Goal: Task Accomplishment & Management: Manage account settings

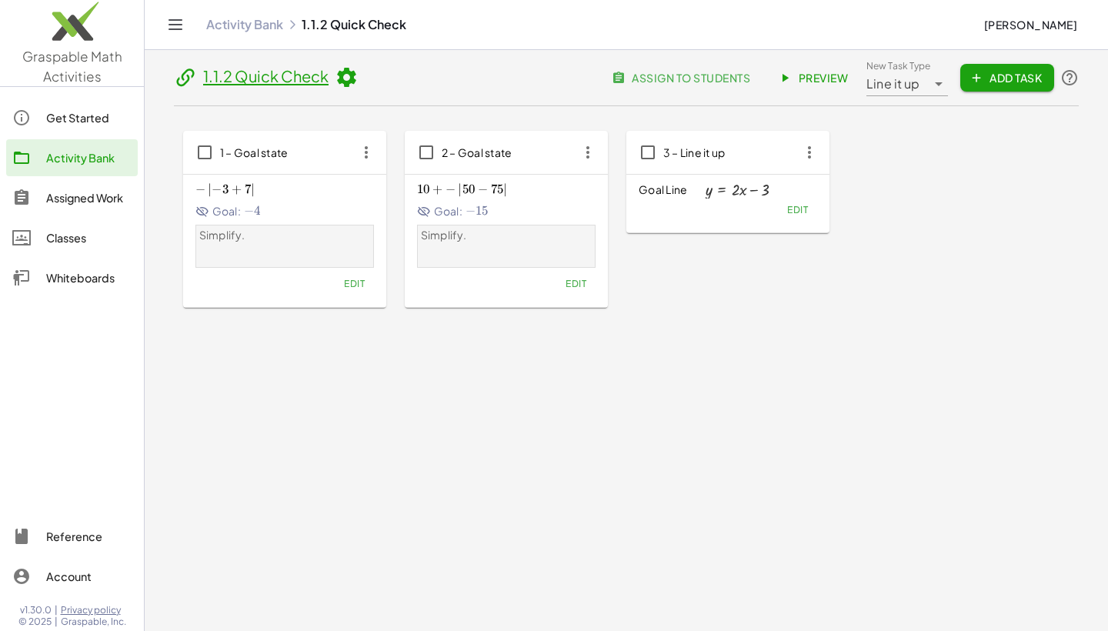
click at [898, 87] on span "Line it up" at bounding box center [893, 84] width 54 height 18
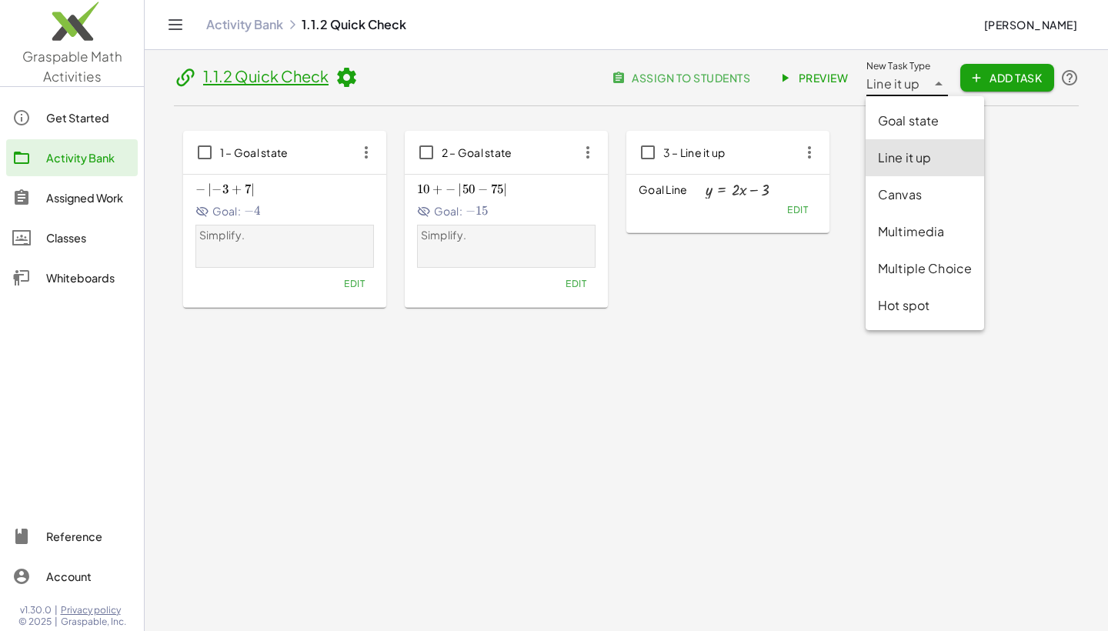
click at [894, 116] on div "Goal state" at bounding box center [925, 121] width 94 height 18
type input "*********"
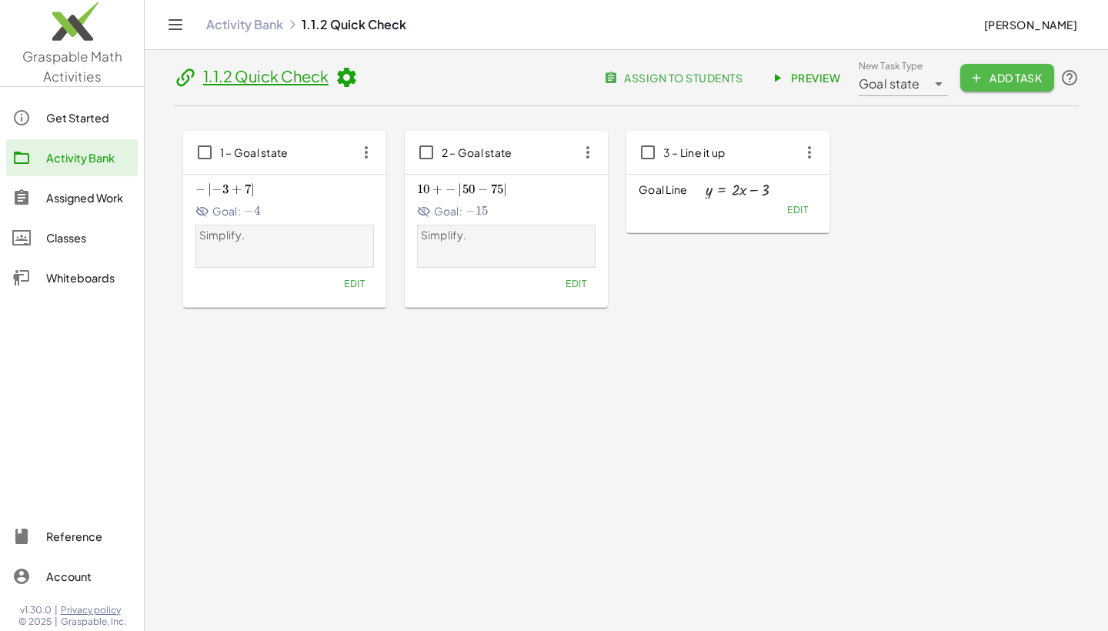
click at [989, 75] on span "Add Task" at bounding box center [1006, 78] width 69 height 14
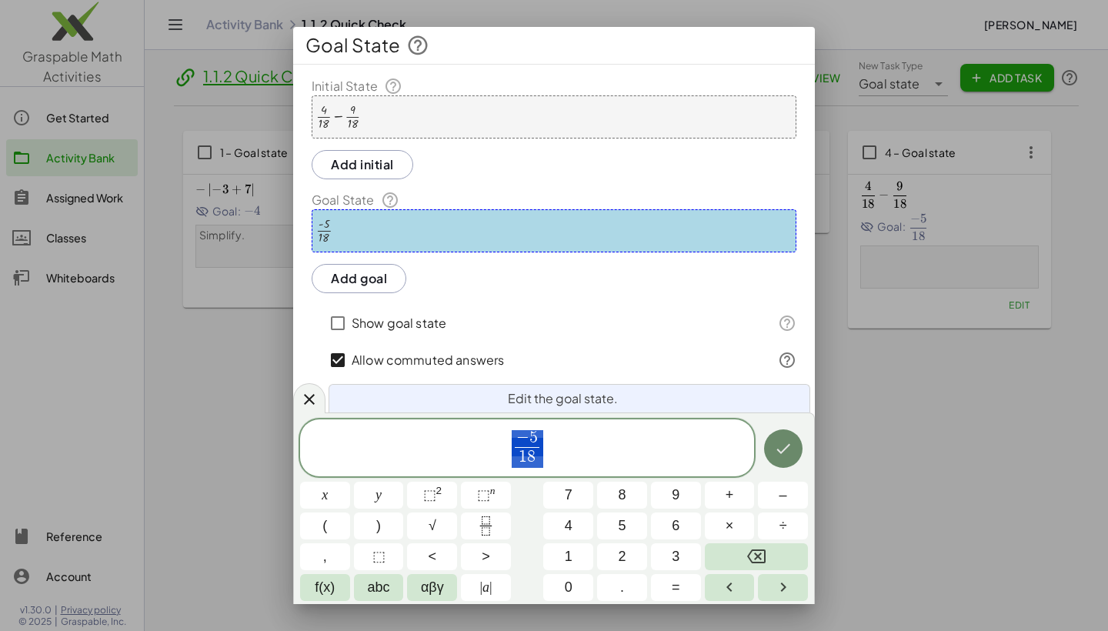
click at [782, 451] on icon "Done" at bounding box center [783, 448] width 14 height 10
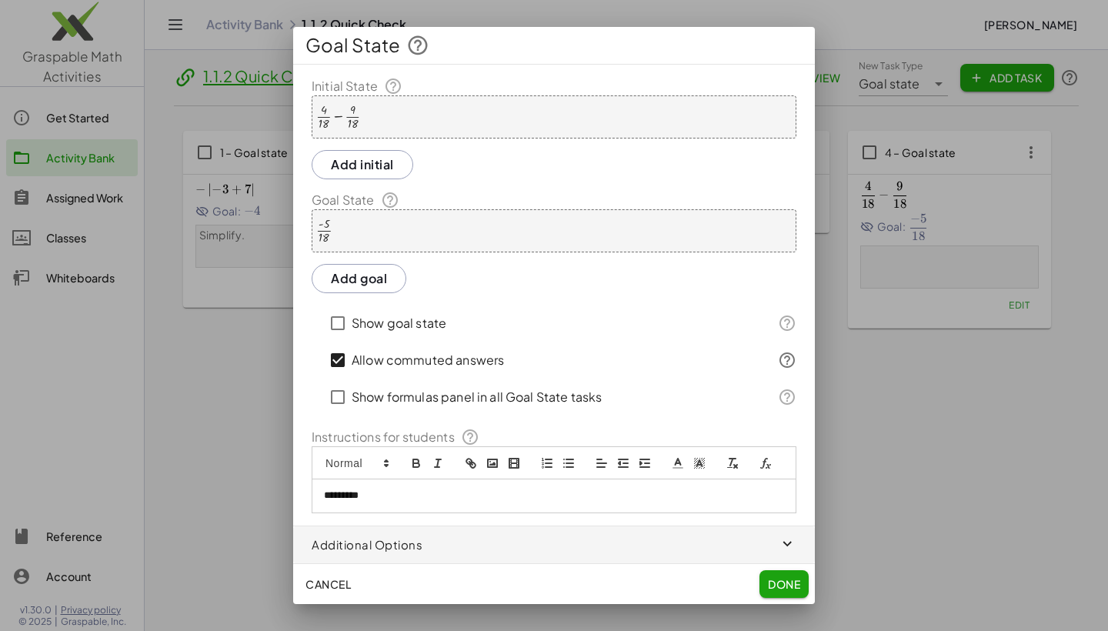
click at [778, 590] on span "Done" at bounding box center [784, 584] width 32 height 14
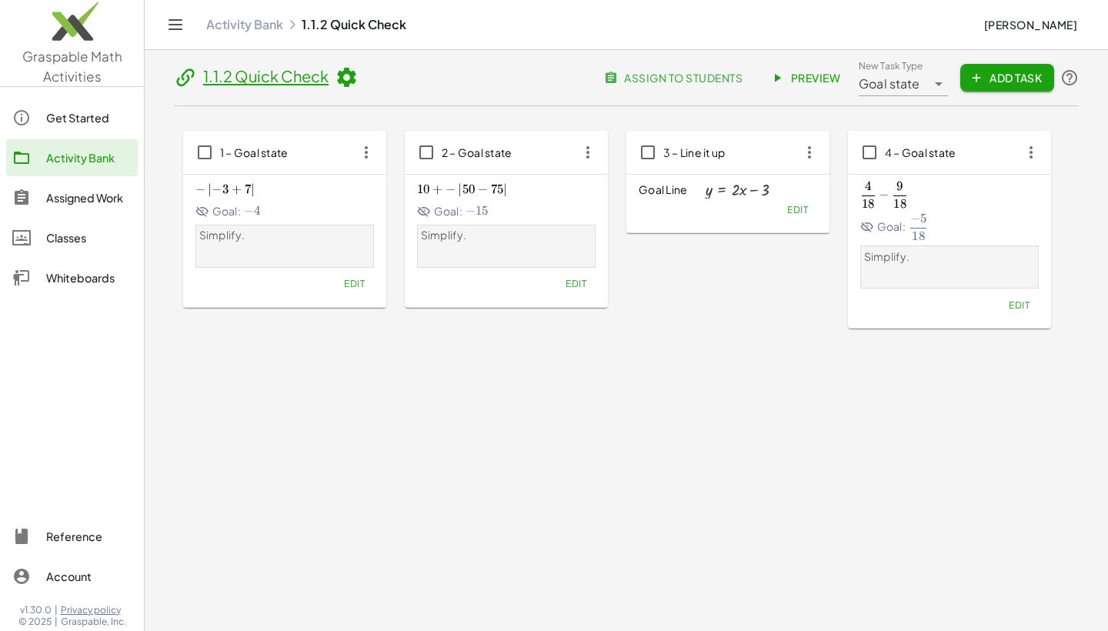
click at [935, 78] on icon at bounding box center [938, 84] width 18 height 18
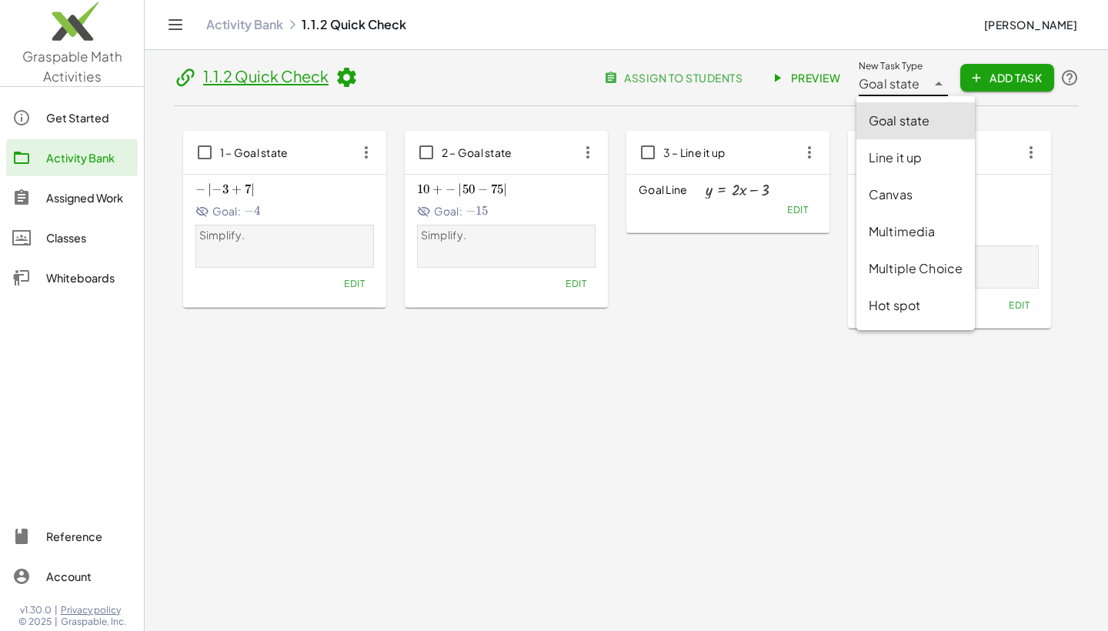
click at [1004, 72] on span "Add Task" at bounding box center [1006, 78] width 69 height 14
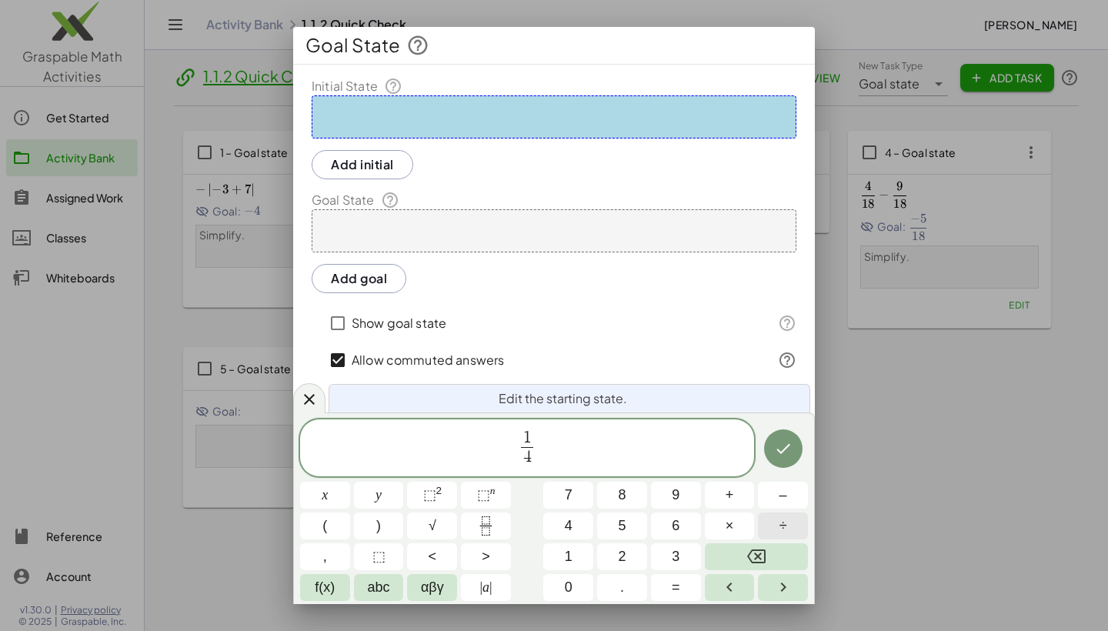
click at [786, 520] on span "÷" at bounding box center [783, 525] width 8 height 21
click at [791, 448] on icon "Done" at bounding box center [783, 448] width 18 height 18
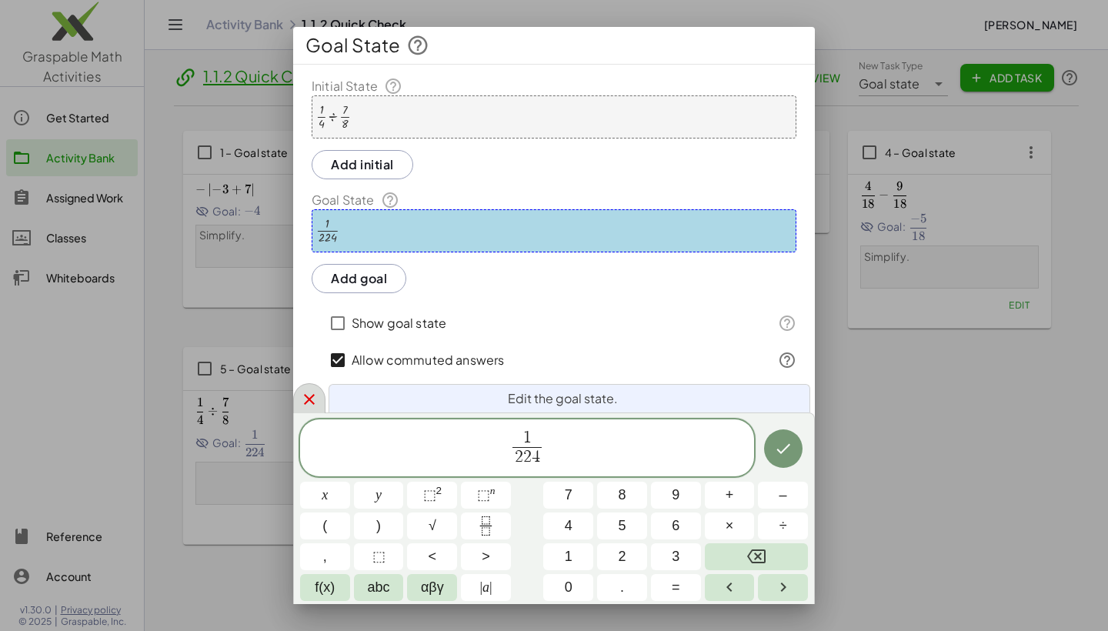
click at [306, 399] on icon at bounding box center [309, 399] width 18 height 18
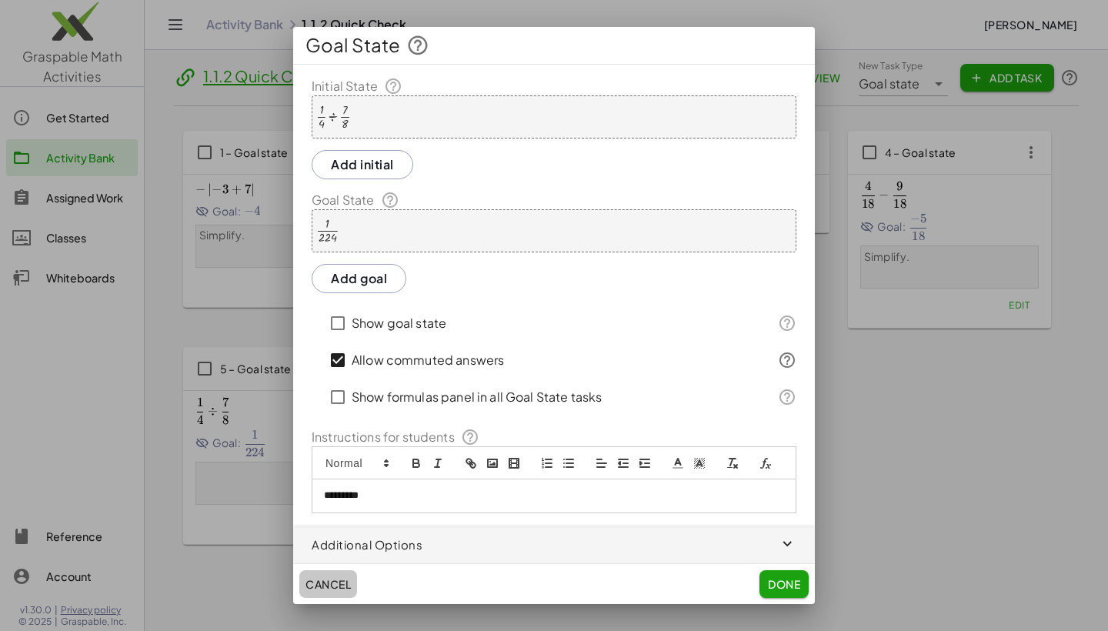
click at [316, 584] on span "Cancel" at bounding box center [327, 584] width 45 height 14
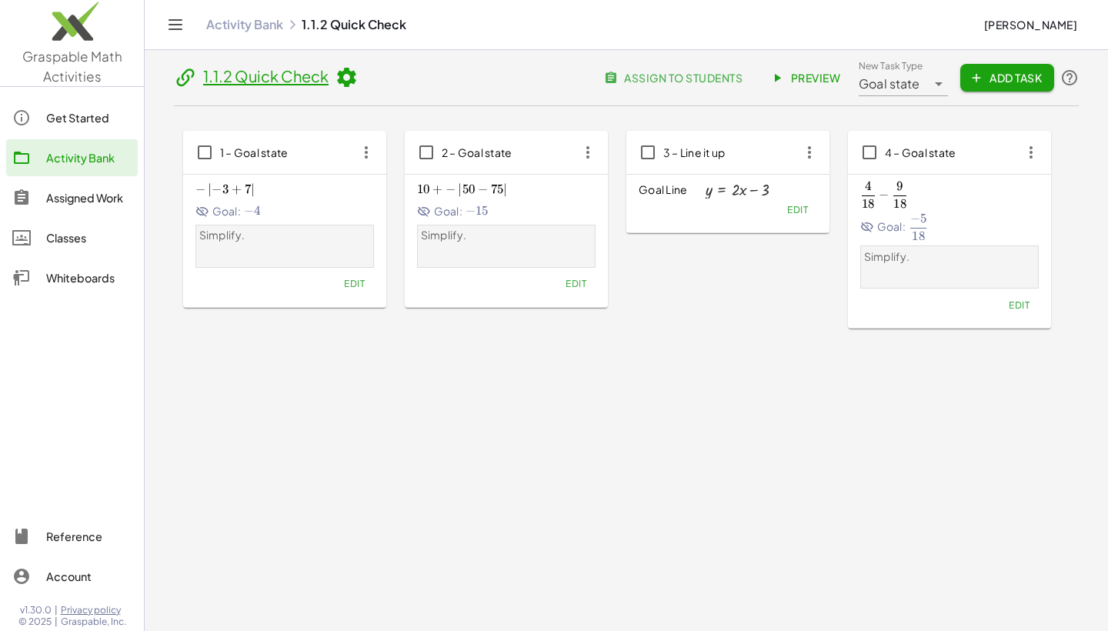
click at [909, 198] on span "4 18 − 9 18 \frac{4}{18}-\frac{9}{18} 18 4 ​ − 18 9 ​" at bounding box center [949, 195] width 178 height 26
click at [930, 151] on span "4 – Goal state" at bounding box center [921, 152] width 72 height 14
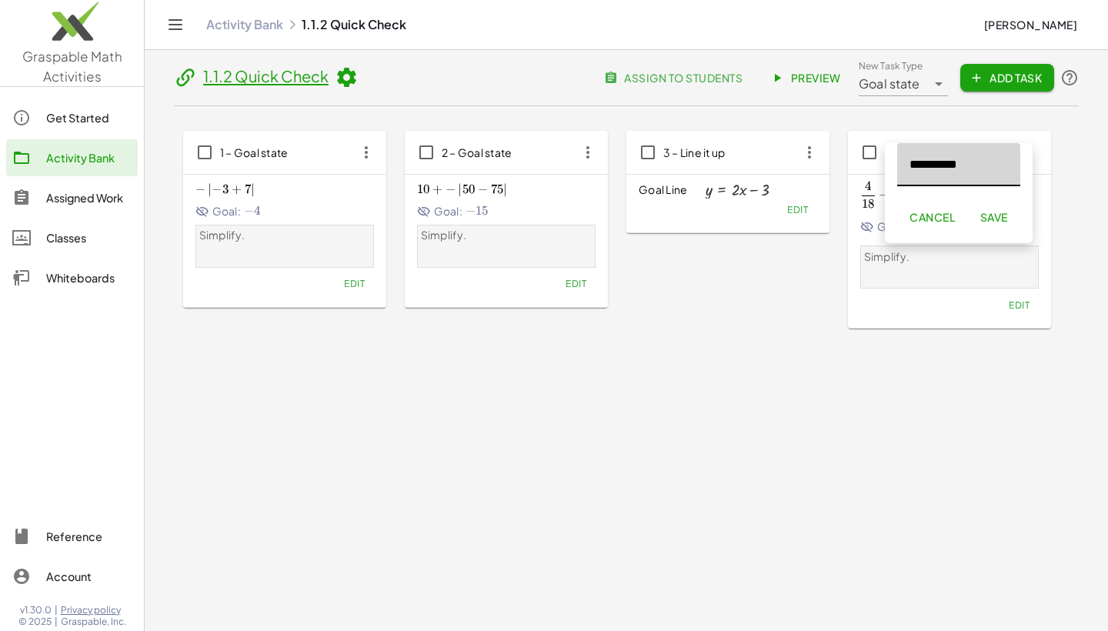
click at [951, 277] on div "Simplify." at bounding box center [950, 267] width 172 height 36
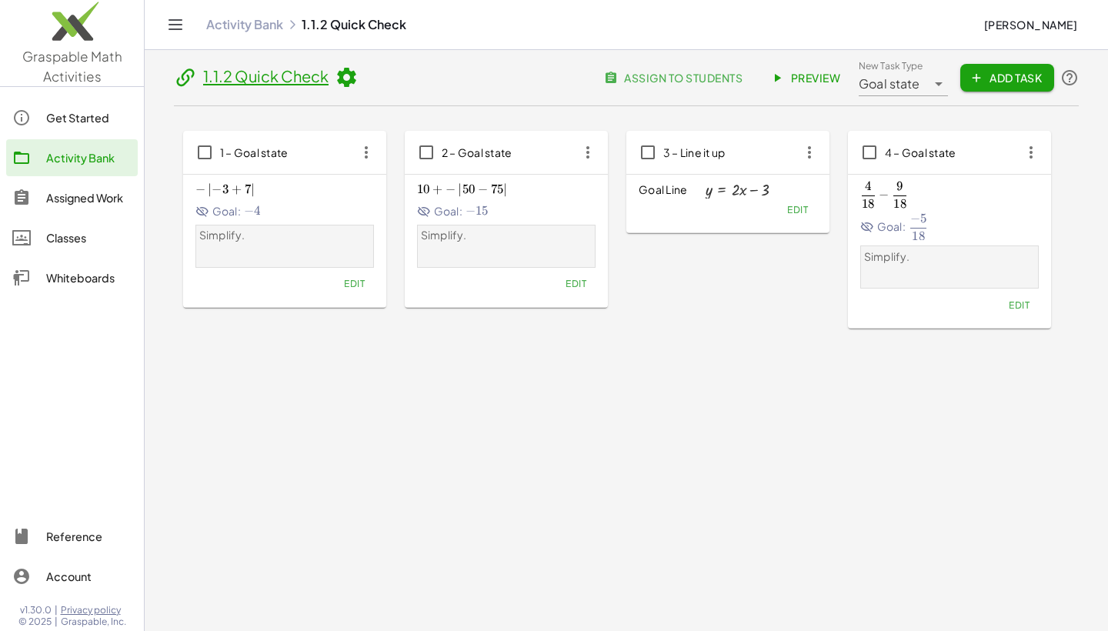
click at [1027, 312] on button "Edit" at bounding box center [1018, 305] width 39 height 22
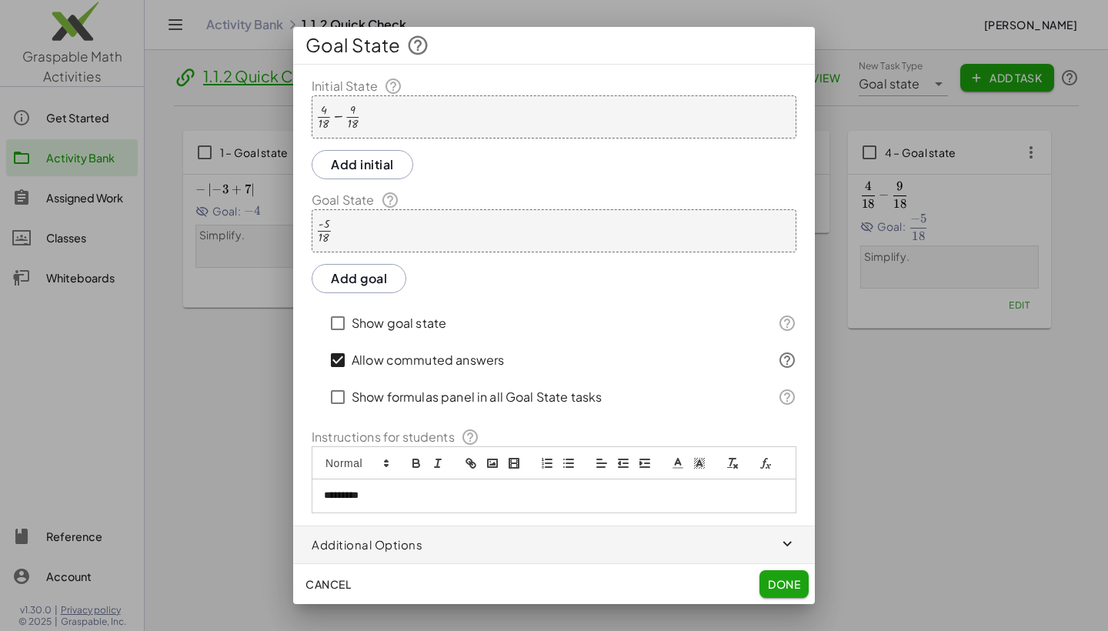
click at [348, 113] on div at bounding box center [338, 117] width 44 height 26
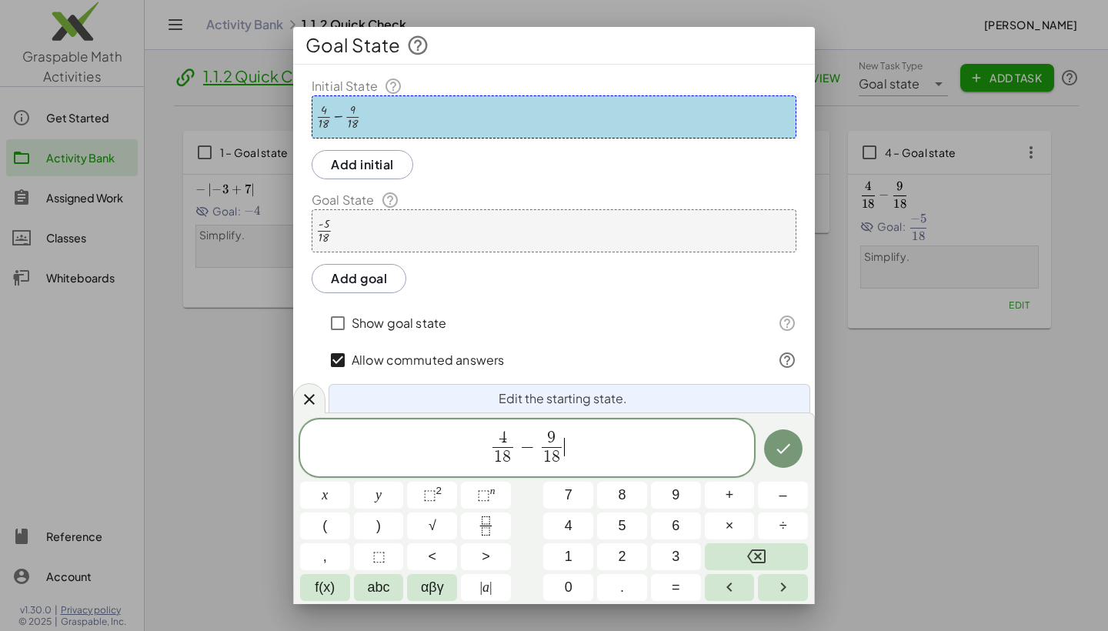
click at [565, 428] on div "4 1 8 ​ − 9 1 8 ​ ​" at bounding box center [527, 447] width 454 height 57
drag, startPoint x: 542, startPoint y: 443, endPoint x: 581, endPoint y: 466, distance: 45.5
click at [568, 455] on span "4 1 8 ​ − 9 1 8 ​" at bounding box center [527, 448] width 454 height 41
drag, startPoint x: 562, startPoint y: 455, endPoint x: 441, endPoint y: 418, distance: 127.2
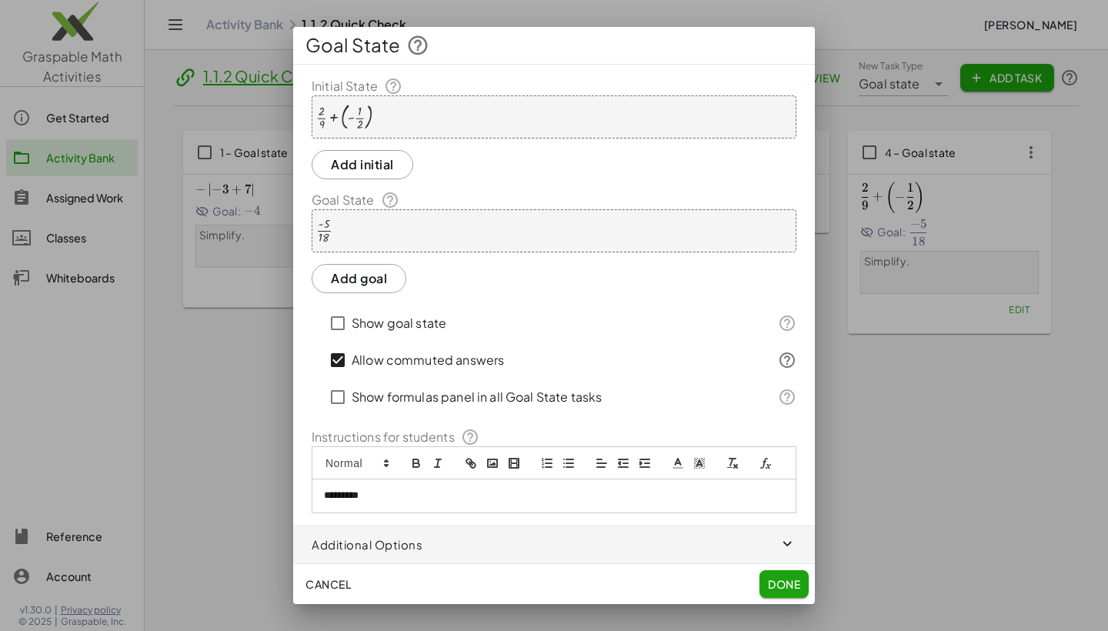
click at [403, 238] on div "· - 5 · 18" at bounding box center [554, 230] width 485 height 43
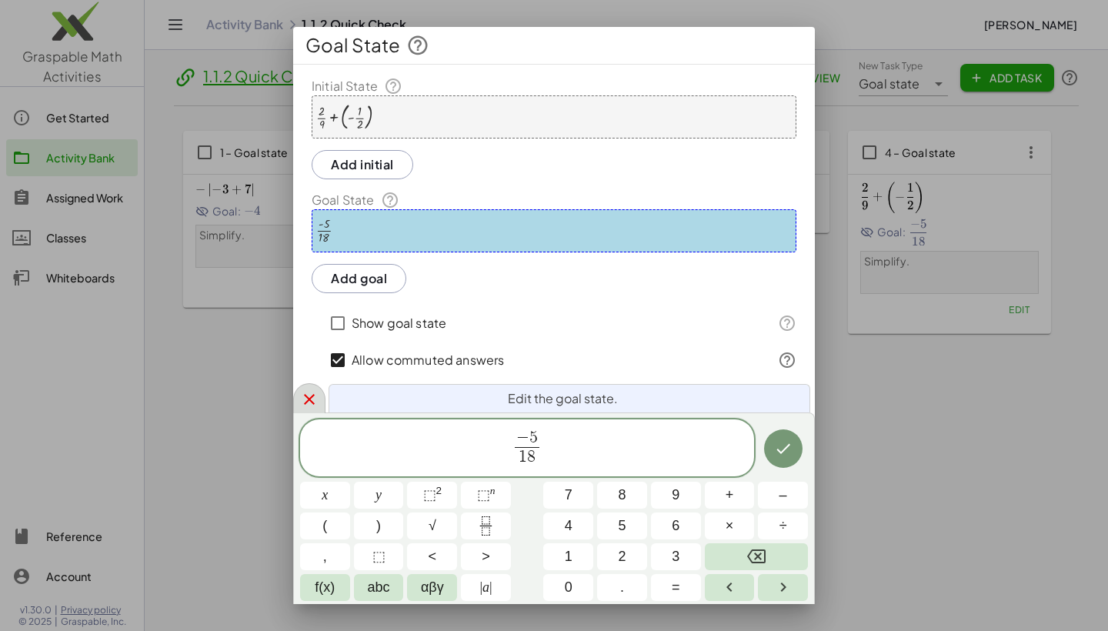
click at [303, 398] on icon at bounding box center [309, 399] width 18 height 18
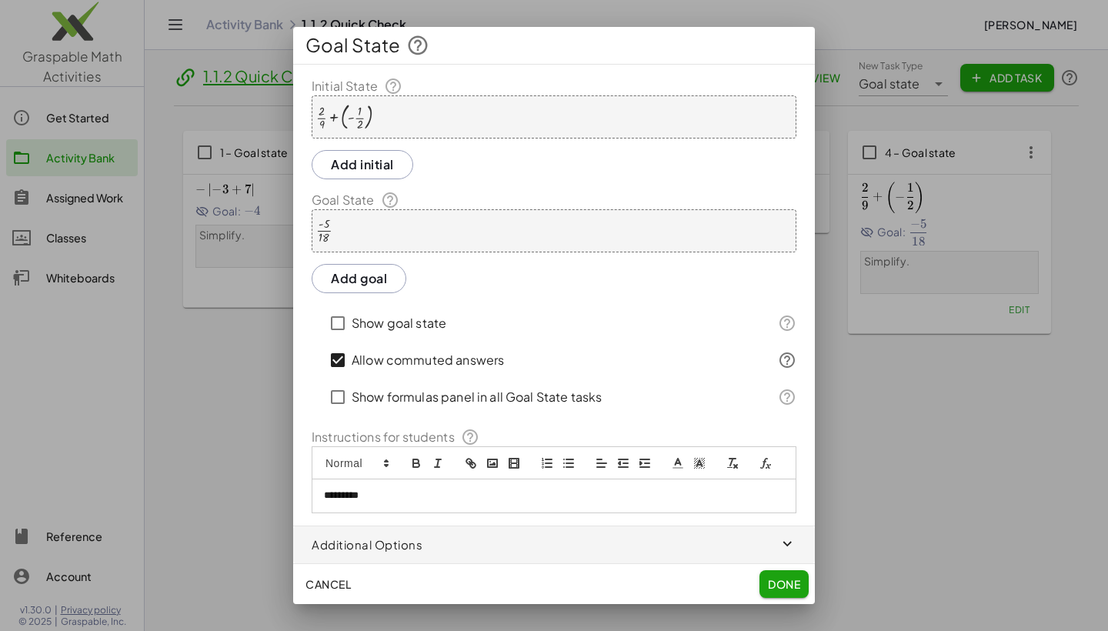
click at [335, 582] on span "Cancel" at bounding box center [327, 584] width 45 height 14
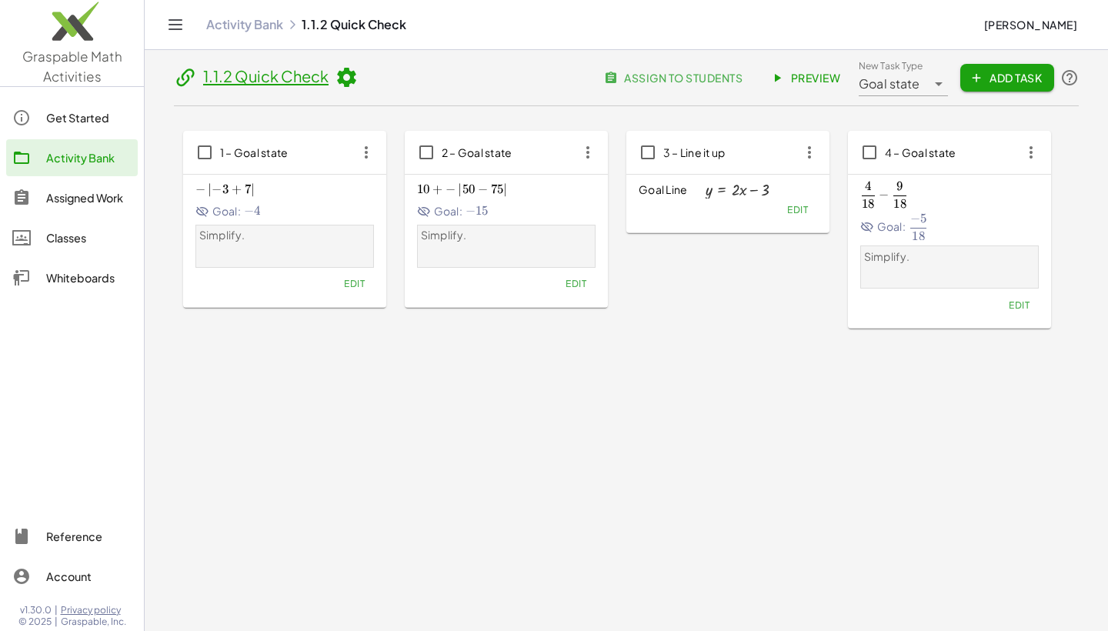
click at [1030, 152] on icon "button" at bounding box center [1031, 152] width 28 height 28
click at [978, 261] on div "Delete" at bounding box center [1004, 264] width 61 height 18
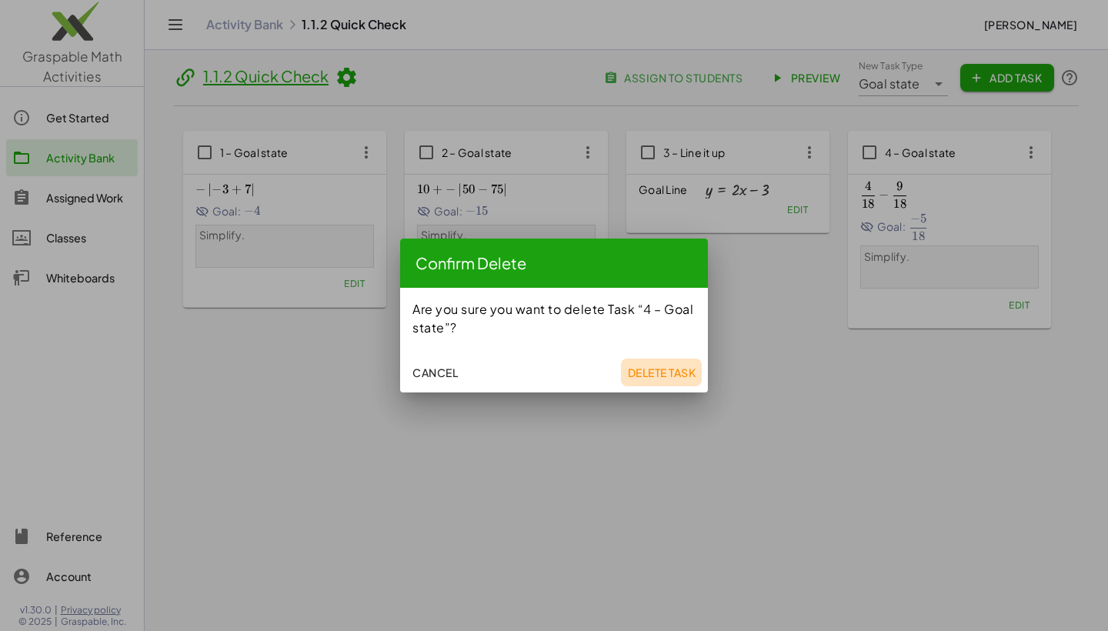
click at [627, 364] on button "Delete Task" at bounding box center [661, 372] width 81 height 28
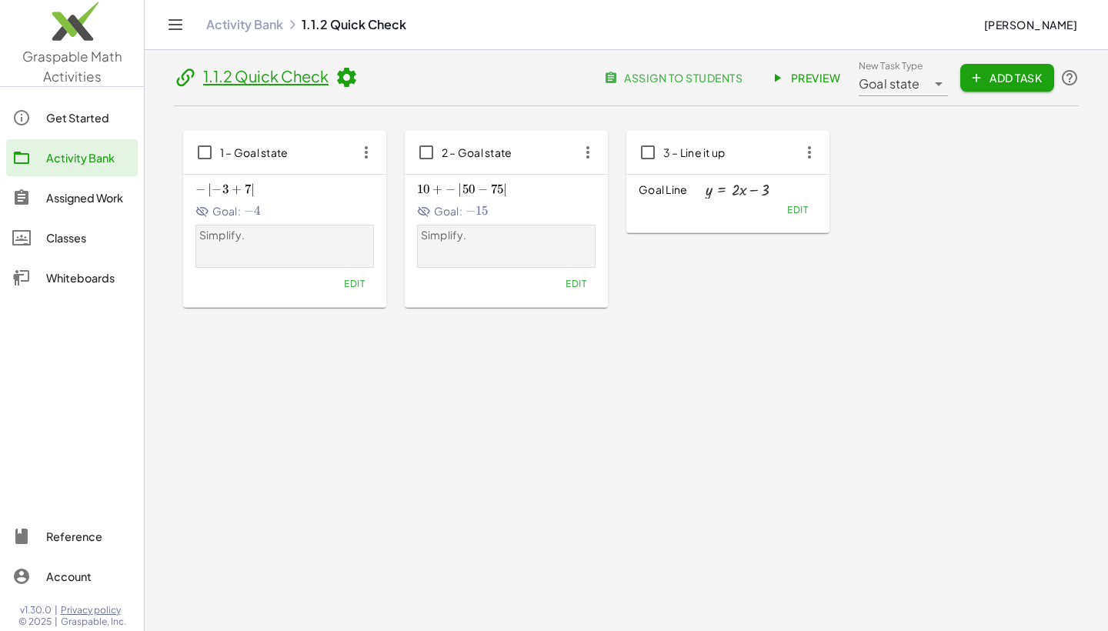
click at [983, 79] on span "Add Task" at bounding box center [1006, 78] width 69 height 14
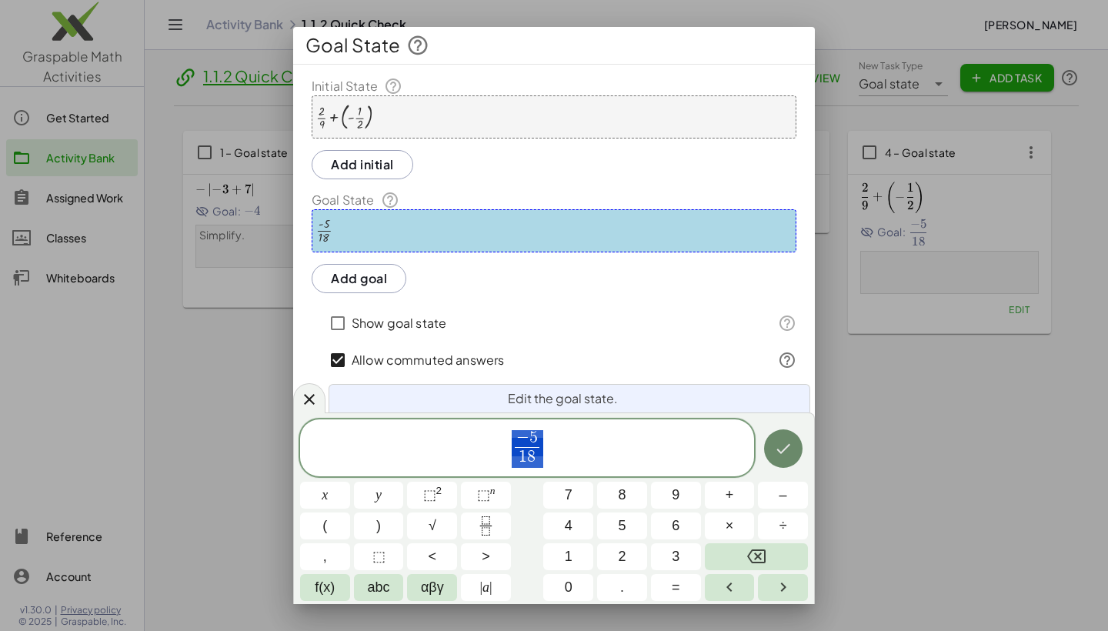
click at [783, 445] on icon "Done" at bounding box center [783, 448] width 18 height 18
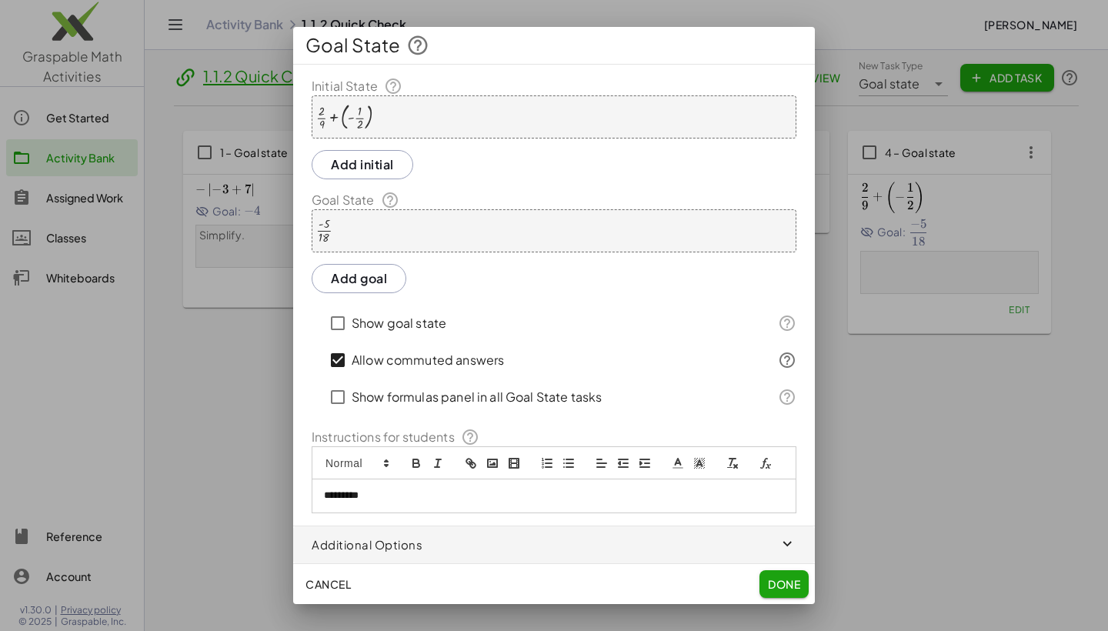
click at [777, 577] on span "Done" at bounding box center [784, 584] width 32 height 14
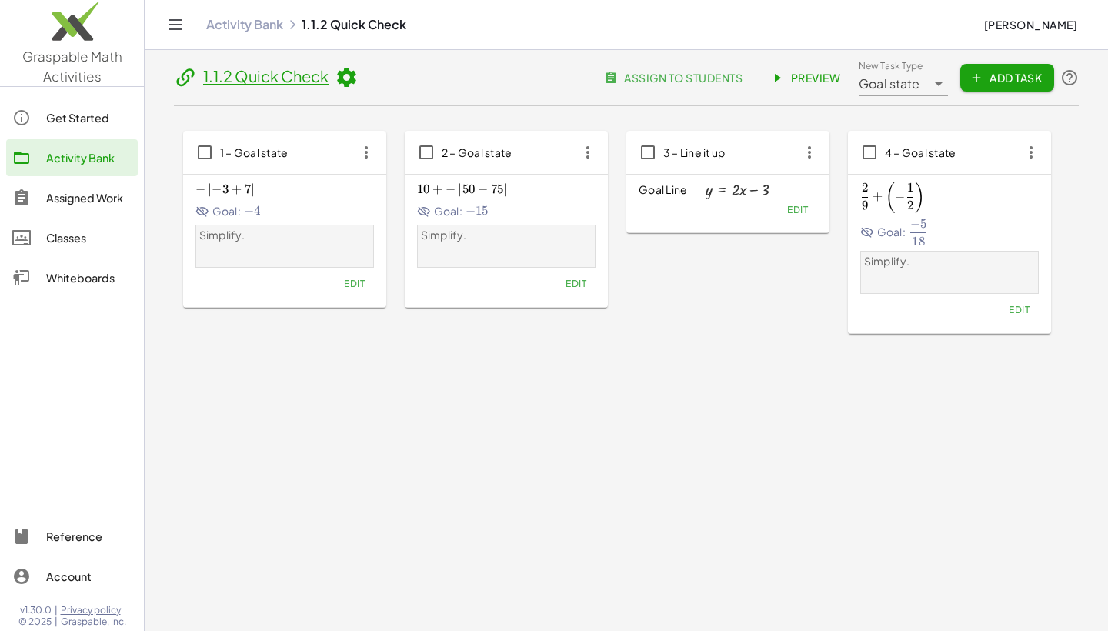
click at [795, 72] on span "Preview" at bounding box center [806, 78] width 67 height 14
click at [1016, 81] on span "Add Task" at bounding box center [1006, 78] width 69 height 14
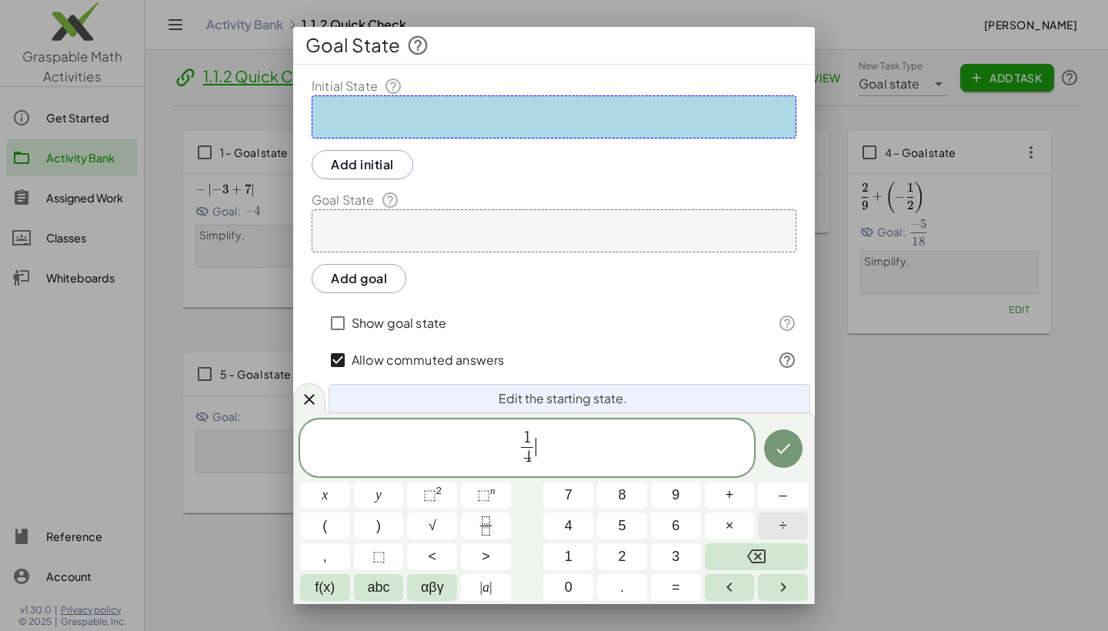
click at [786, 524] on span "÷" at bounding box center [783, 525] width 8 height 21
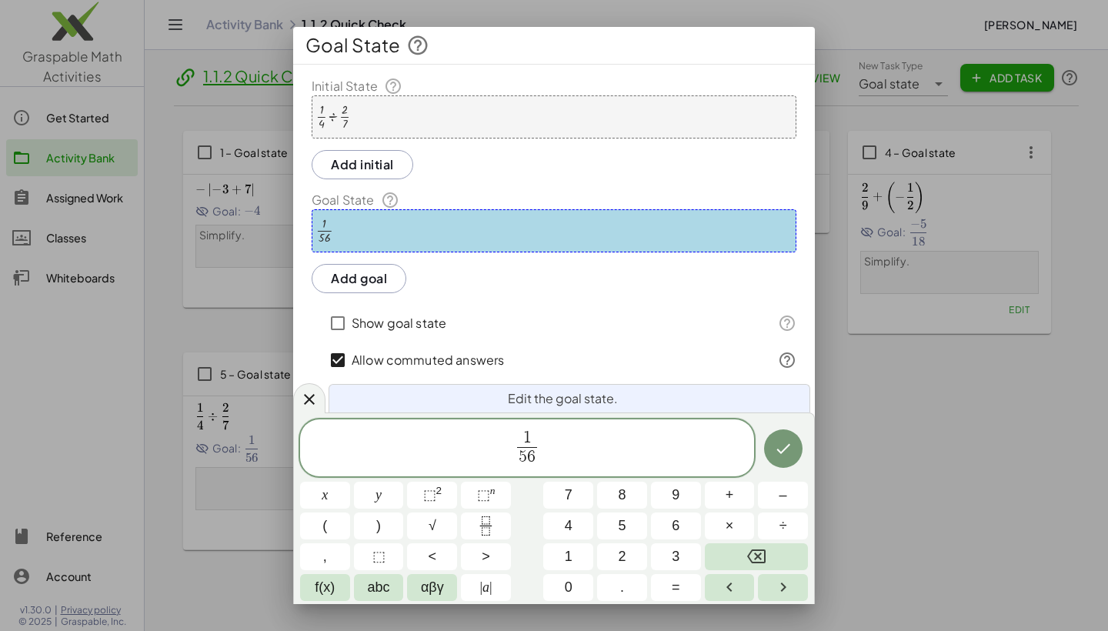
click at [426, 234] on div "· 1 · 56" at bounding box center [554, 230] width 485 height 43
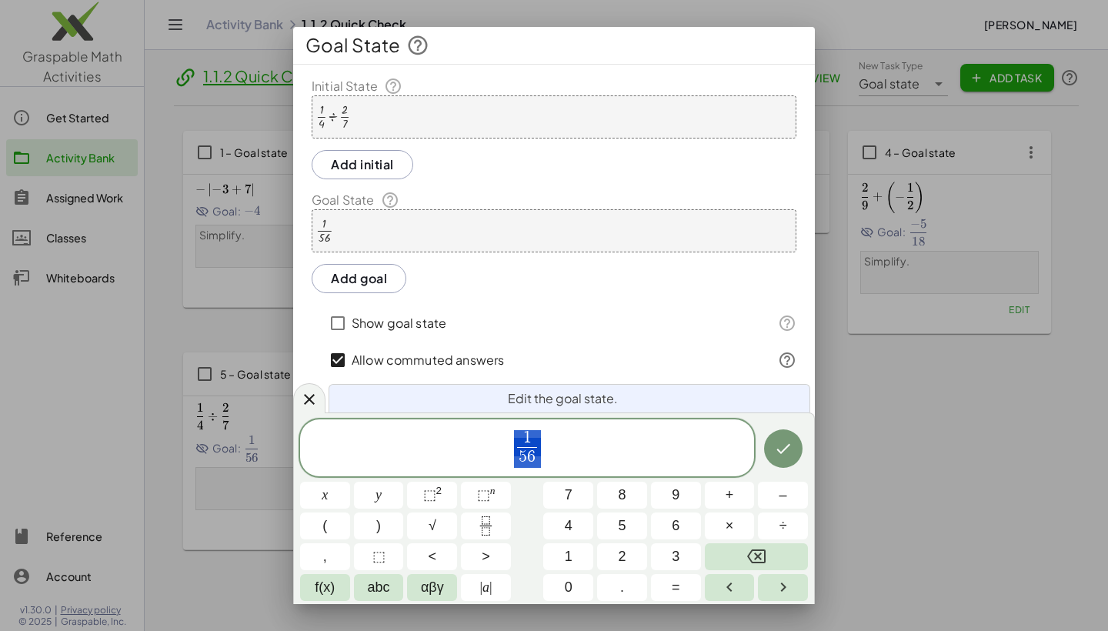
drag, startPoint x: 536, startPoint y: 448, endPoint x: 487, endPoint y: 419, distance: 57.3
click at [788, 445] on icon "Done" at bounding box center [783, 448] width 14 height 10
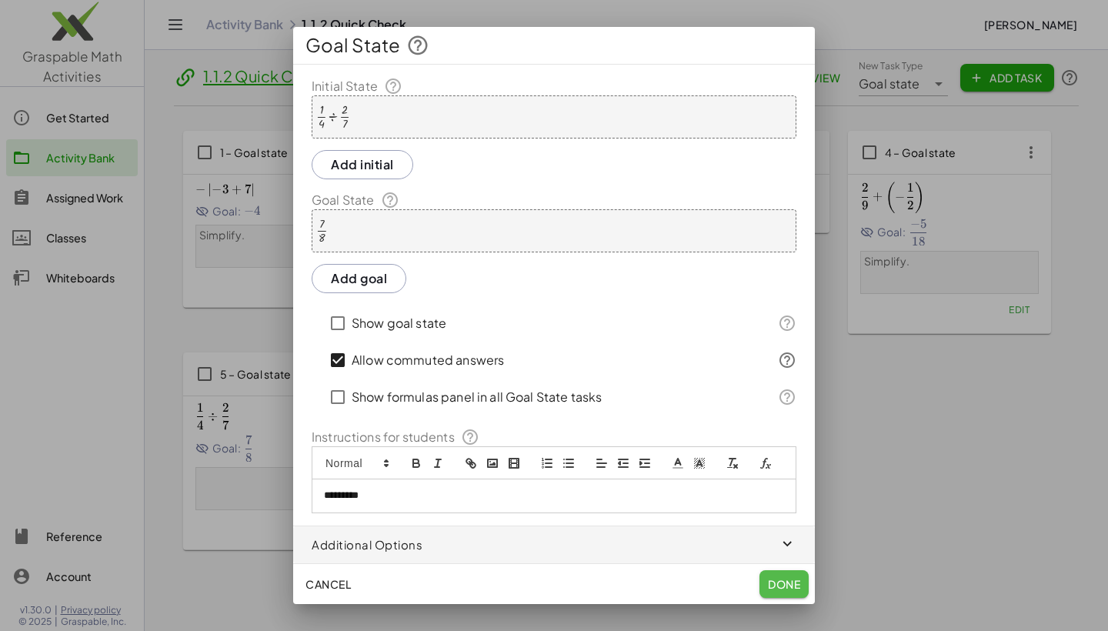
click at [778, 581] on span "Done" at bounding box center [784, 584] width 32 height 14
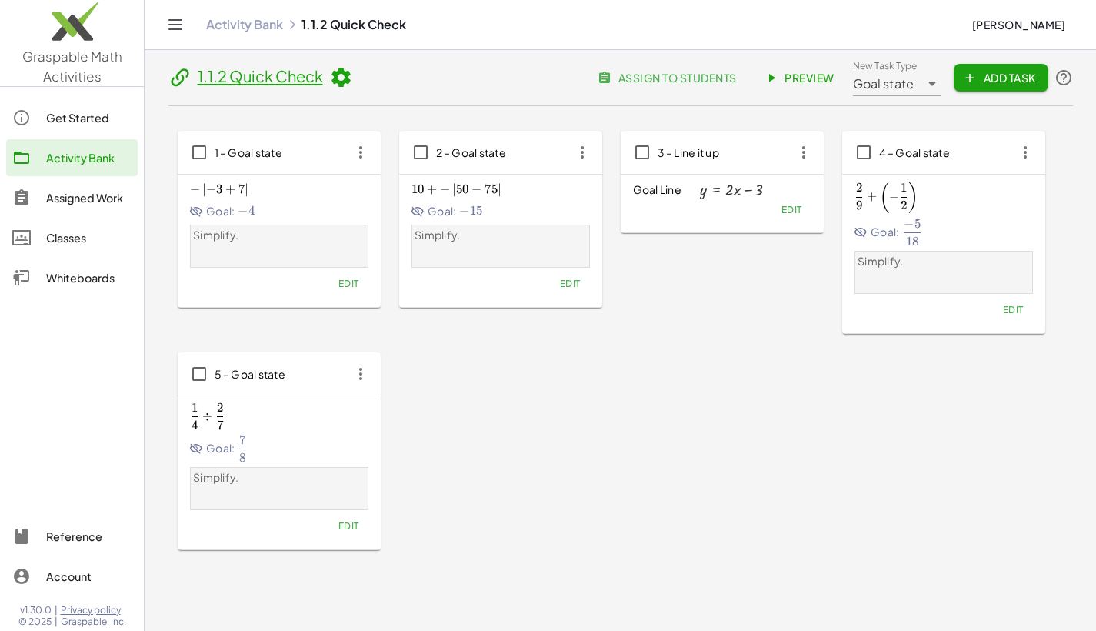
click at [771, 78] on icon at bounding box center [772, 78] width 14 height 14
click at [989, 88] on button "Add Task" at bounding box center [1001, 78] width 94 height 28
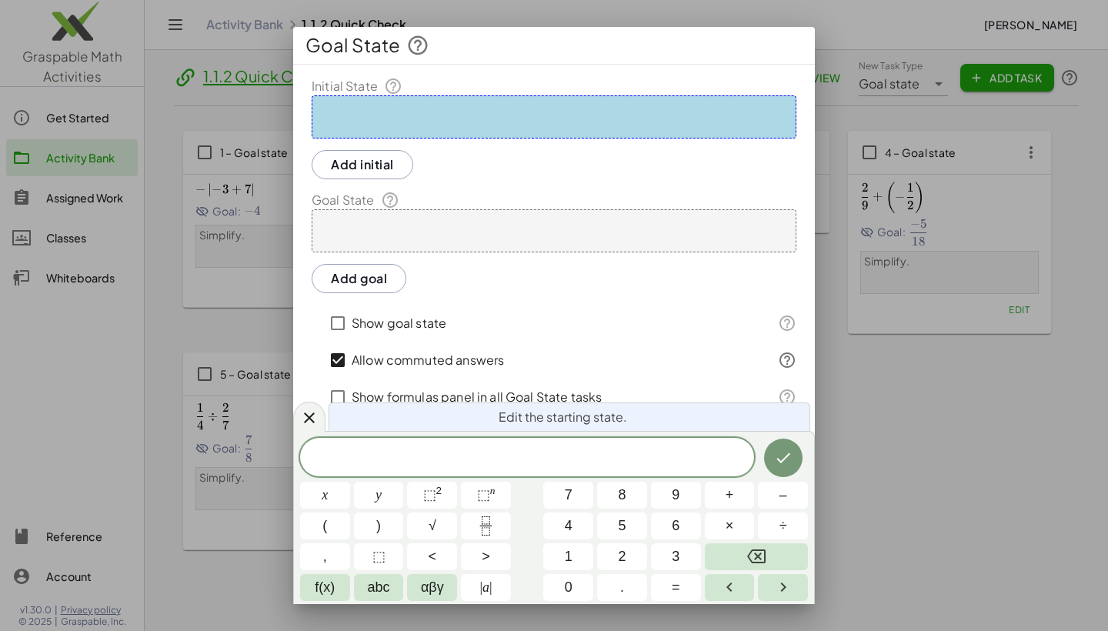
click at [414, 119] on div at bounding box center [554, 116] width 485 height 43
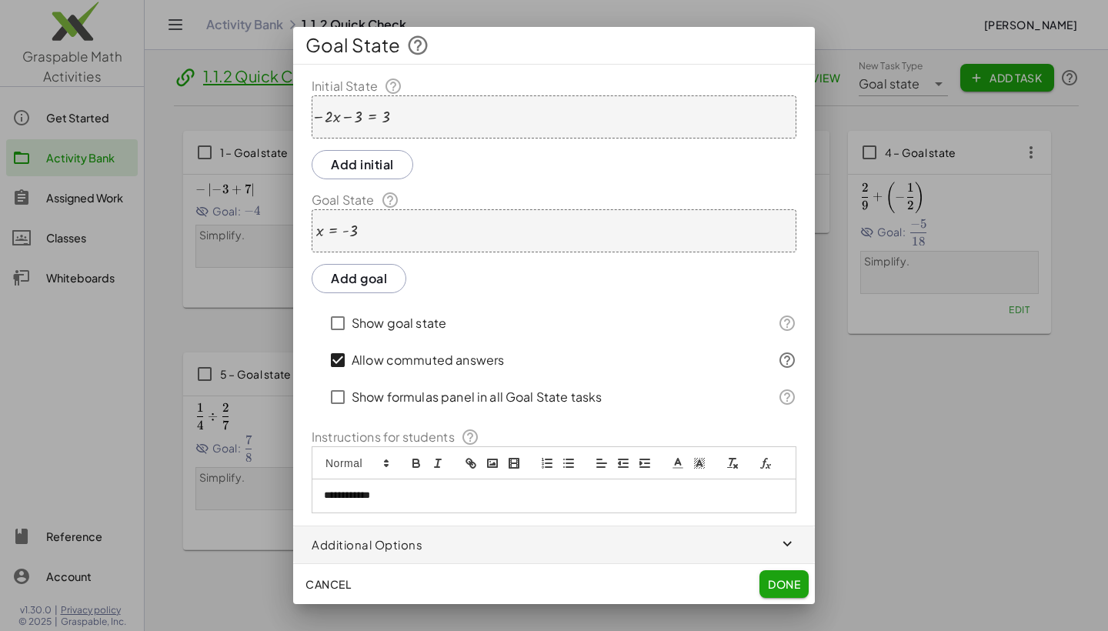
click at [795, 586] on span "Done" at bounding box center [784, 584] width 32 height 14
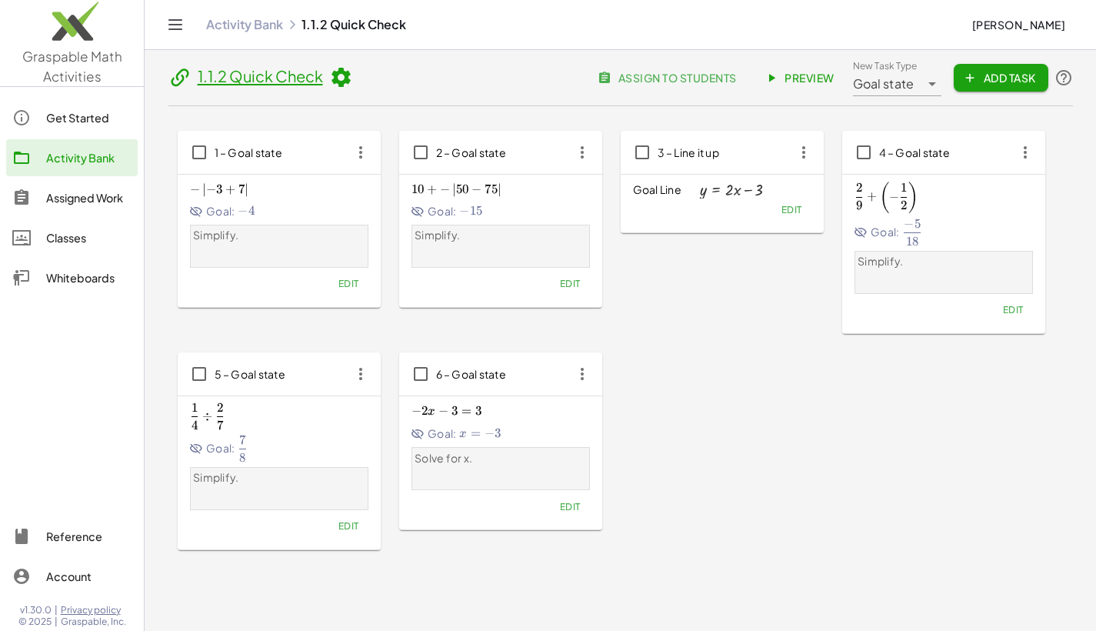
click at [985, 82] on span "Add Task" at bounding box center [1000, 78] width 69 height 14
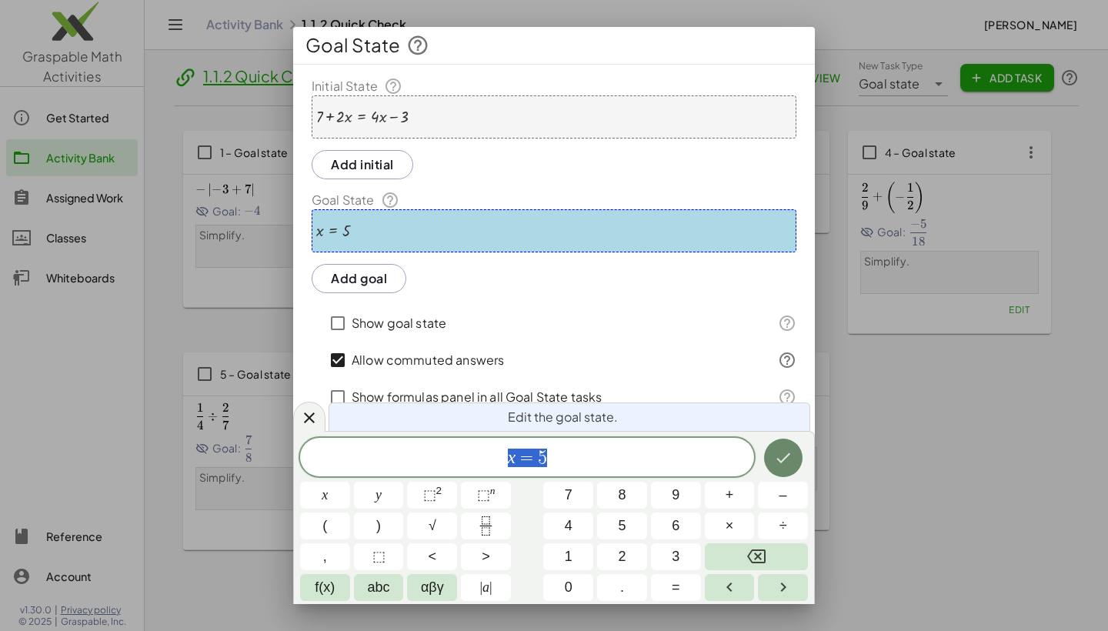
click at [788, 461] on icon "Done" at bounding box center [783, 457] width 18 height 18
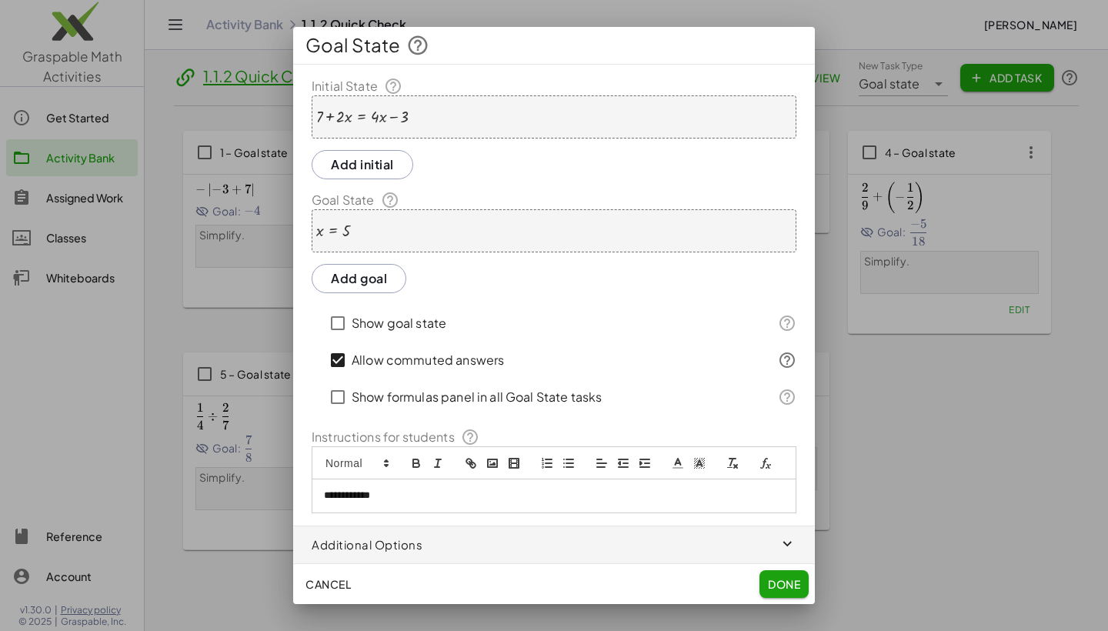
click at [787, 590] on span "Done" at bounding box center [784, 584] width 32 height 14
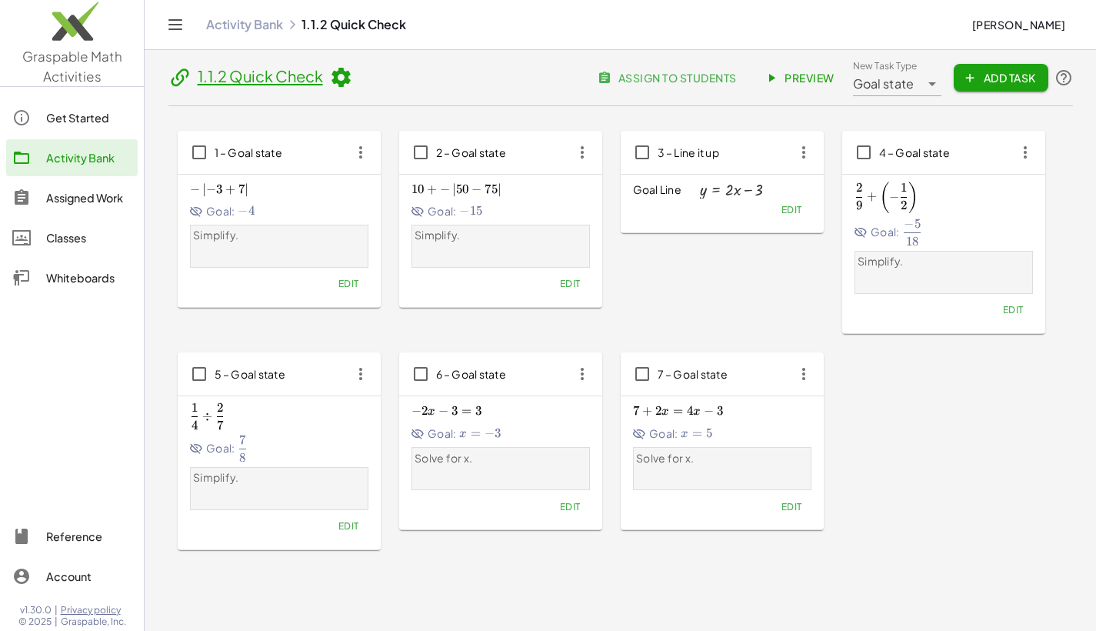
click at [986, 72] on span "Add Task" at bounding box center [1000, 78] width 69 height 14
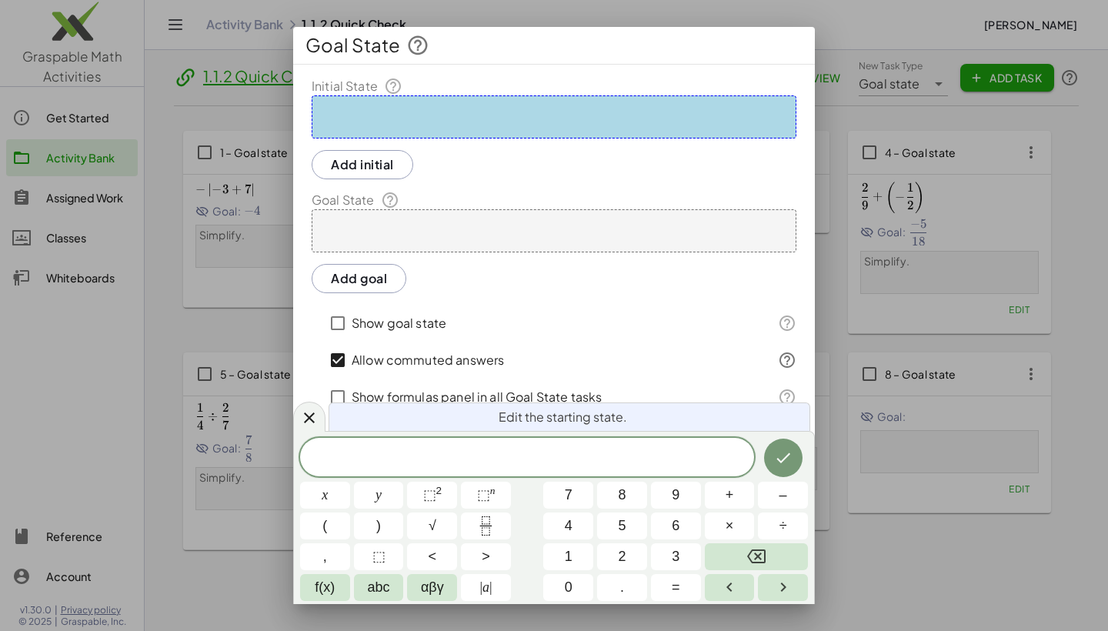
click at [510, 119] on div at bounding box center [554, 116] width 485 height 43
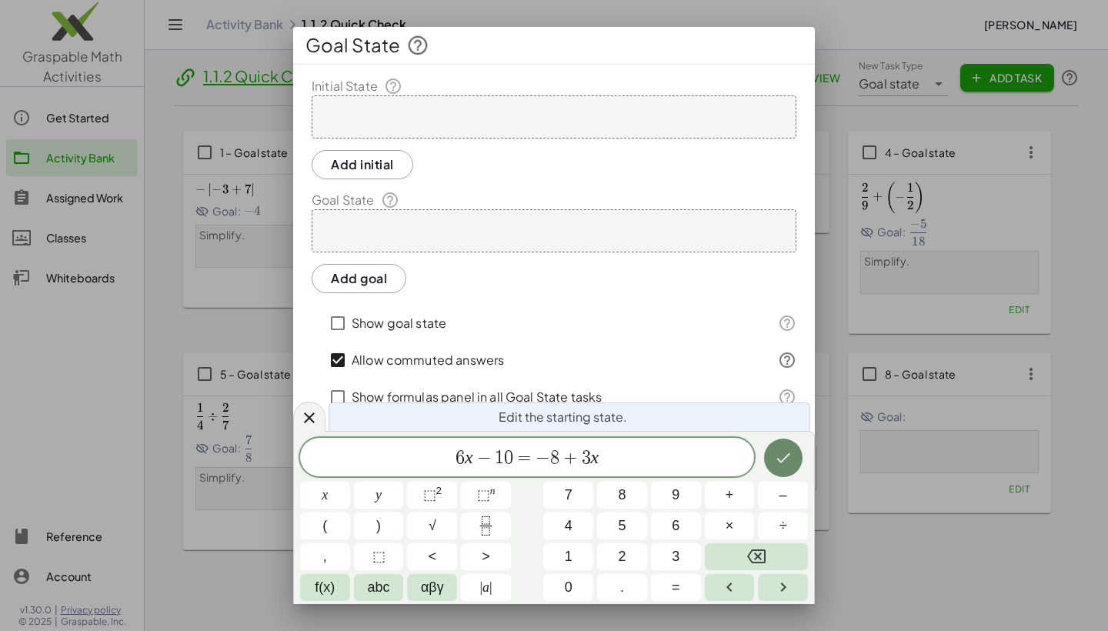
click at [780, 458] on icon "Done" at bounding box center [783, 457] width 18 height 18
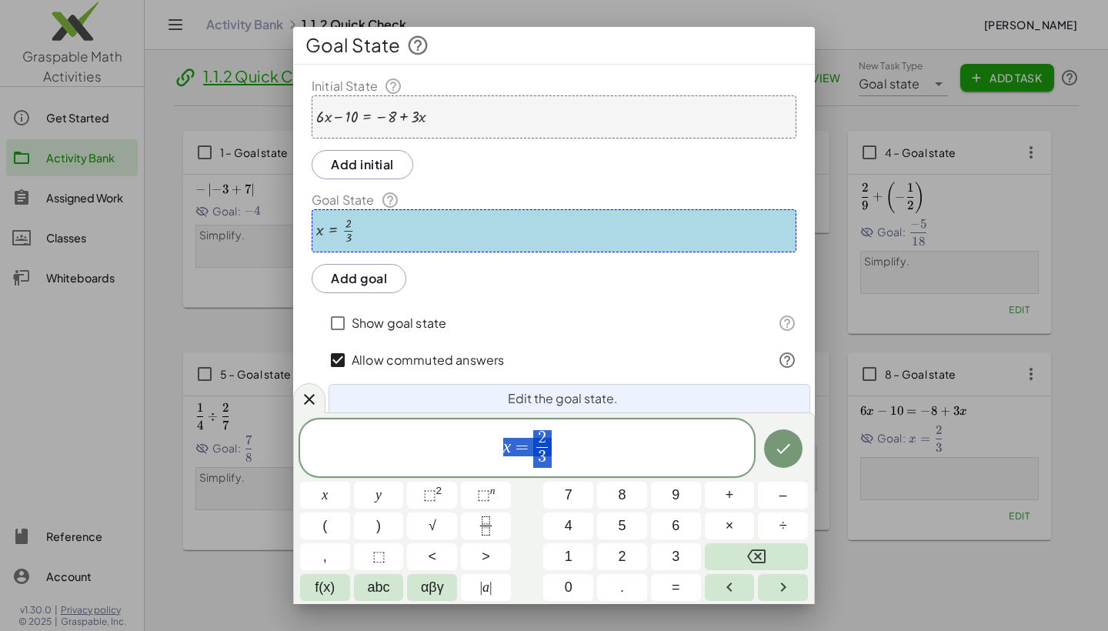
click at [353, 276] on button "Add goal" at bounding box center [359, 278] width 95 height 29
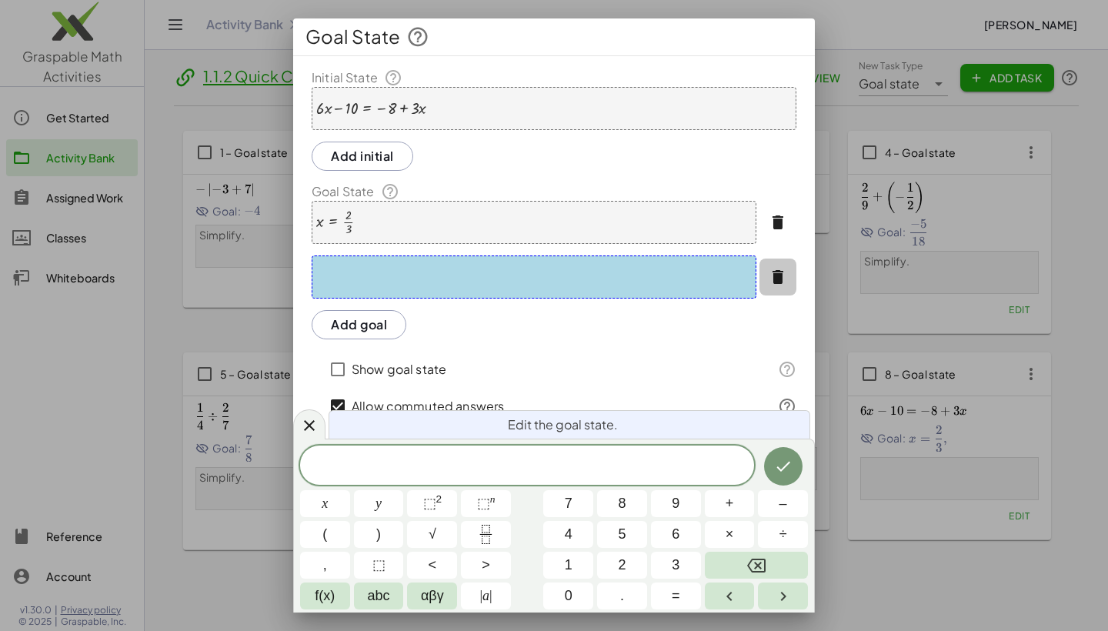
click at [772, 276] on icon "button" at bounding box center [777, 277] width 18 height 18
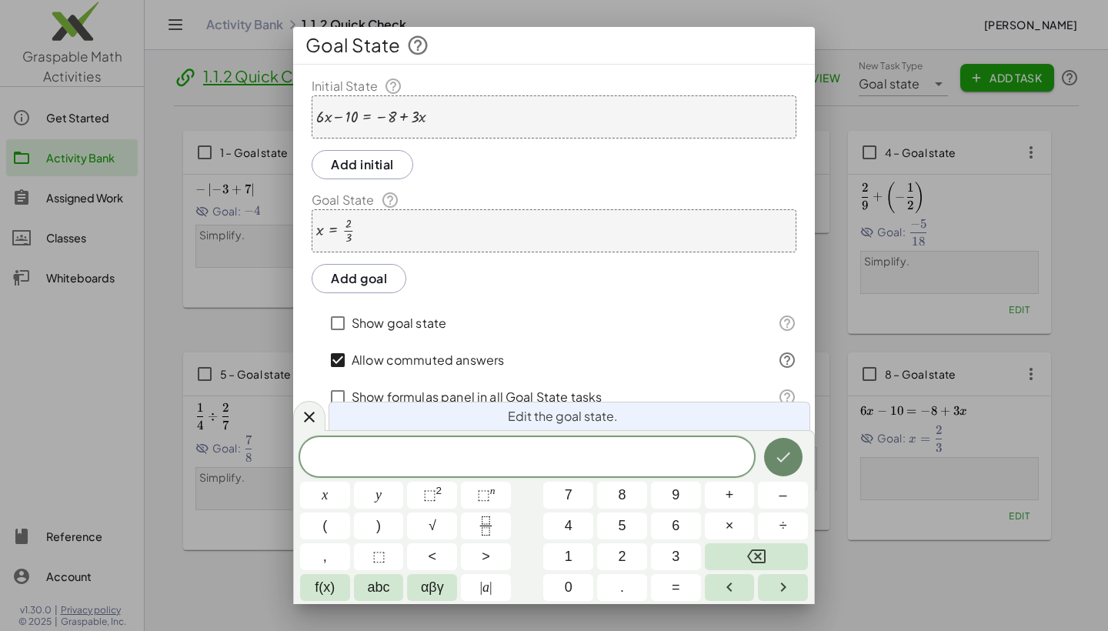
click at [775, 462] on icon "Done" at bounding box center [783, 457] width 18 height 18
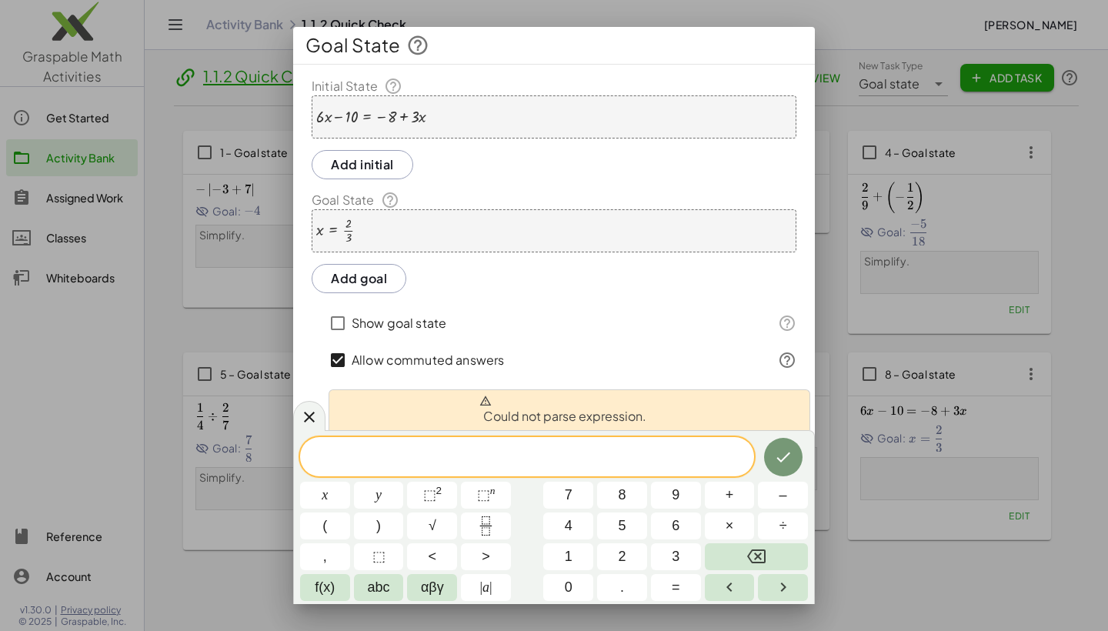
click at [556, 280] on div "Add goal" at bounding box center [554, 278] width 485 height 29
click at [510, 284] on div "Add goal" at bounding box center [554, 278] width 485 height 29
click at [311, 416] on icon at bounding box center [309, 417] width 11 height 11
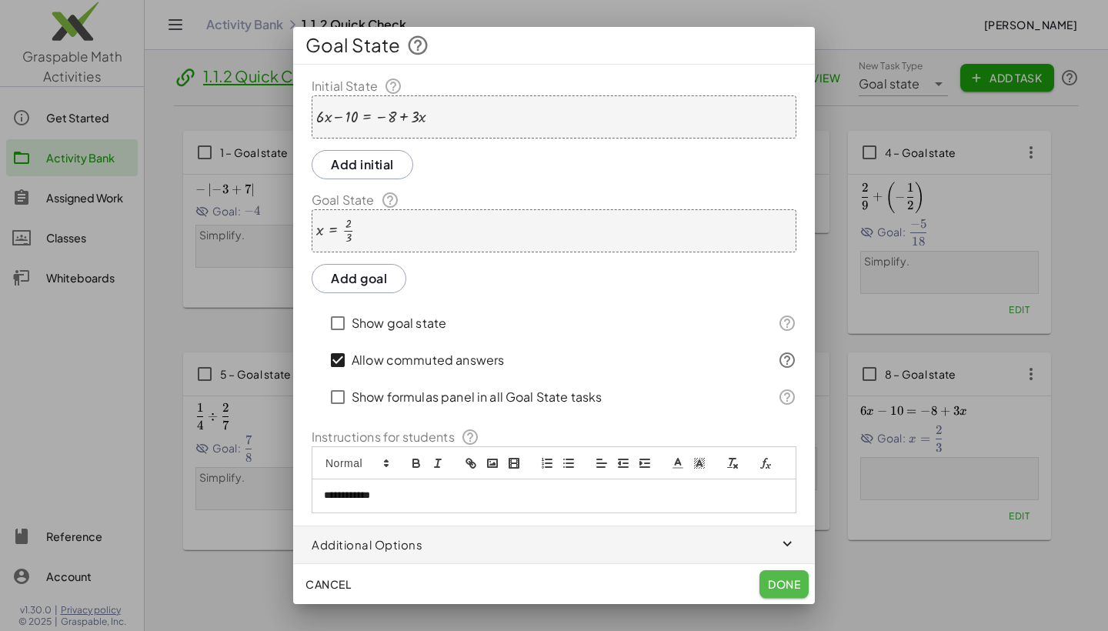
click at [772, 585] on span "Done" at bounding box center [784, 584] width 32 height 14
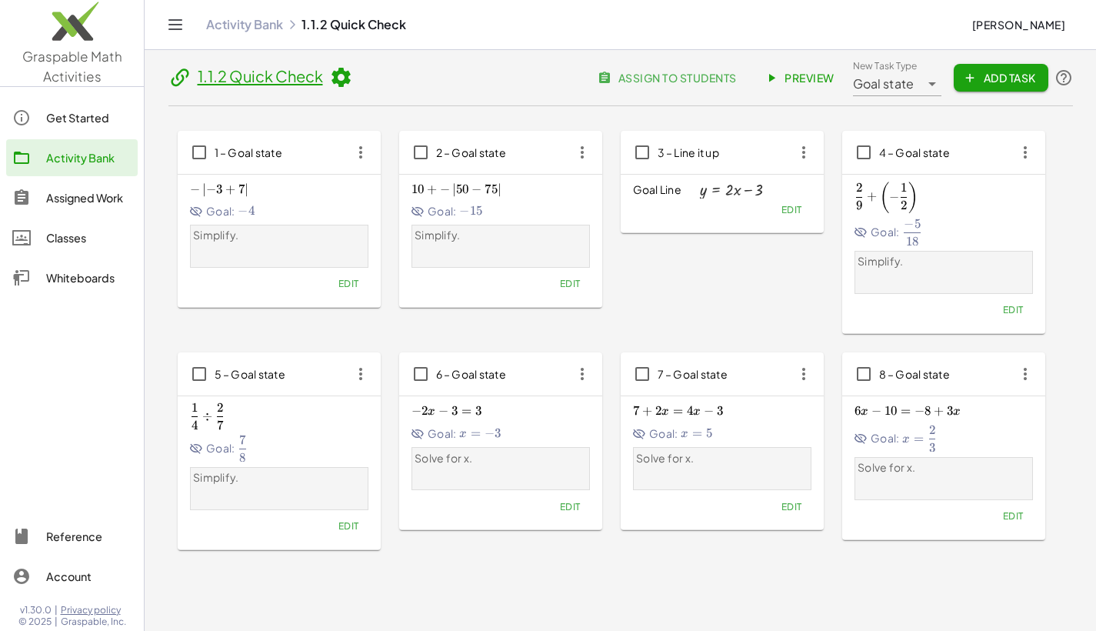
click at [868, 232] on span "Goal:" at bounding box center [877, 232] width 45 height 26
click at [1012, 308] on span "Edit" at bounding box center [1012, 310] width 21 height 12
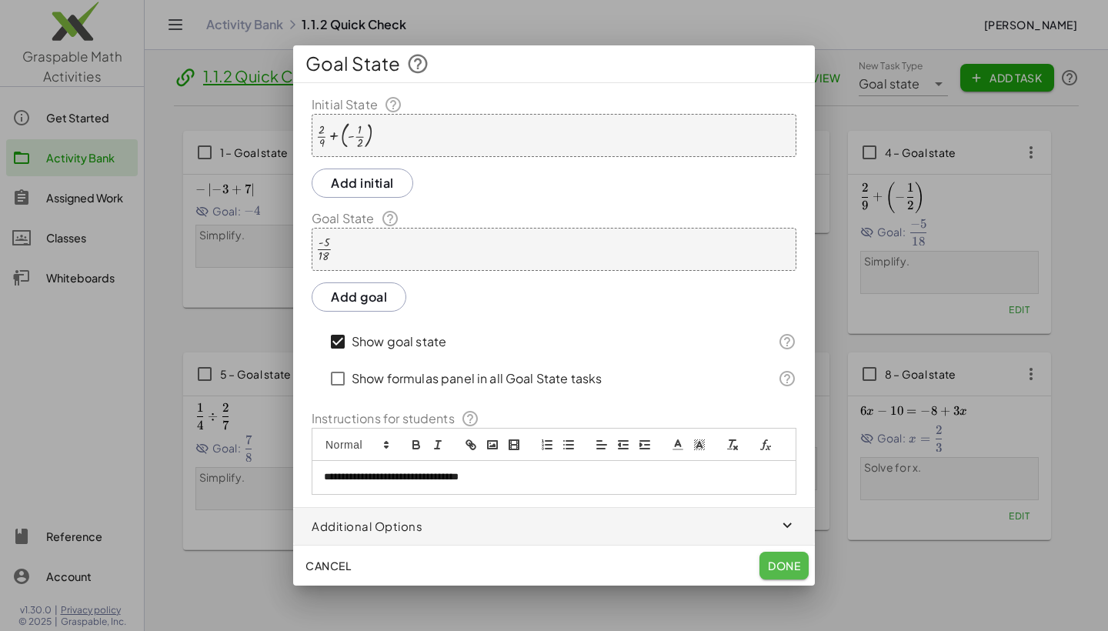
click at [788, 562] on span "Done" at bounding box center [784, 565] width 32 height 14
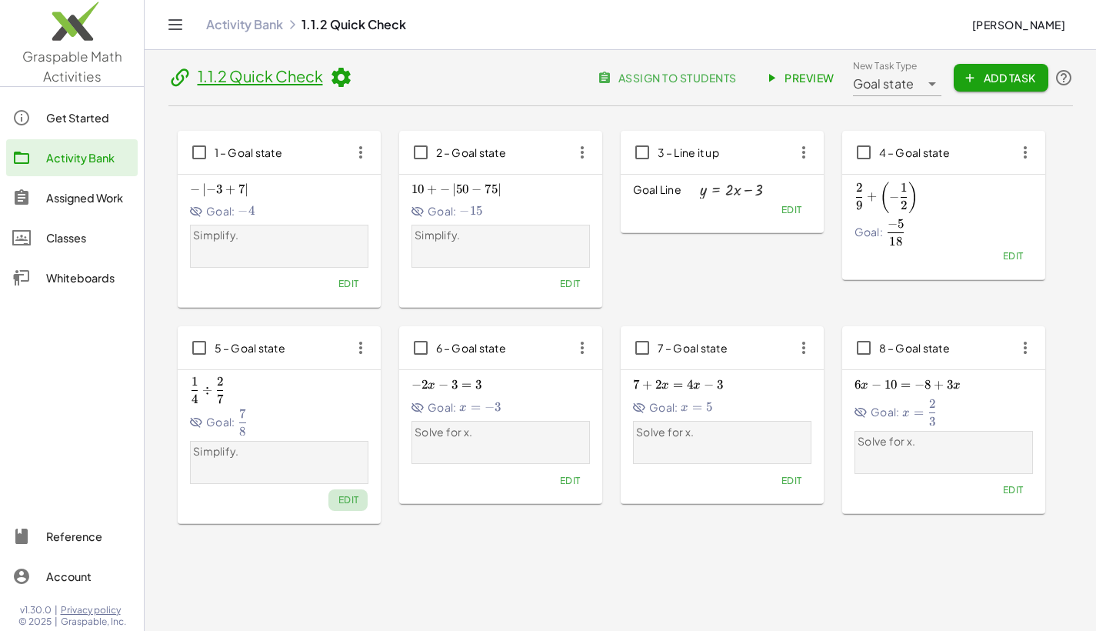
click at [346, 498] on span "Edit" at bounding box center [348, 500] width 21 height 12
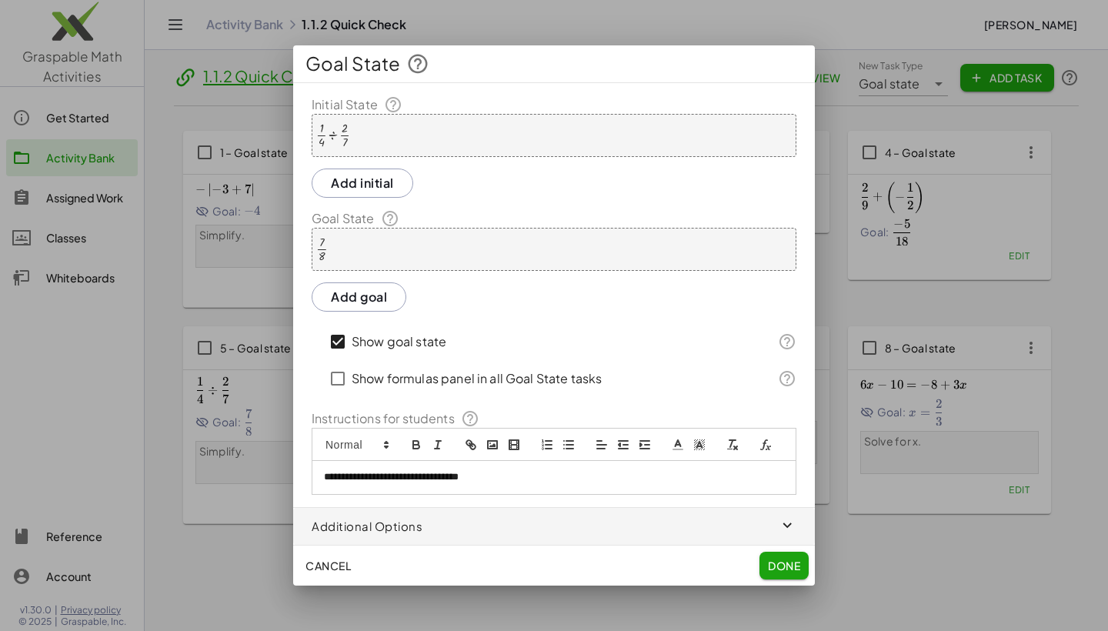
click at [782, 560] on span "Done" at bounding box center [784, 565] width 32 height 14
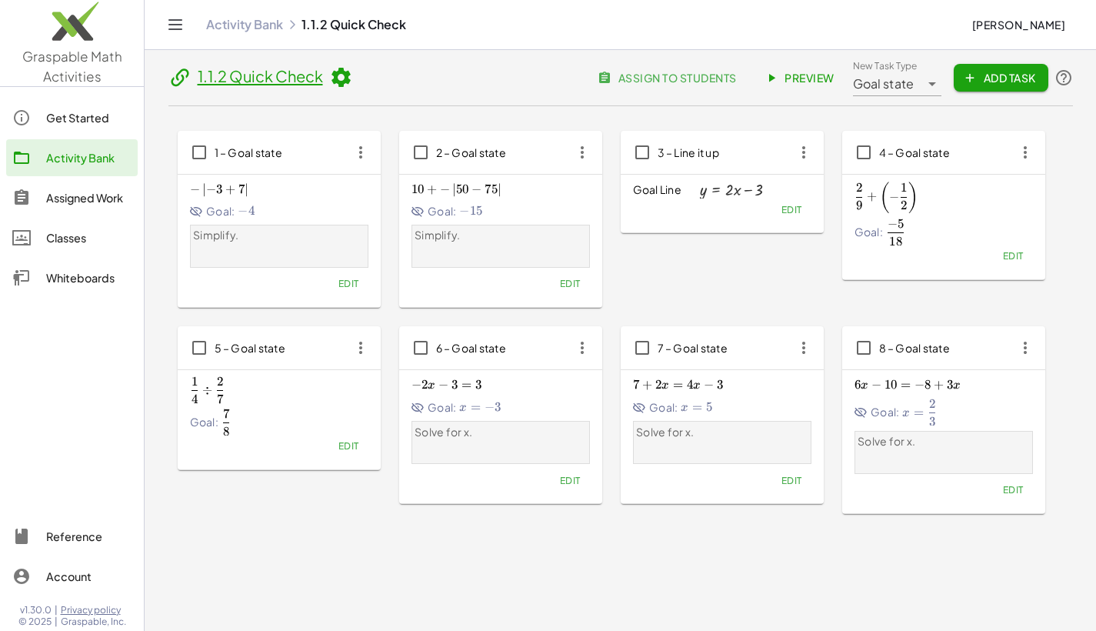
click at [780, 560] on div "1.1.2 Quick Check assign to students Preview New Task Type Goal state *********…" at bounding box center [620, 356] width 923 height 613
click at [294, 569] on div "1.1.2 Quick Check assign to students Preview New Task Type Goal state *********…" at bounding box center [620, 356] width 923 height 613
click at [238, 20] on link "Activity Bank" at bounding box center [244, 24] width 77 height 15
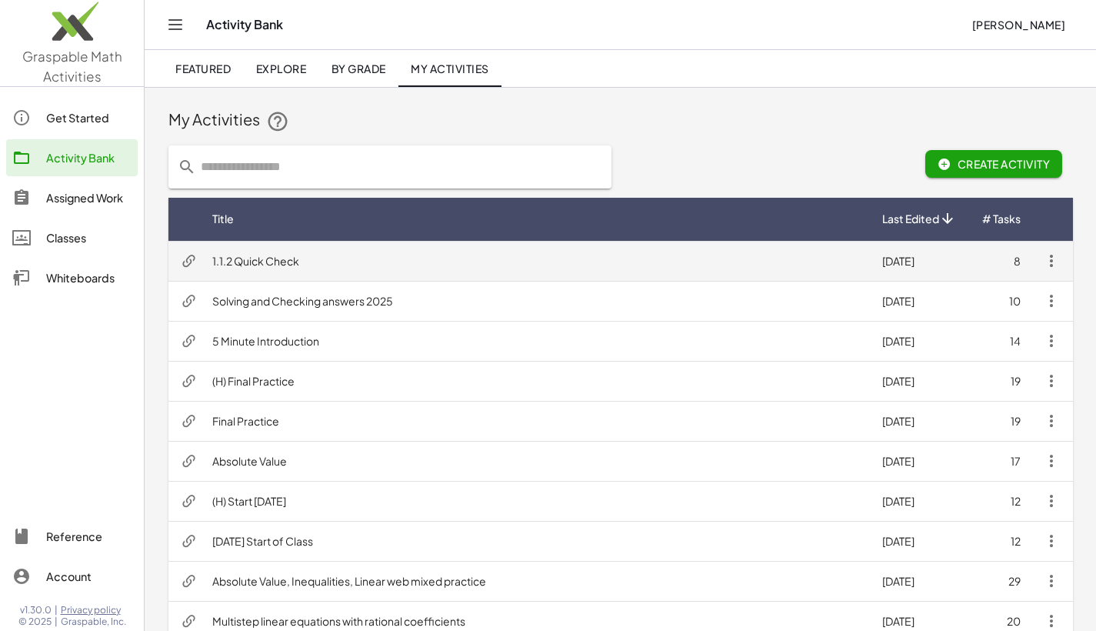
click at [262, 258] on td "1.1.2 Quick Check" at bounding box center [535, 261] width 670 height 40
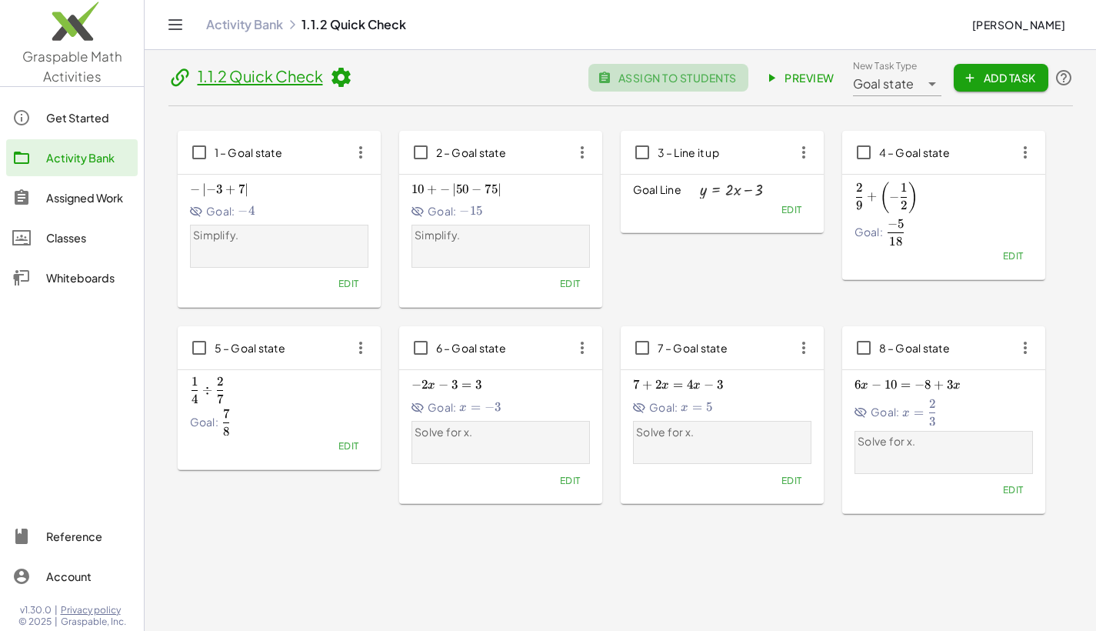
click at [630, 72] on span "assign to students" at bounding box center [668, 78] width 135 height 14
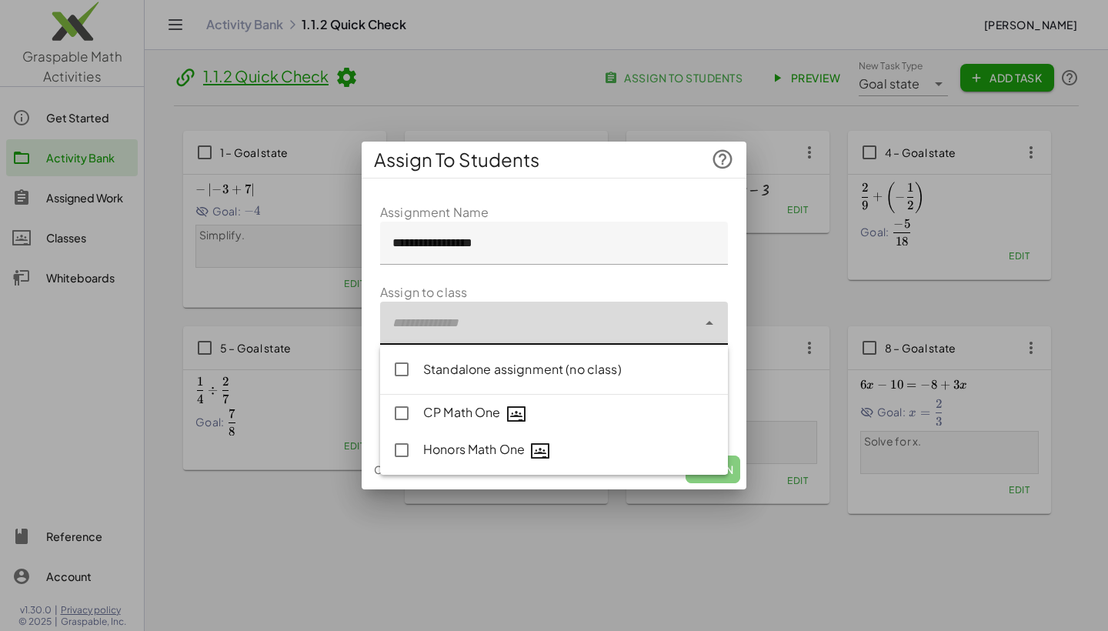
click at [528, 328] on div at bounding box center [538, 323] width 317 height 43
type input "**********"
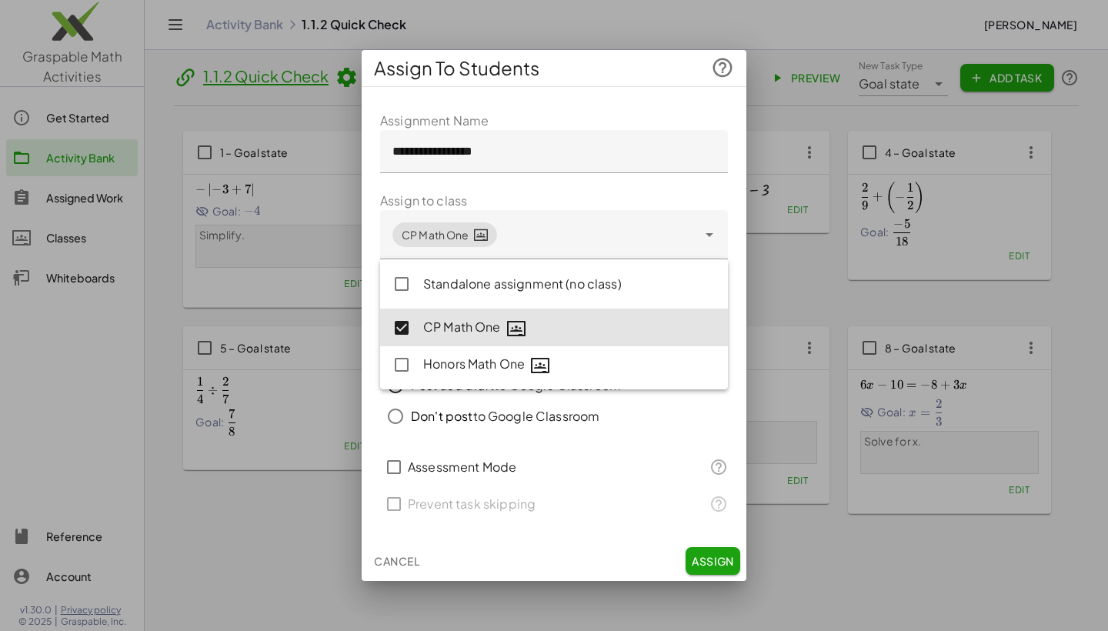
click at [481, 572] on div "Cancel Assign" at bounding box center [554, 561] width 385 height 40
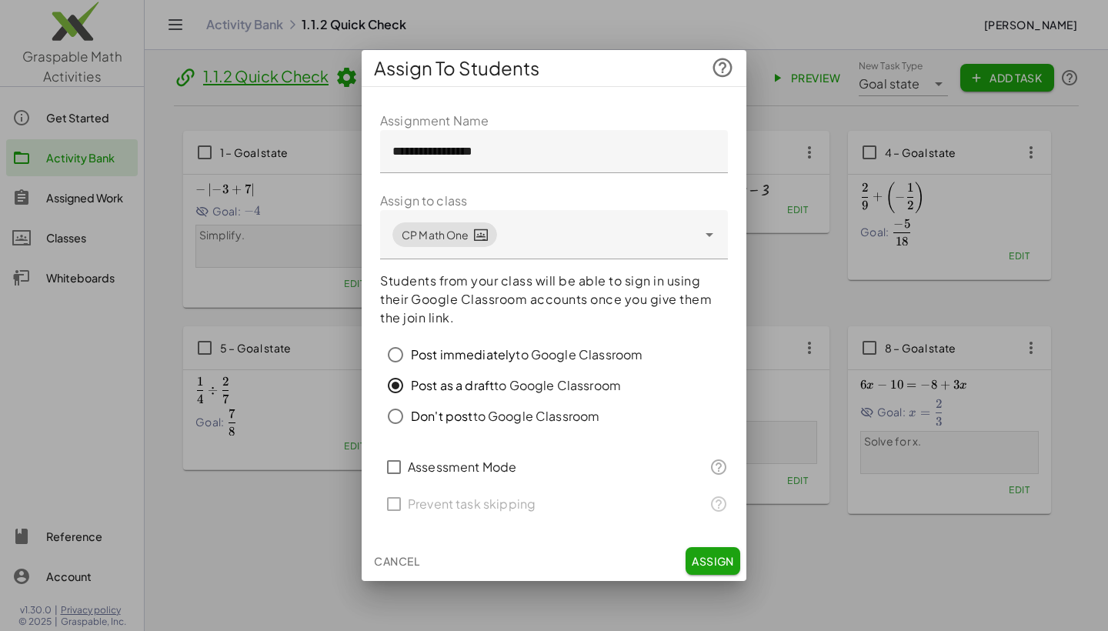
click at [375, 562] on span "Cancel" at bounding box center [396, 561] width 45 height 14
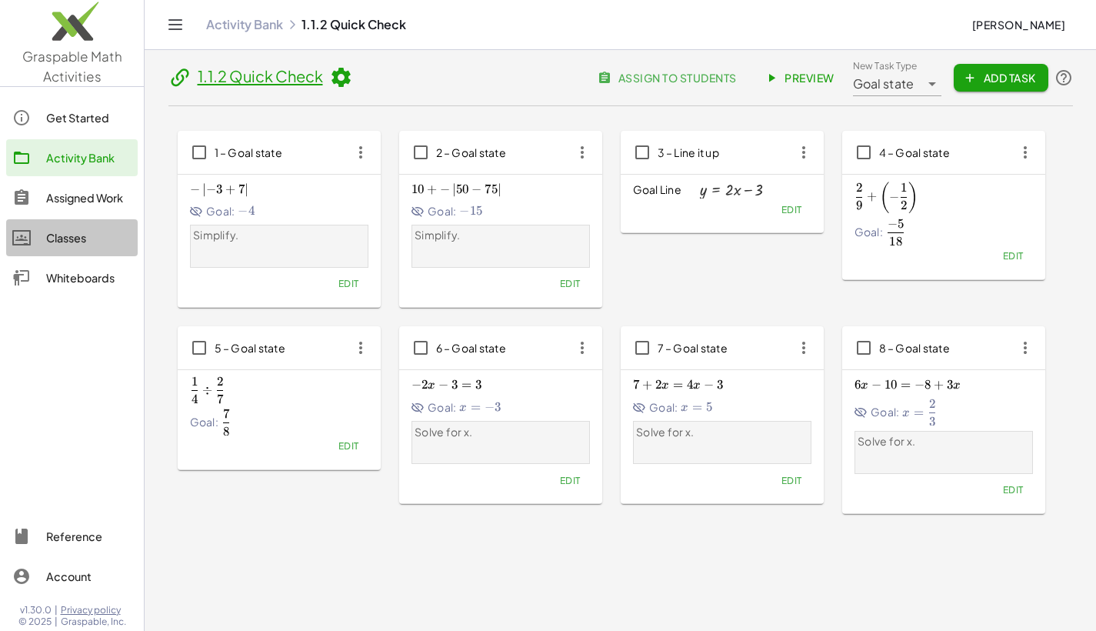
click at [49, 229] on div "Classes" at bounding box center [88, 237] width 85 height 18
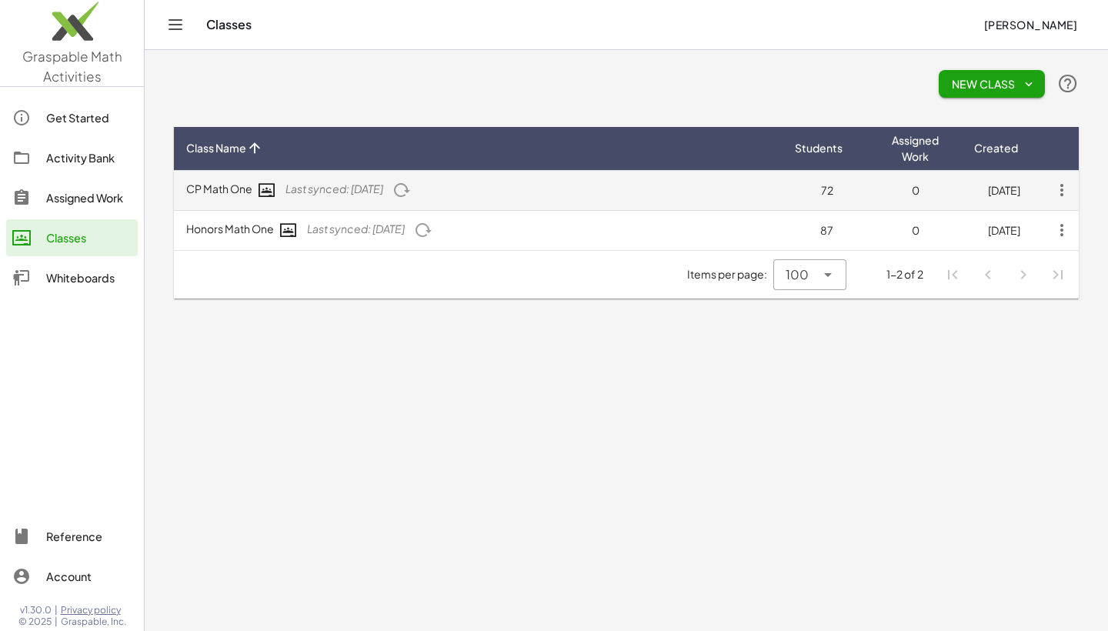
click at [1058, 187] on icon "button" at bounding box center [1062, 190] width 28 height 28
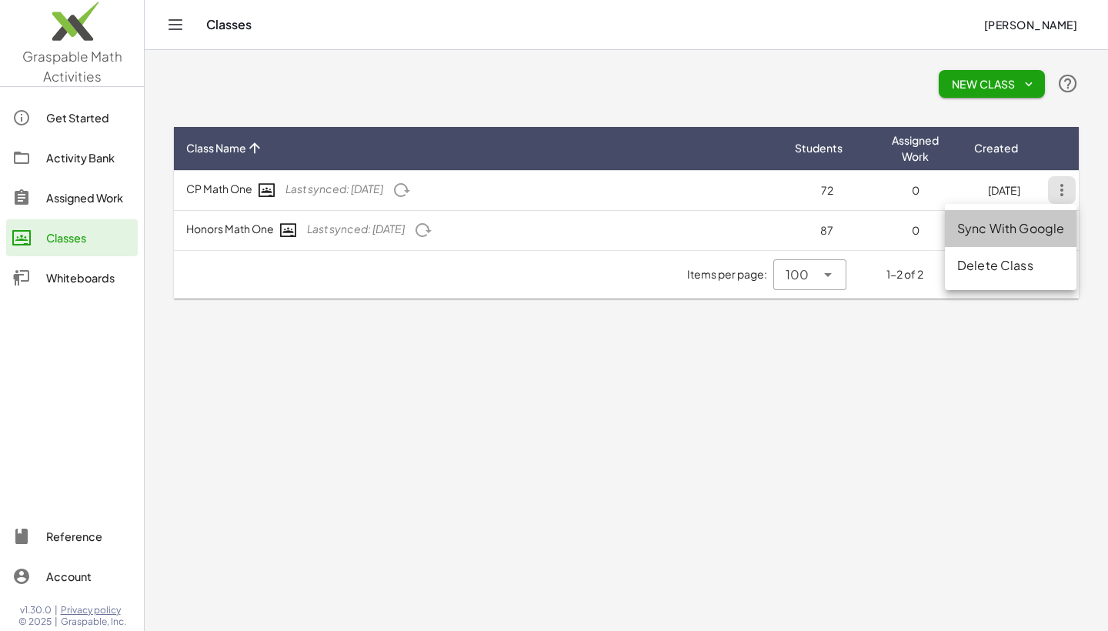
click at [1026, 226] on div "Sync With Google" at bounding box center [1010, 228] width 107 height 18
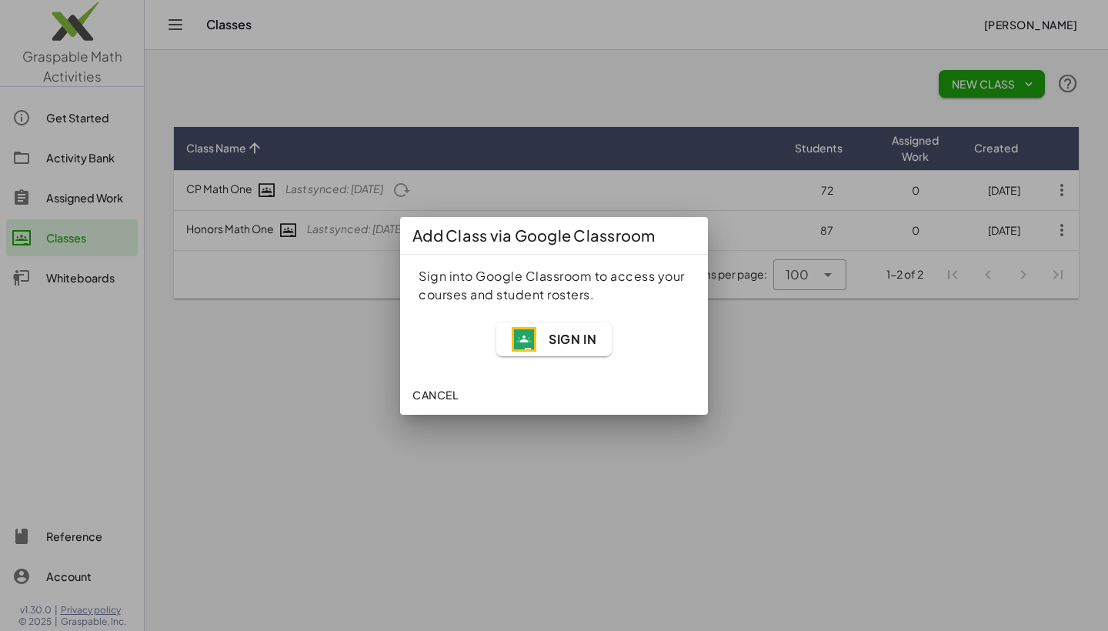
click at [541, 327] on span "Sign In" at bounding box center [553, 339] width 85 height 25
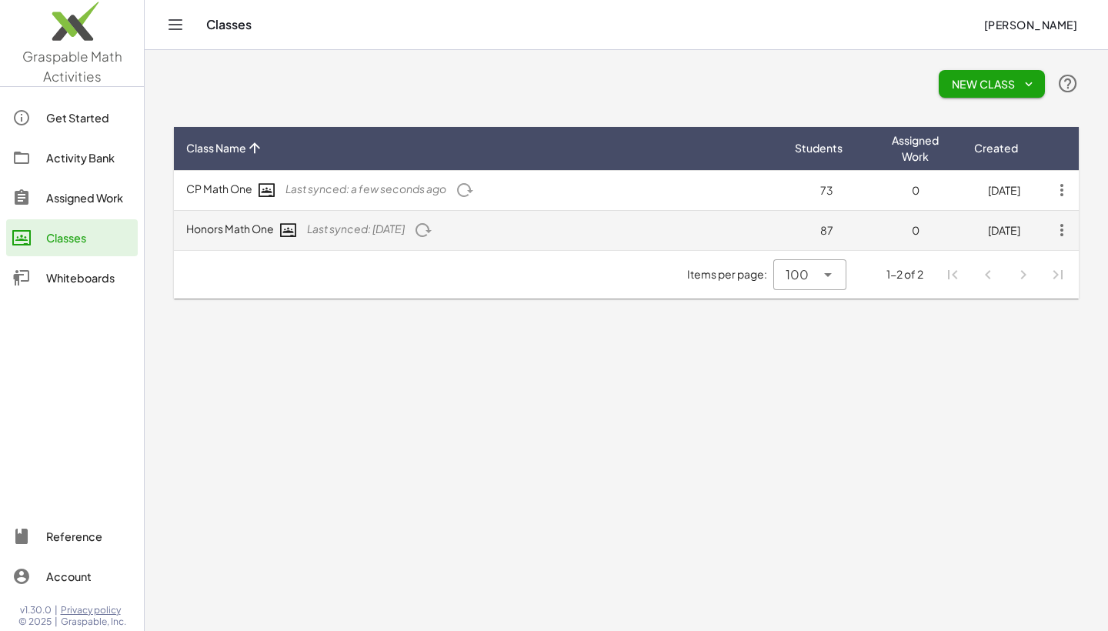
click at [1065, 230] on icon "button" at bounding box center [1062, 230] width 28 height 28
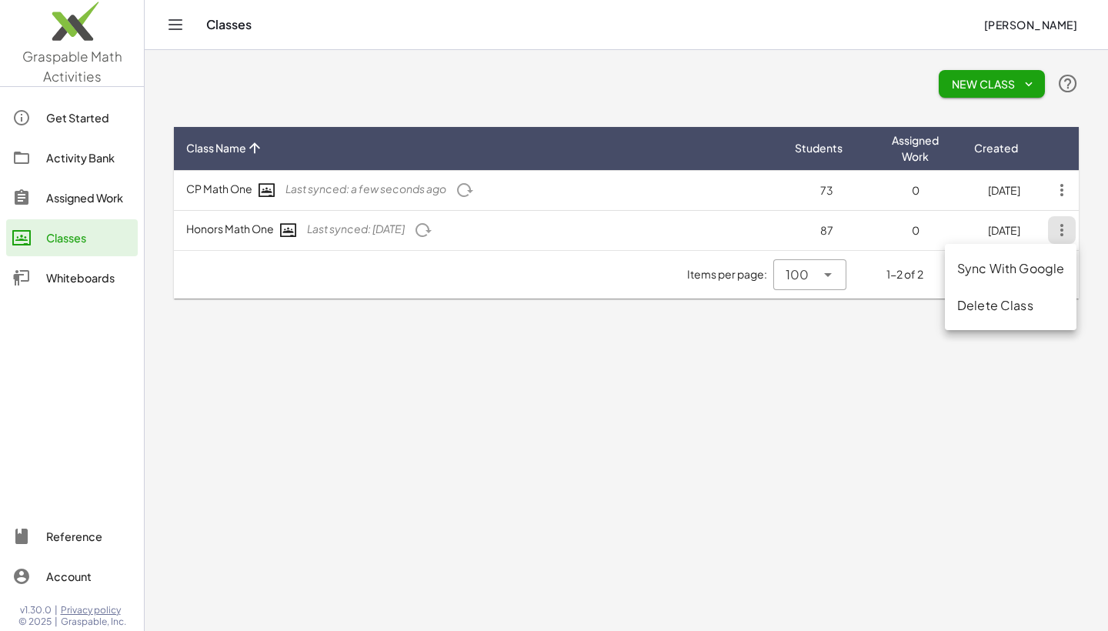
click at [1023, 270] on div "Sync With Google" at bounding box center [1010, 268] width 107 height 18
click at [74, 195] on div "Assigned Work" at bounding box center [88, 197] width 85 height 18
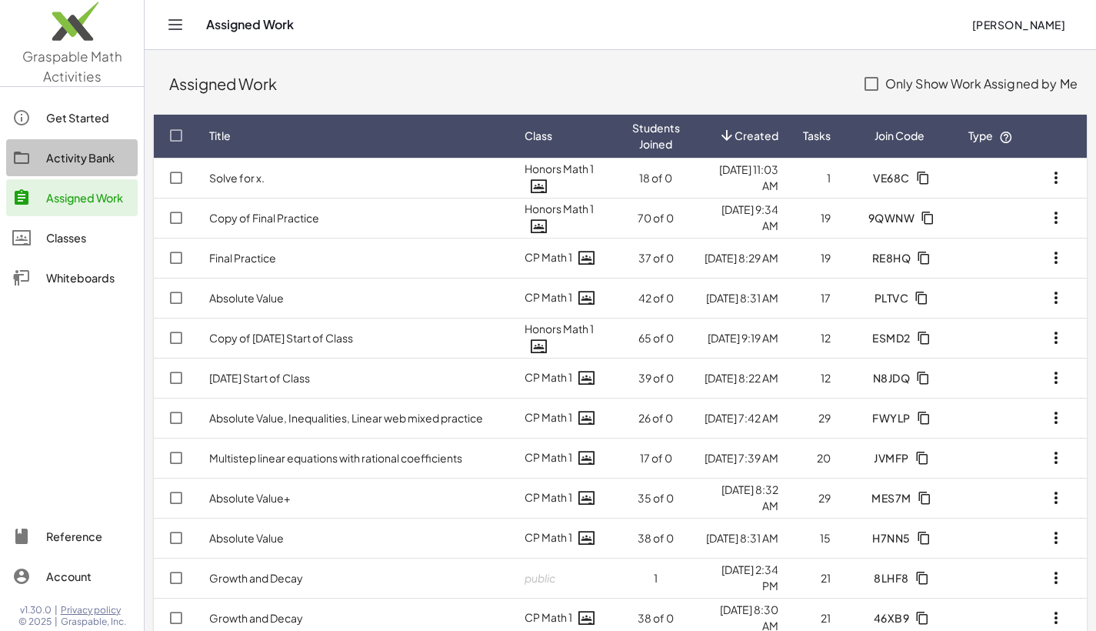
click at [75, 155] on div "Activity Bank" at bounding box center [88, 157] width 85 height 18
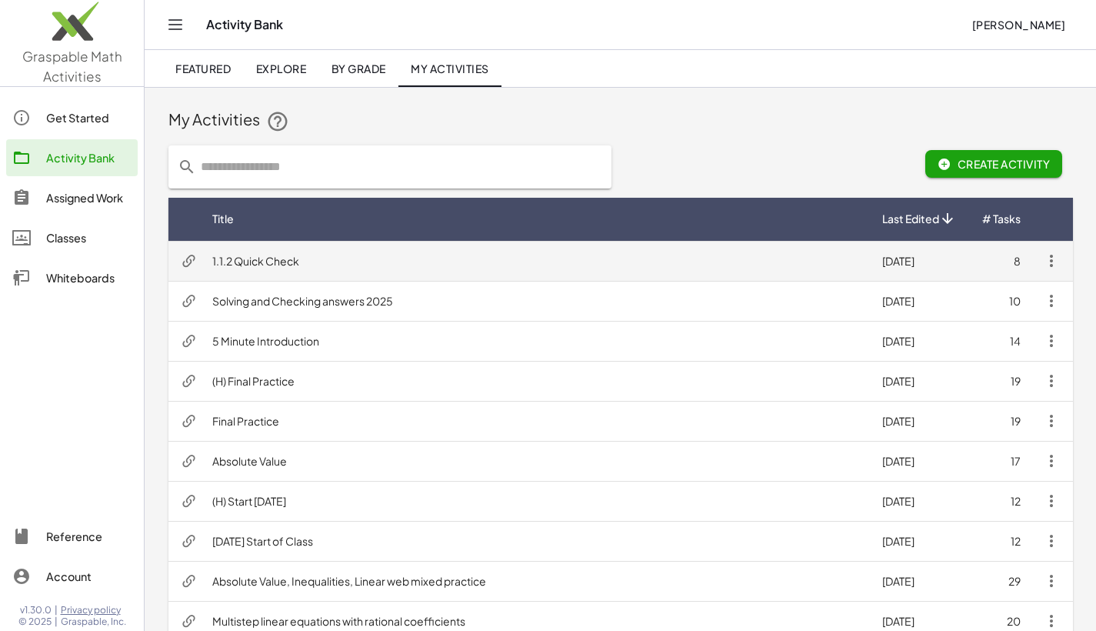
click at [1051, 260] on icon "button" at bounding box center [1051, 261] width 18 height 18
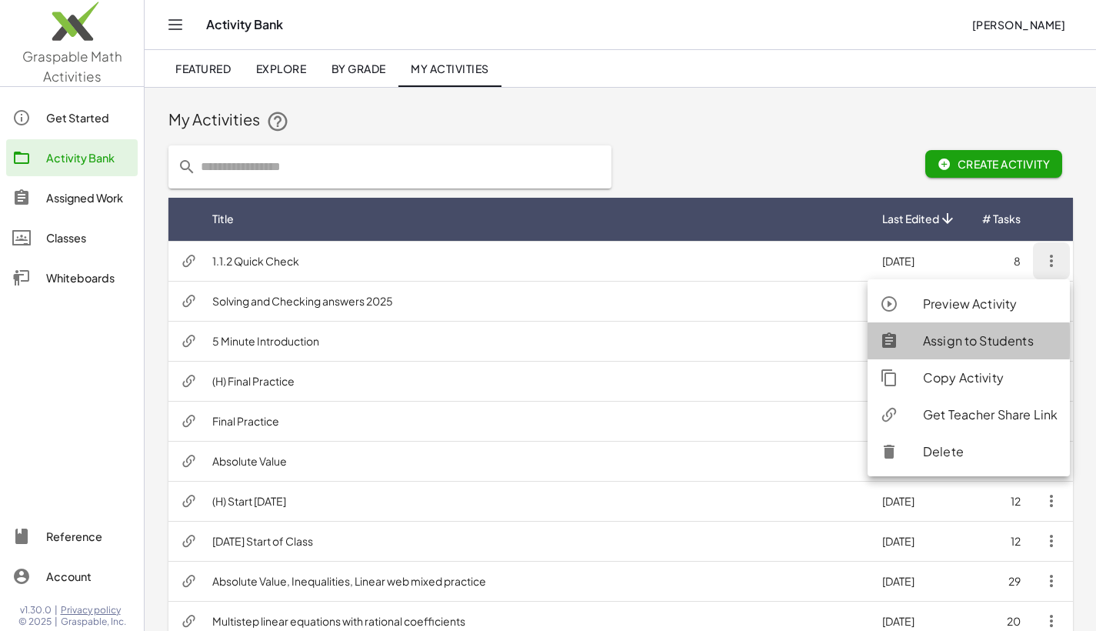
click at [925, 341] on div "Assign to Students" at bounding box center [990, 341] width 135 height 18
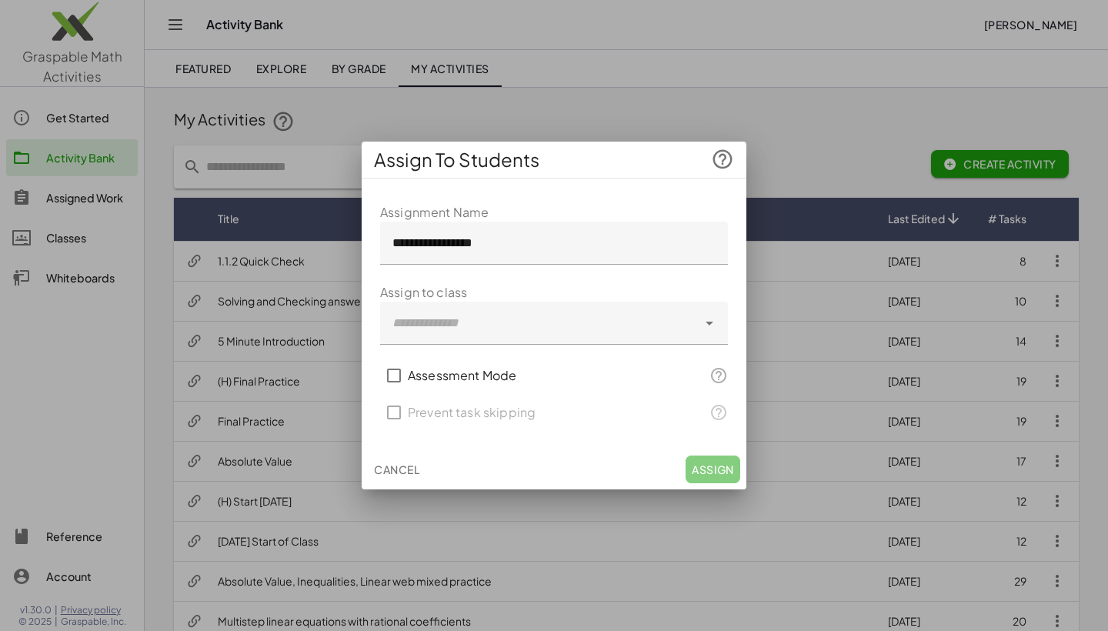
click at [468, 317] on div at bounding box center [538, 323] width 317 height 43
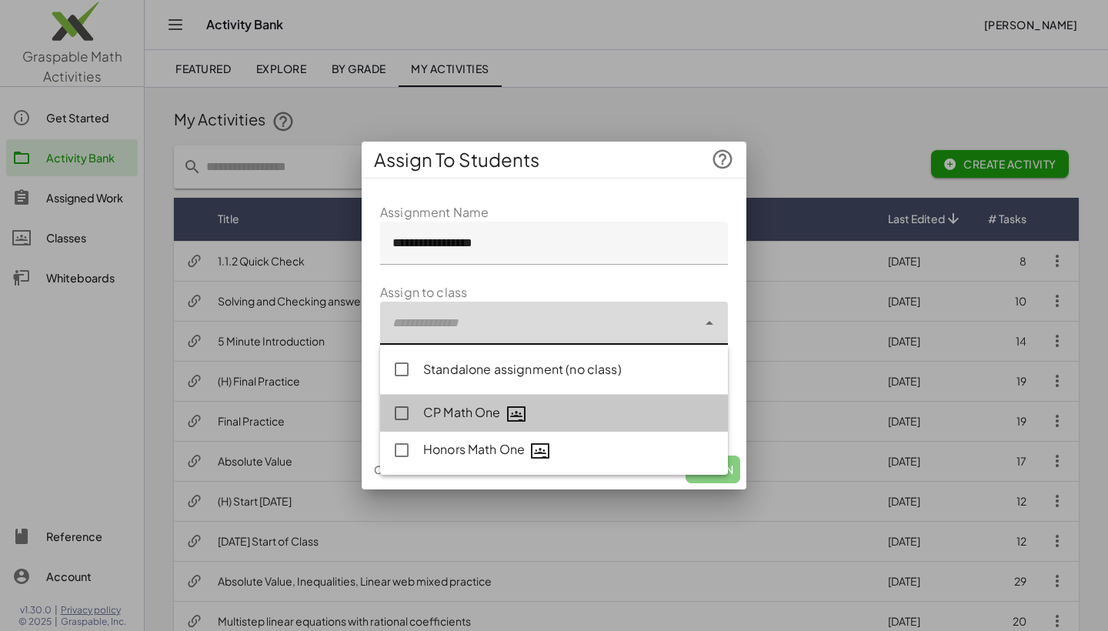
click at [438, 407] on div "CP Math One" at bounding box center [569, 413] width 292 height 20
type input "**********"
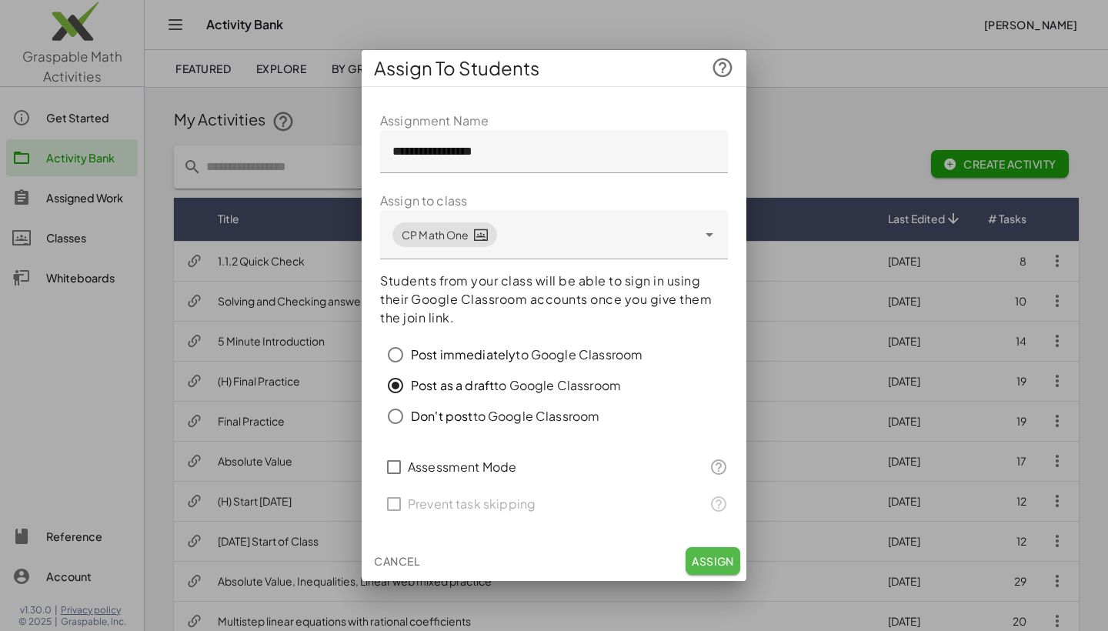
click at [726, 558] on span "Assign" at bounding box center [712, 561] width 42 height 14
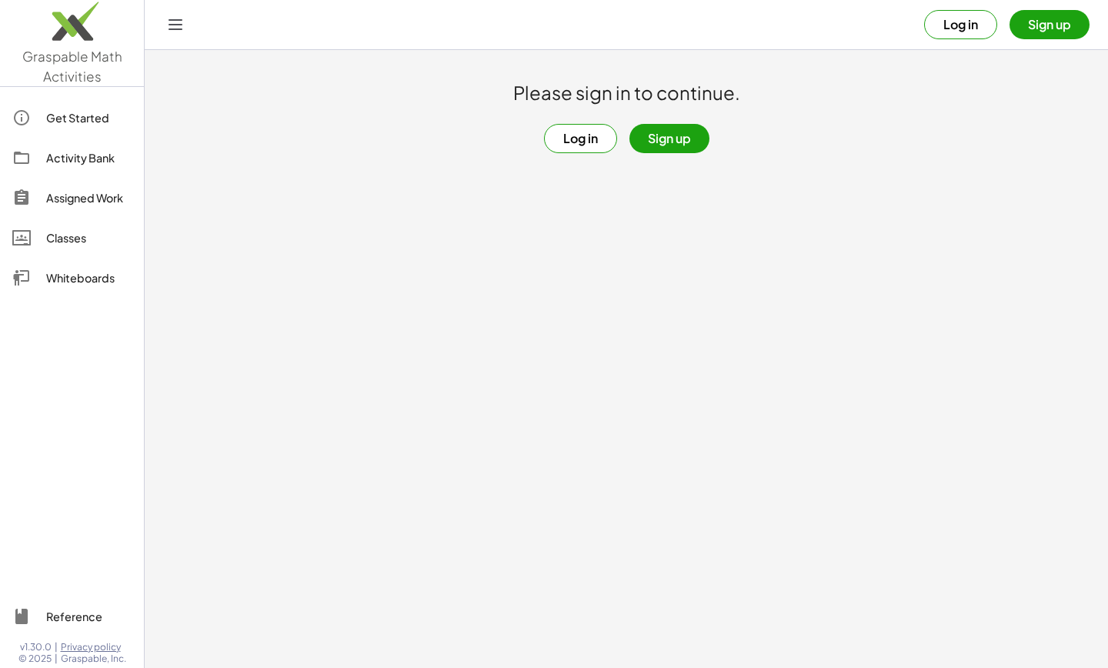
click at [953, 25] on button "Log in" at bounding box center [960, 24] width 73 height 29
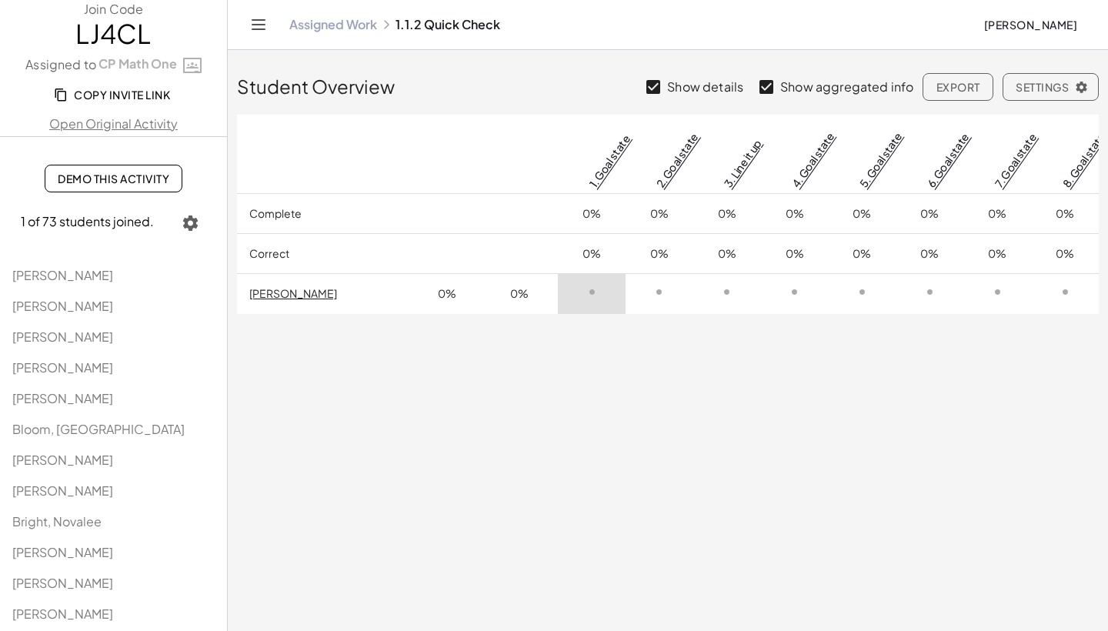
click at [309, 295] on link "Grubert, Cole" at bounding box center [293, 293] width 88 height 14
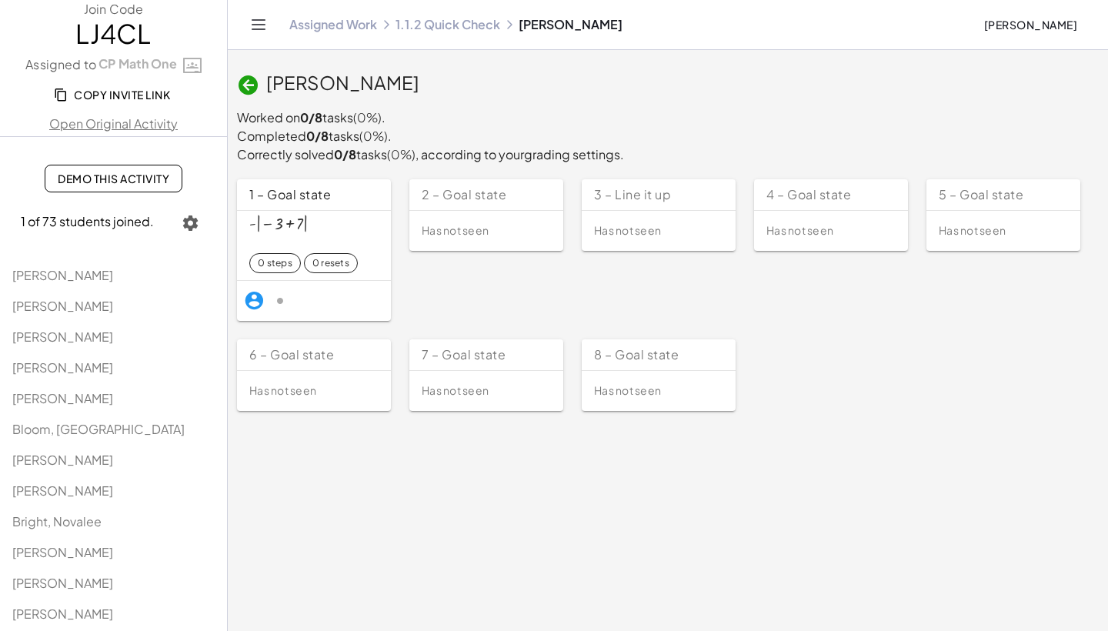
click at [356, 20] on link "Assigned Work" at bounding box center [333, 24] width 88 height 15
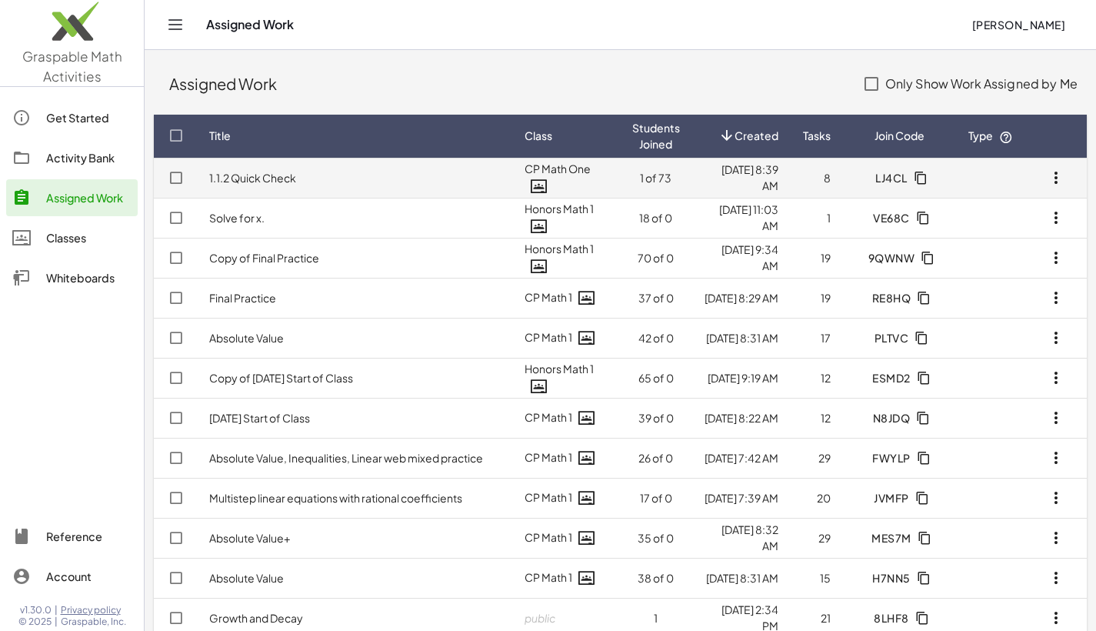
click at [1055, 175] on icon "button" at bounding box center [1056, 177] width 18 height 18
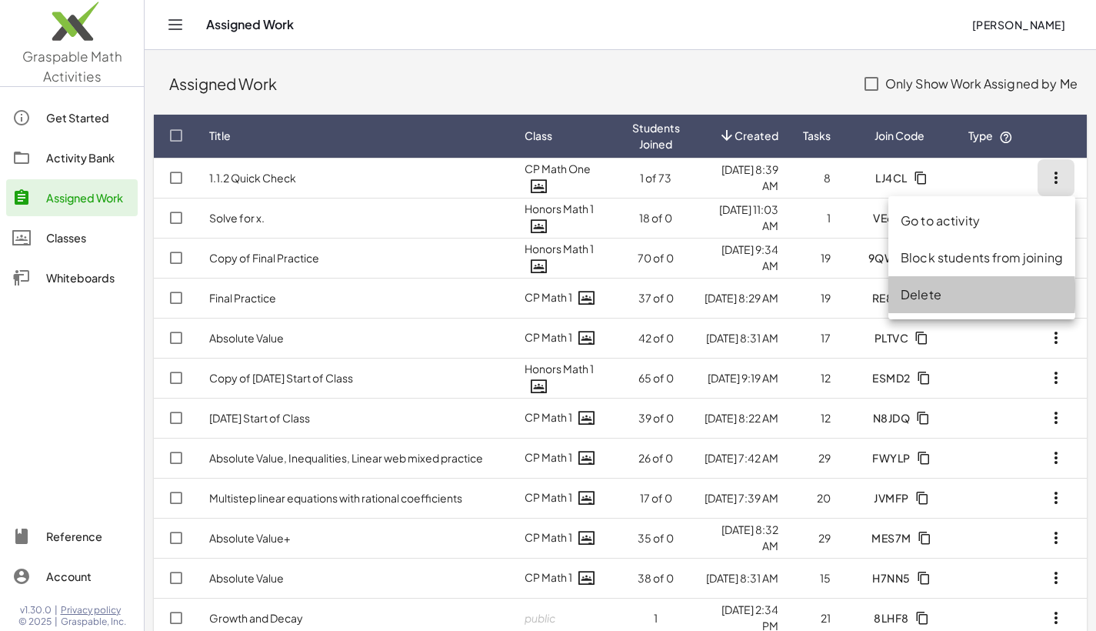
click at [914, 287] on div "Delete" at bounding box center [982, 294] width 162 height 18
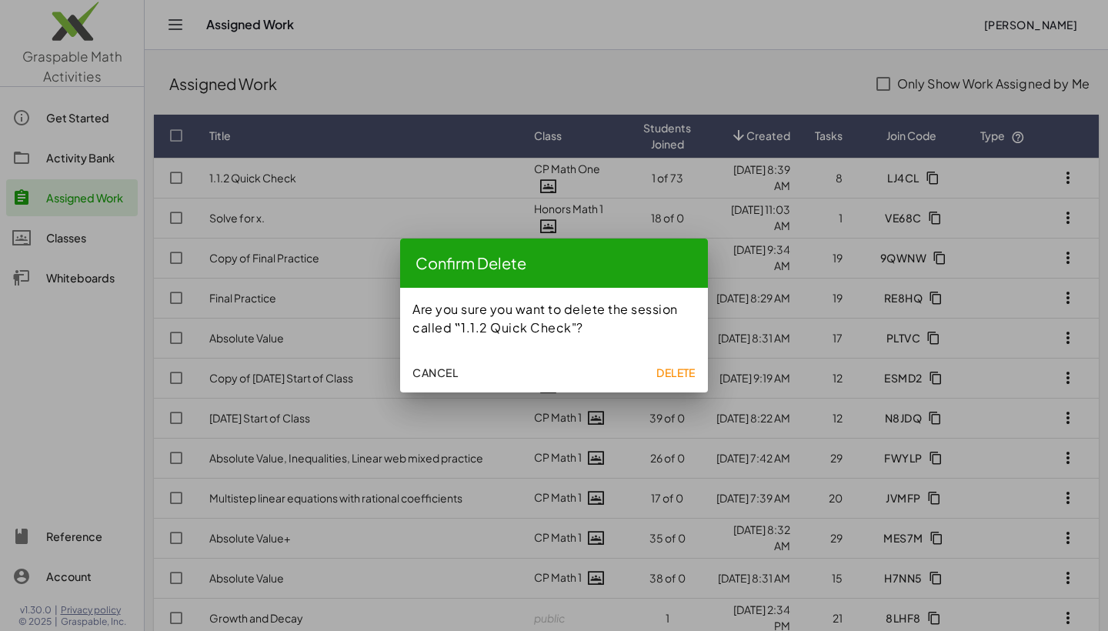
click at [688, 372] on span "Delete" at bounding box center [675, 372] width 39 height 14
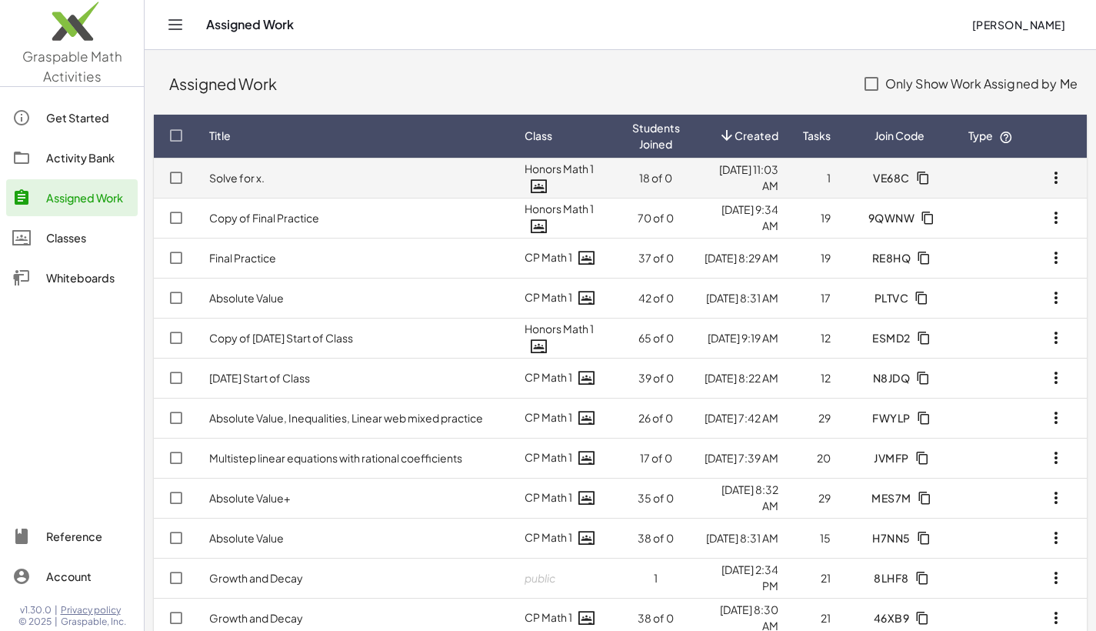
click at [1054, 178] on icon "button" at bounding box center [1056, 177] width 18 height 18
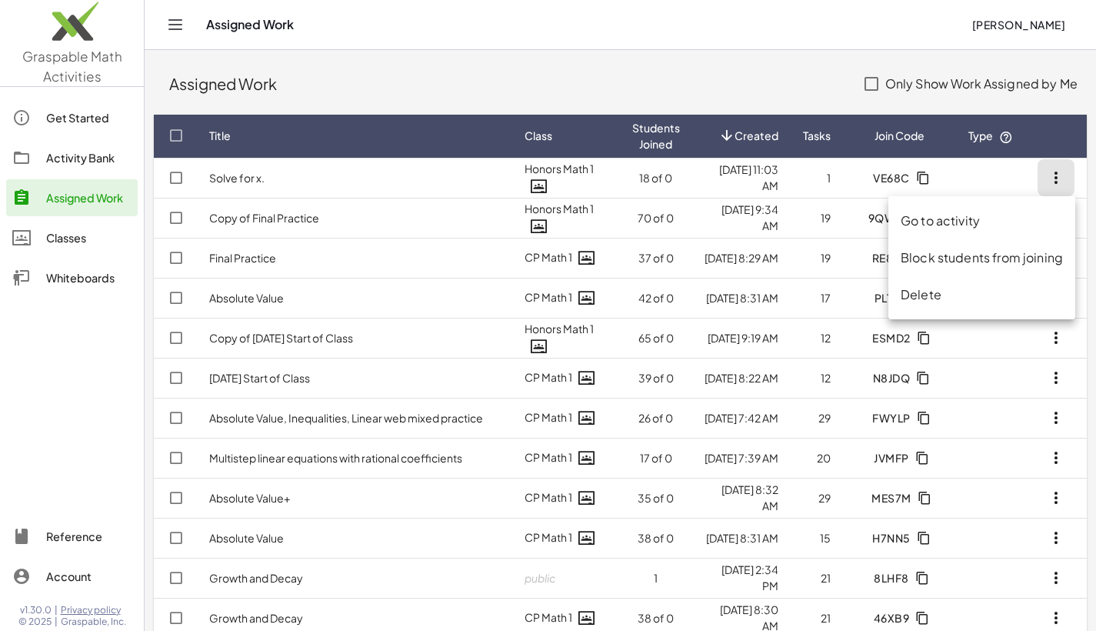
click at [918, 292] on div "Delete" at bounding box center [982, 294] width 162 height 18
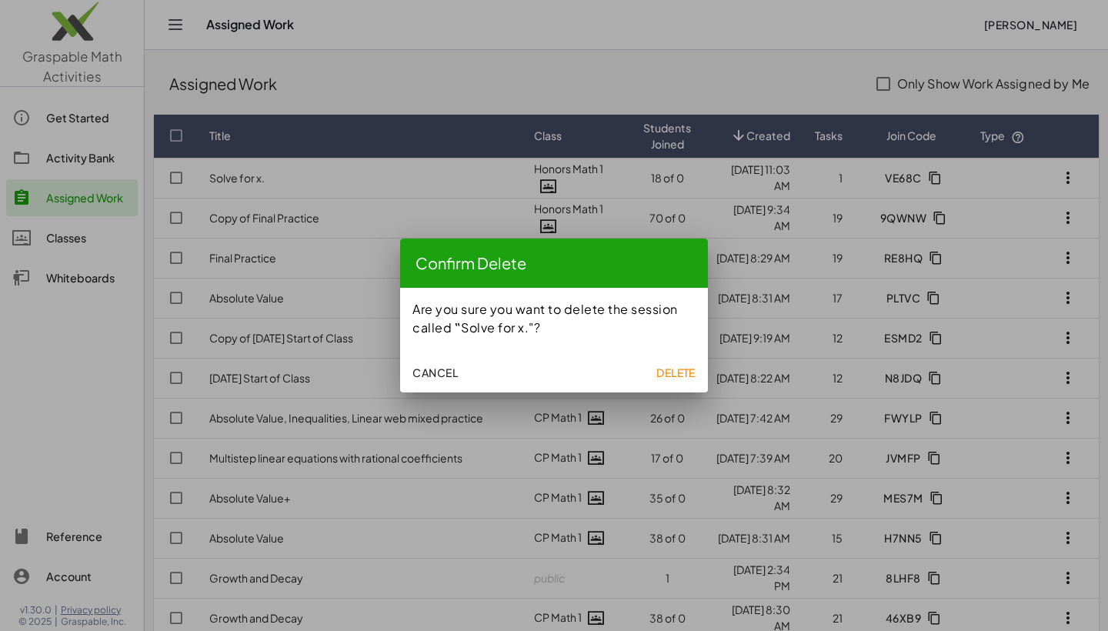
click at [680, 372] on span "Delete" at bounding box center [675, 372] width 39 height 14
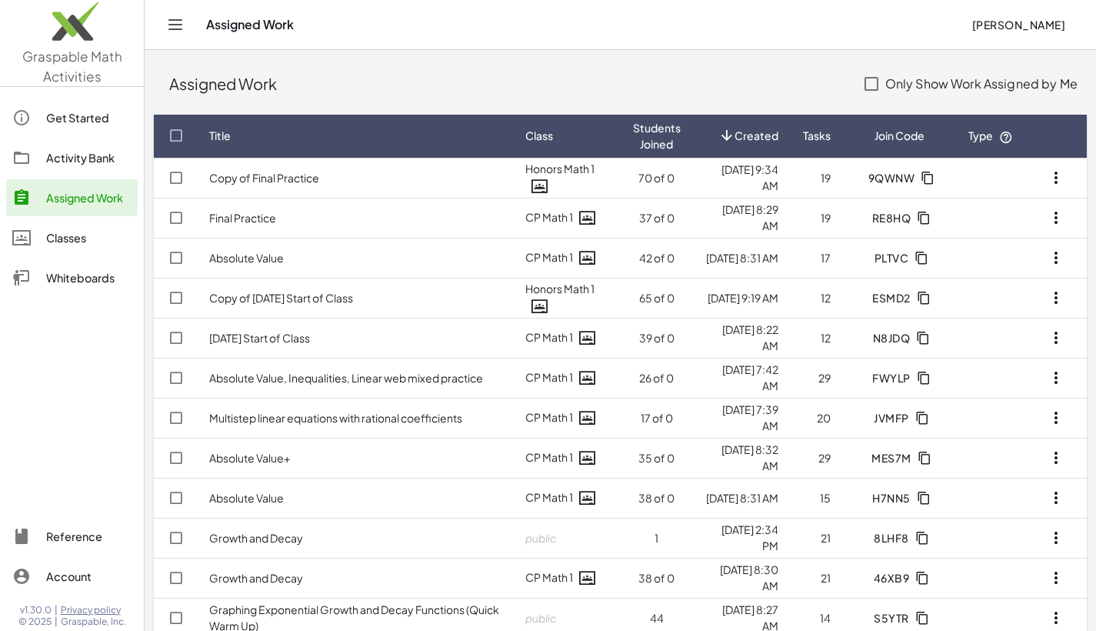
click at [78, 155] on div "Activity Bank" at bounding box center [88, 157] width 85 height 18
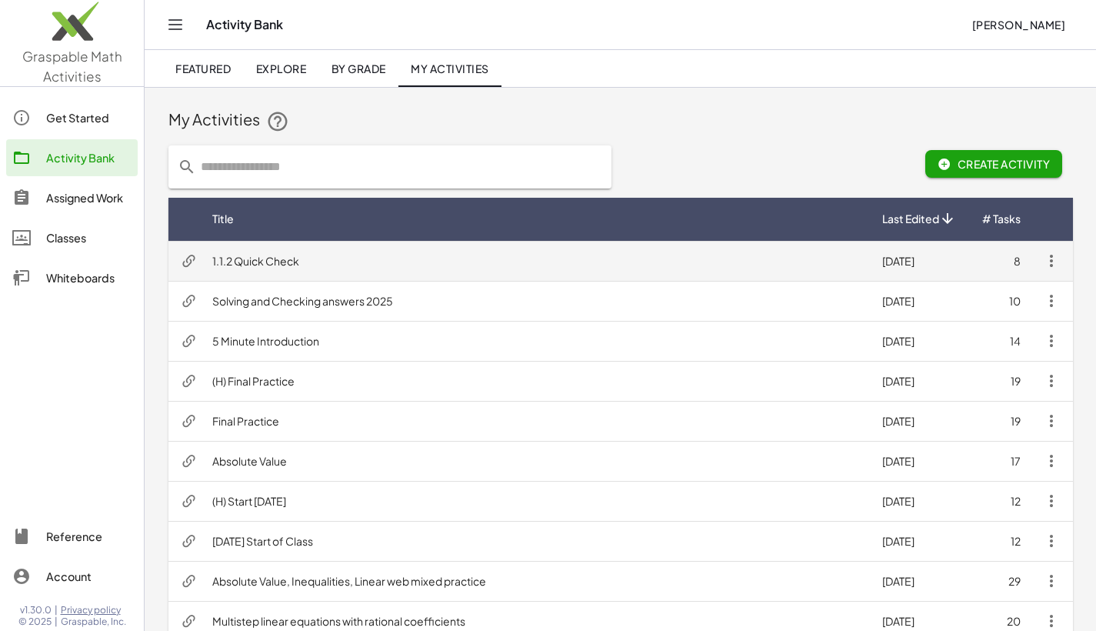
click at [1048, 259] on icon "button" at bounding box center [1051, 261] width 18 height 18
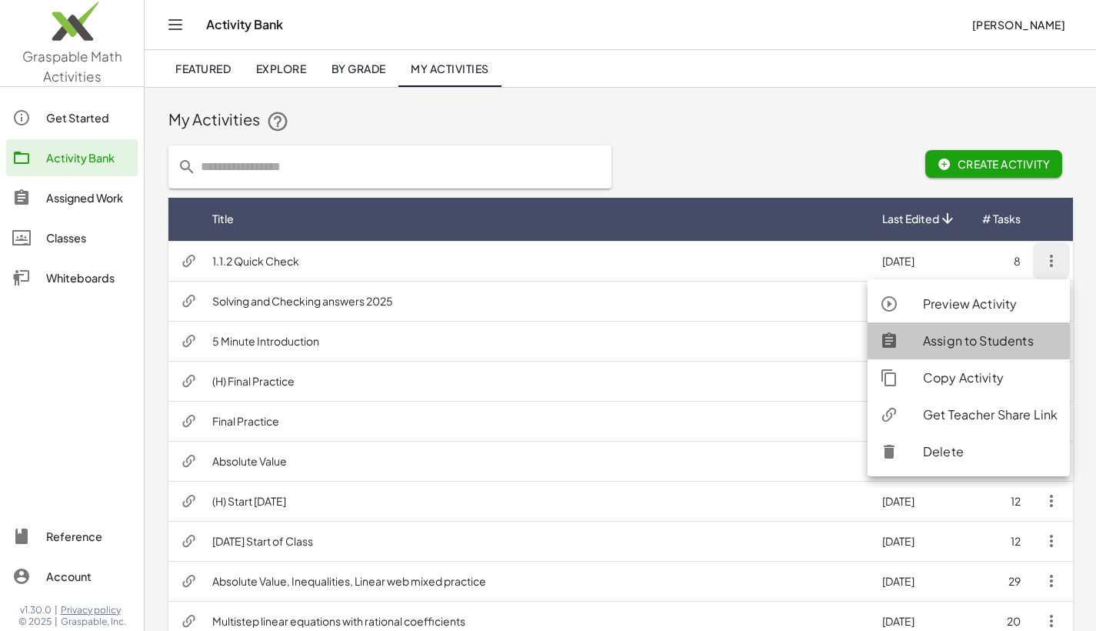
click at [956, 341] on div "Assign to Students" at bounding box center [990, 341] width 135 height 18
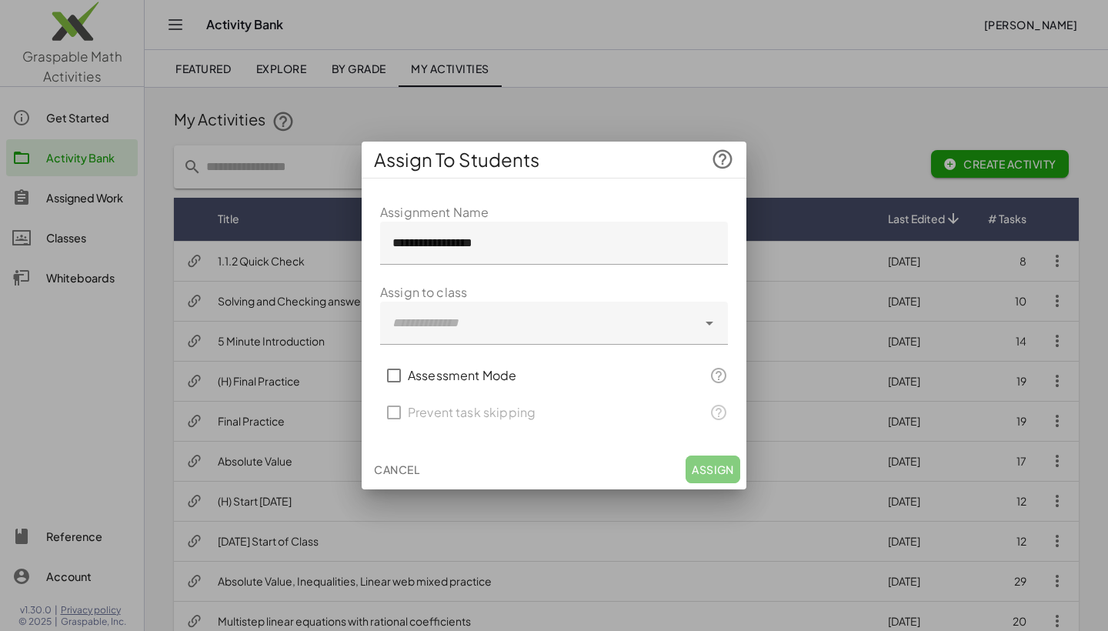
click at [470, 318] on div at bounding box center [538, 323] width 317 height 43
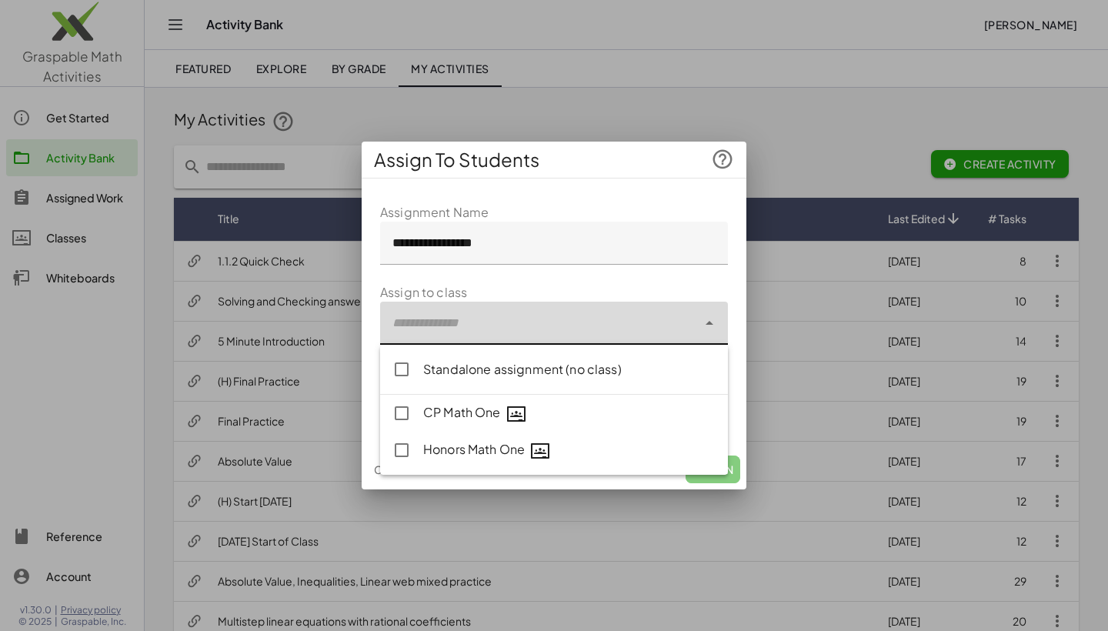
type input "**********"
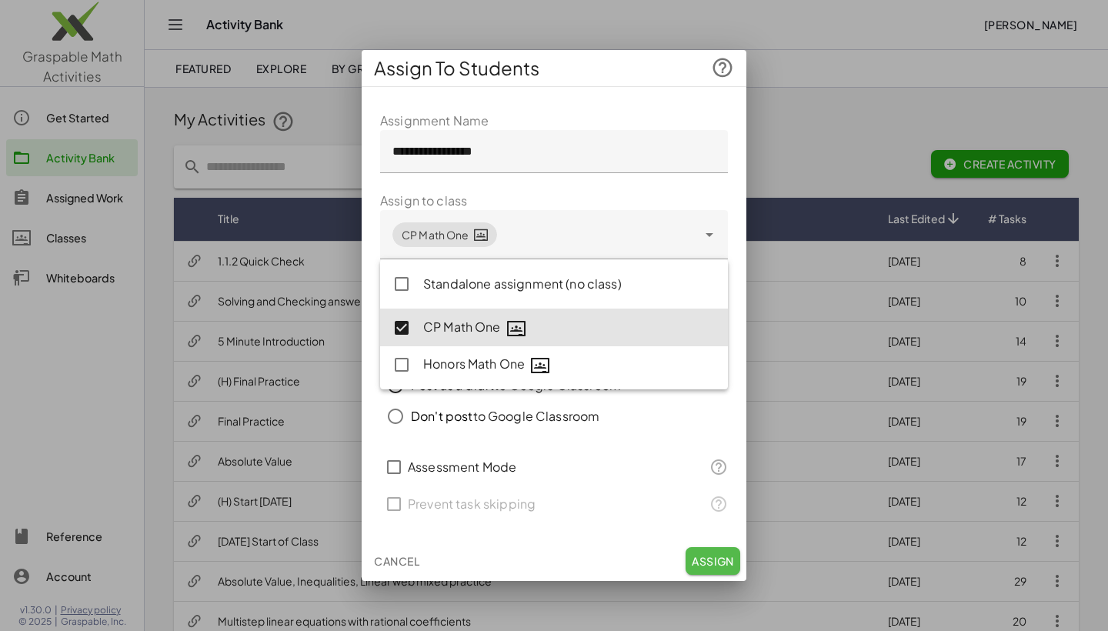
click at [726, 549] on button "Assign" at bounding box center [712, 561] width 55 height 28
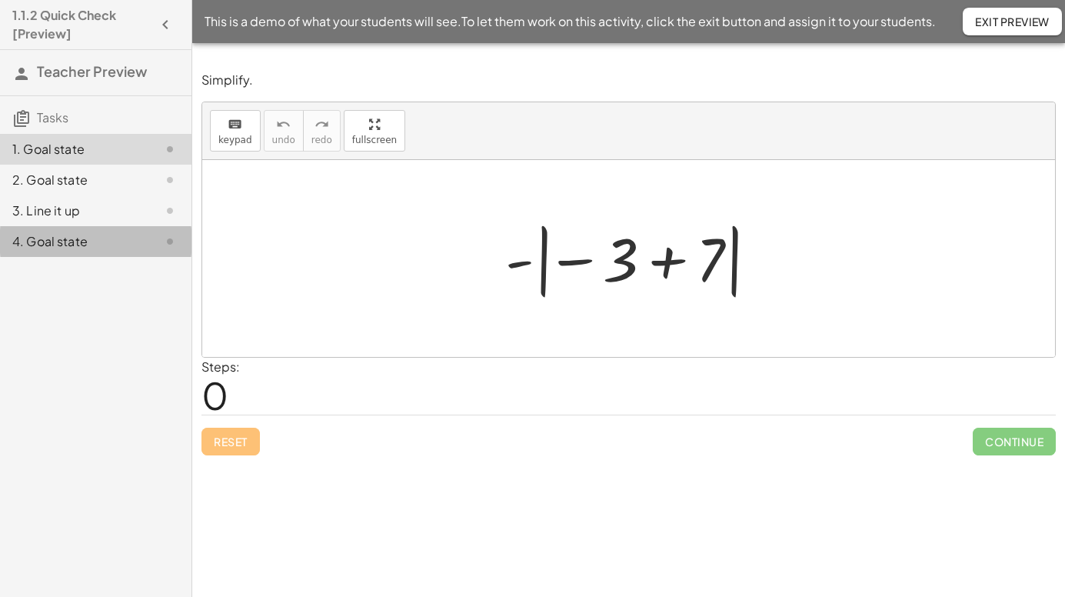
click at [53, 242] on div "4. Goal state" at bounding box center [74, 241] width 124 height 18
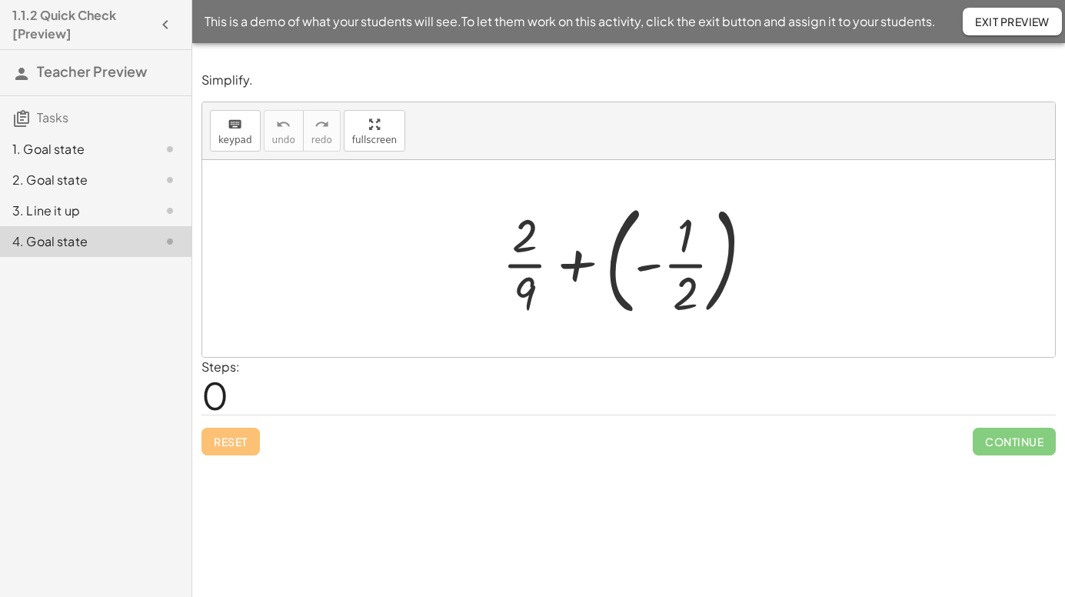
click at [519, 261] on div at bounding box center [634, 259] width 279 height 128
click at [541, 298] on div at bounding box center [634, 259] width 279 height 128
drag, startPoint x: 686, startPoint y: 298, endPoint x: 531, endPoint y: 297, distance: 155.4
click at [531, 297] on div at bounding box center [634, 259] width 279 height 128
click at [528, 295] on div at bounding box center [634, 259] width 279 height 128
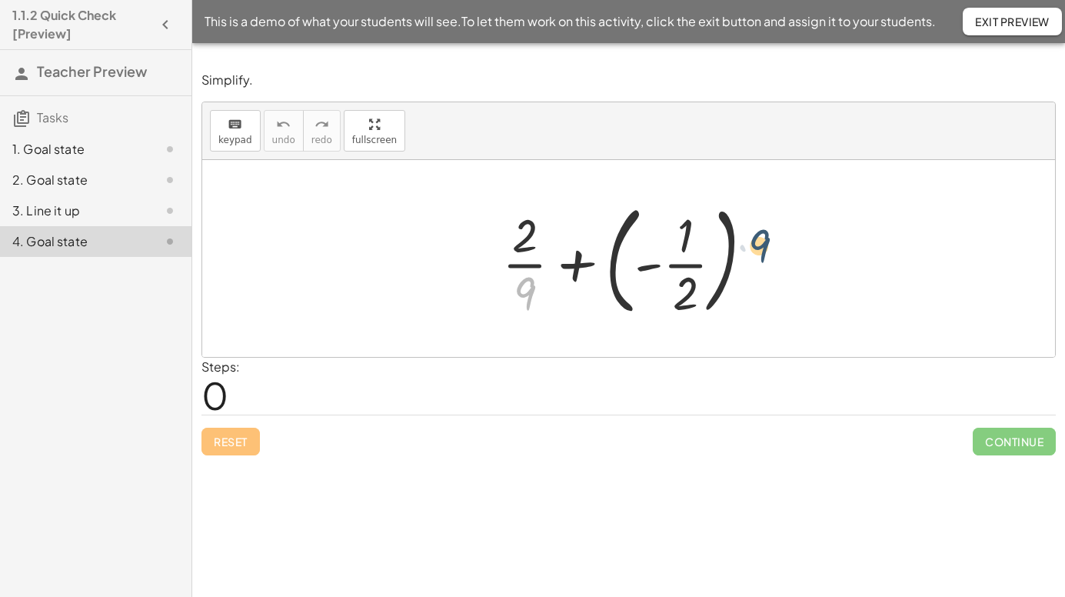
drag, startPoint x: 530, startPoint y: 298, endPoint x: 766, endPoint y: 248, distance: 241.4
click at [766, 248] on div at bounding box center [634, 259] width 279 height 128
drag, startPoint x: 766, startPoint y: 248, endPoint x: 750, endPoint y: 258, distance: 19.0
click at [765, 248] on div at bounding box center [634, 259] width 279 height 128
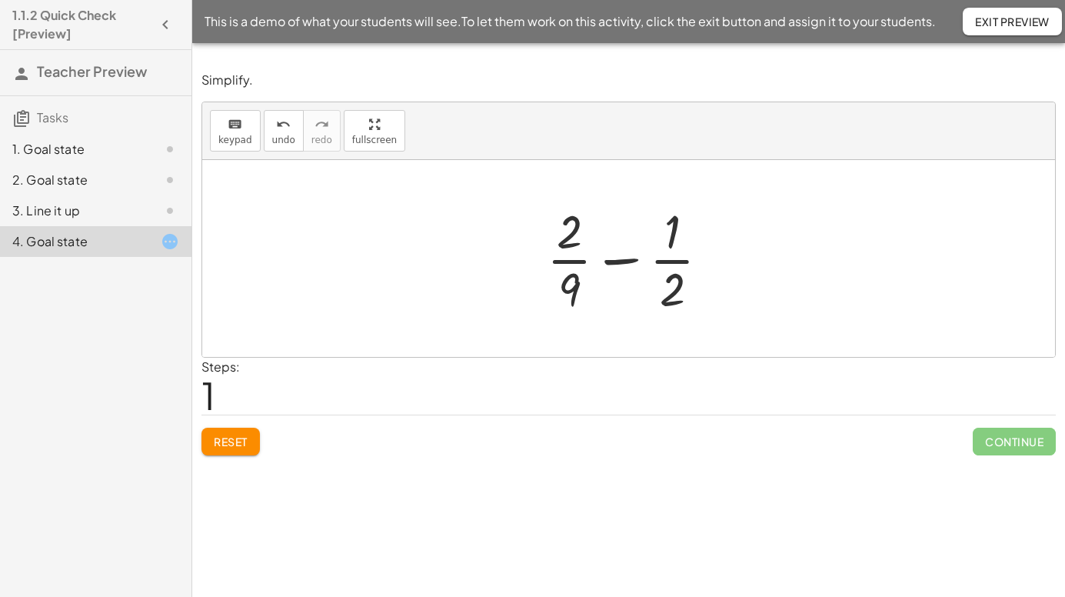
click at [571, 293] on div at bounding box center [634, 258] width 191 height 118
click at [673, 293] on div at bounding box center [634, 258] width 191 height 118
drag, startPoint x: 669, startPoint y: 296, endPoint x: 572, endPoint y: 295, distance: 96.9
click at [572, 295] on div at bounding box center [634, 258] width 191 height 118
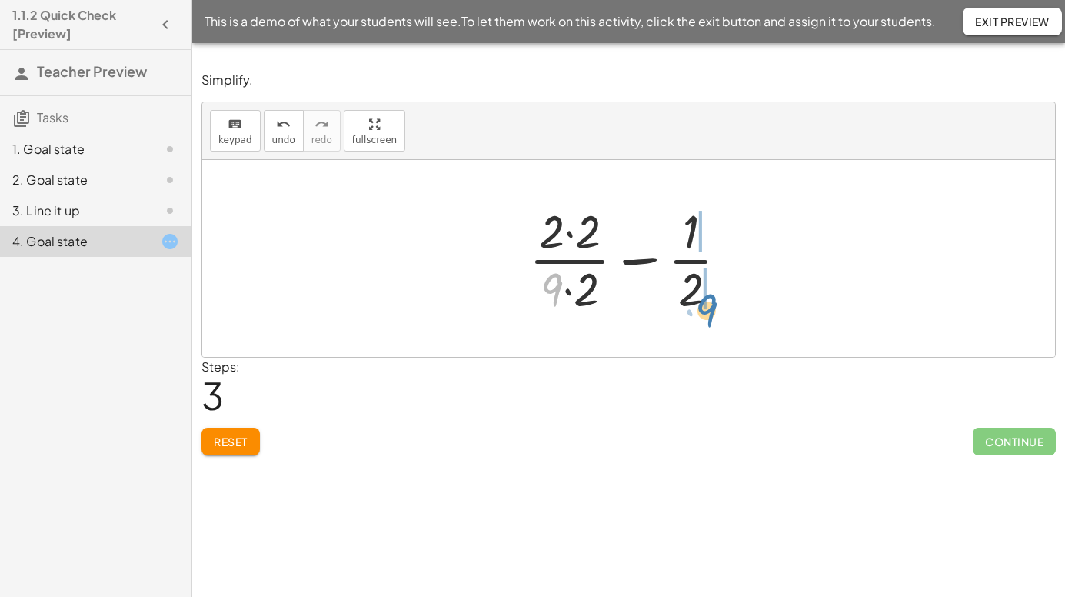
drag, startPoint x: 555, startPoint y: 296, endPoint x: 710, endPoint y: 317, distance: 156.0
click at [710, 317] on div at bounding box center [634, 258] width 227 height 118
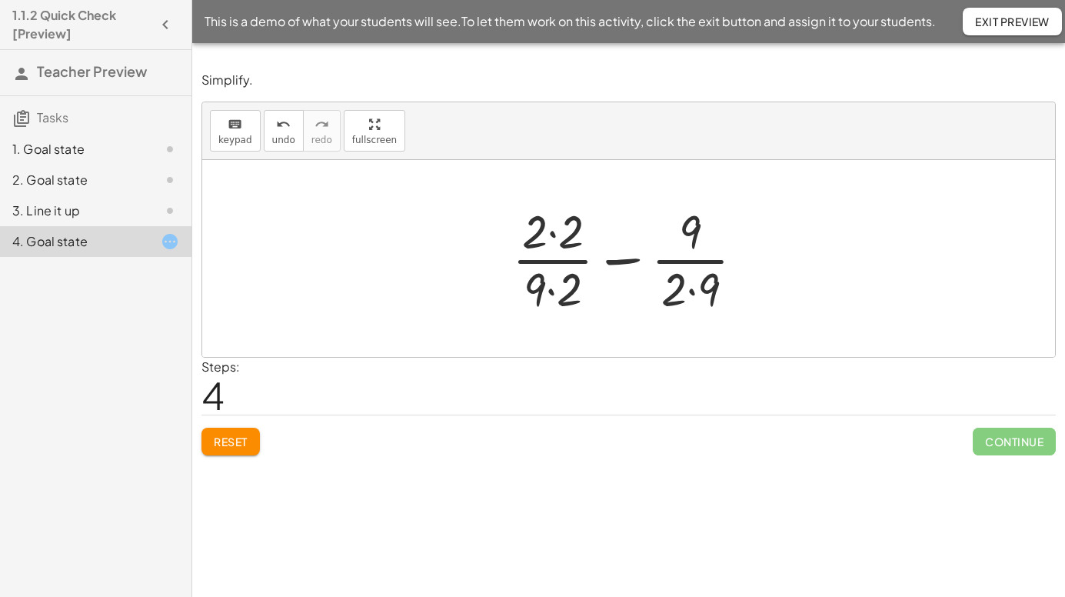
click at [553, 234] on div at bounding box center [635, 258] width 260 height 118
click at [554, 292] on div at bounding box center [635, 258] width 258 height 118
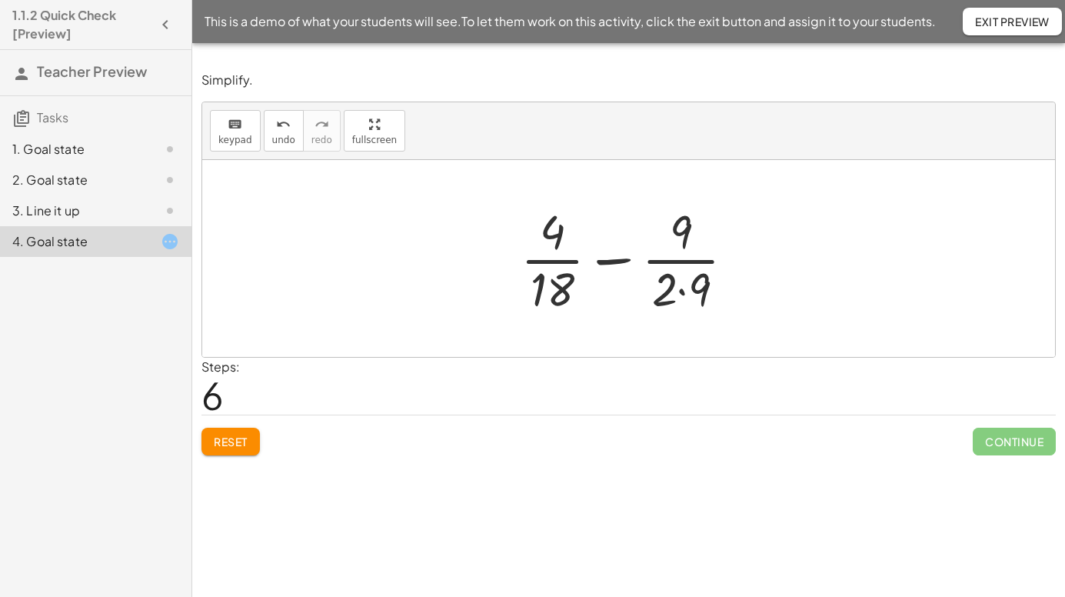
click at [681, 291] on div at bounding box center [634, 258] width 242 height 118
click at [631, 261] on div at bounding box center [634, 258] width 227 height 118
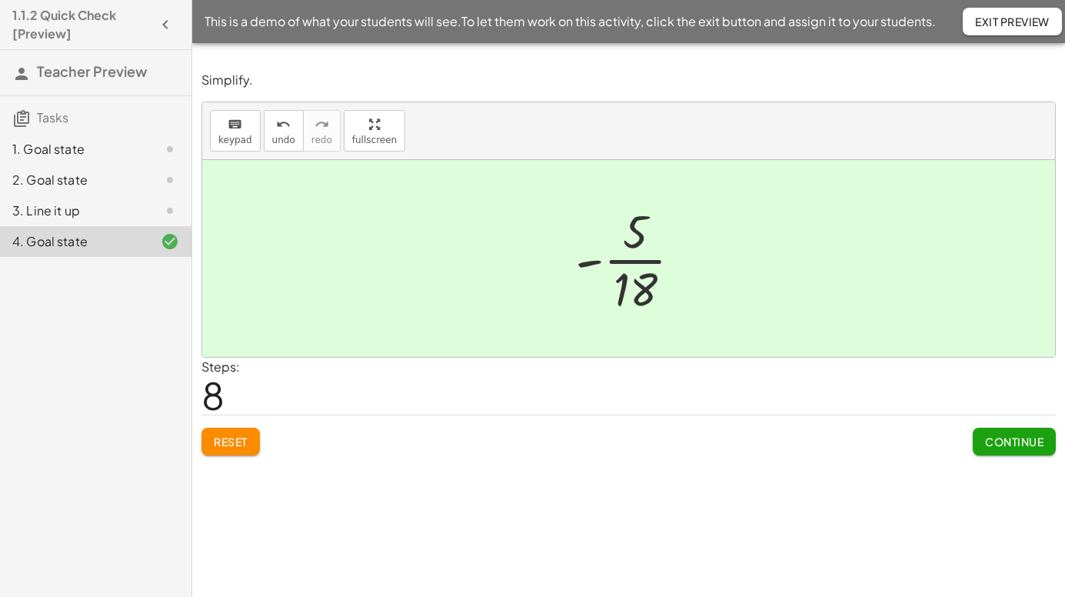
click at [999, 28] on span "Exit Preview" at bounding box center [1012, 22] width 75 height 14
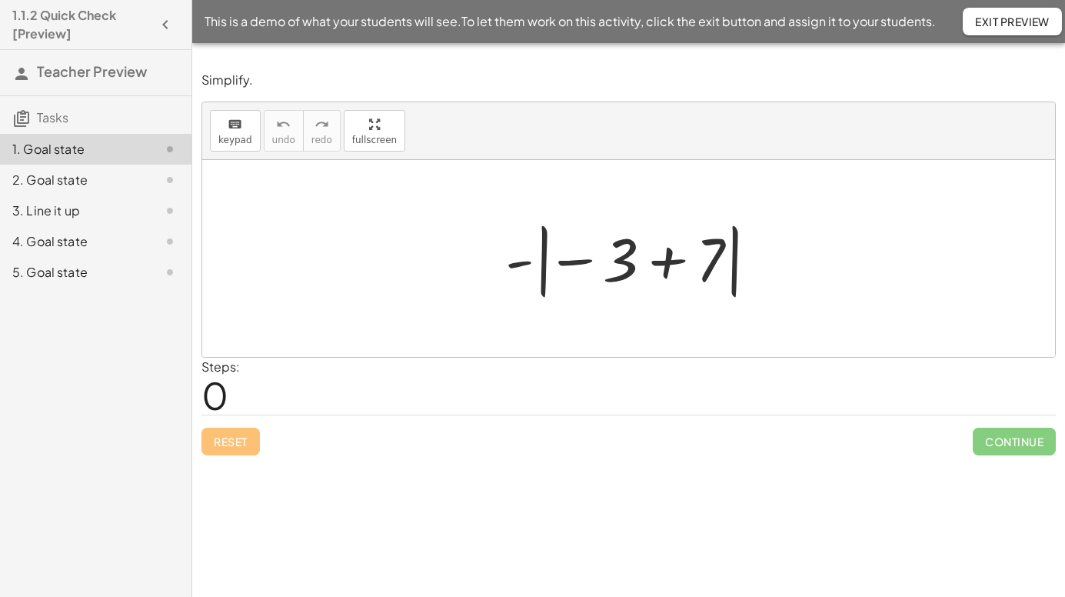
click at [62, 278] on div "5. Goal state" at bounding box center [74, 272] width 124 height 18
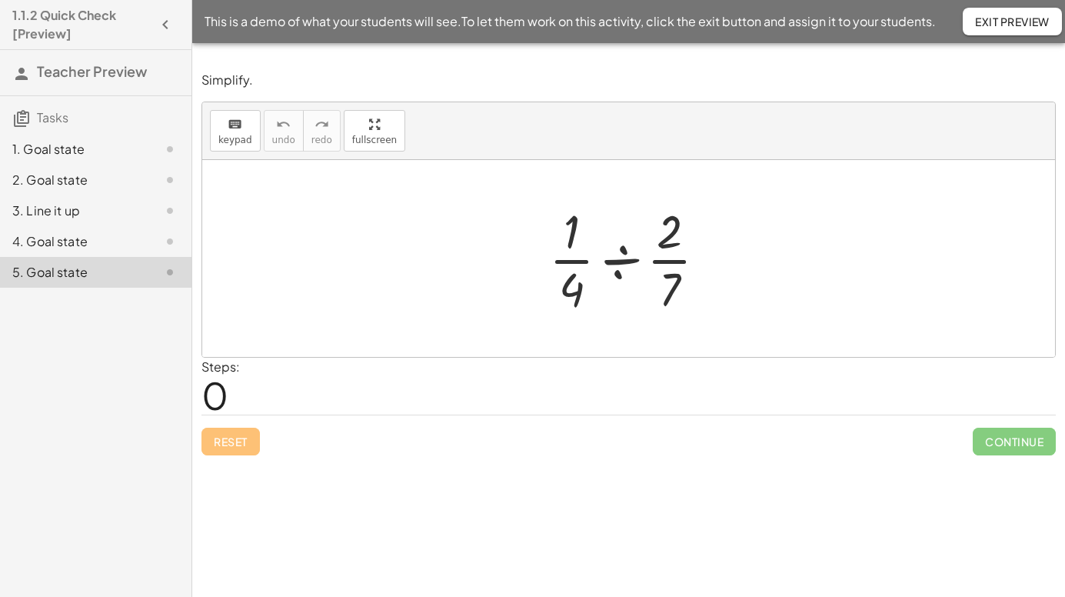
click at [631, 260] on div at bounding box center [633, 258] width 185 height 118
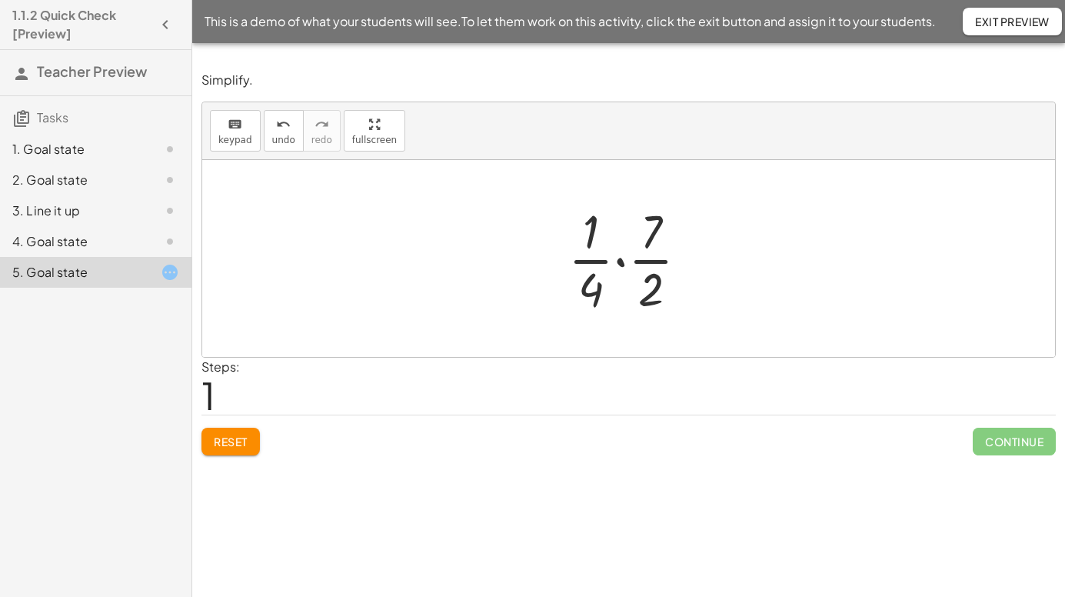
click at [622, 259] on div at bounding box center [635, 258] width 148 height 118
click at [621, 288] on div at bounding box center [634, 258] width 124 height 118
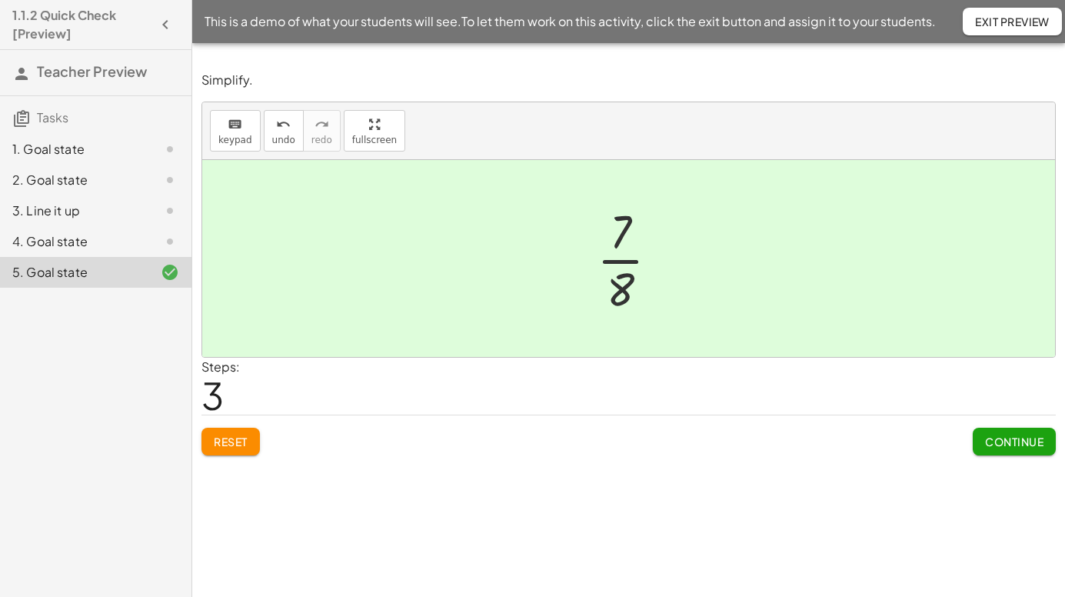
click at [234, 448] on span "Reset" at bounding box center [231, 442] width 34 height 14
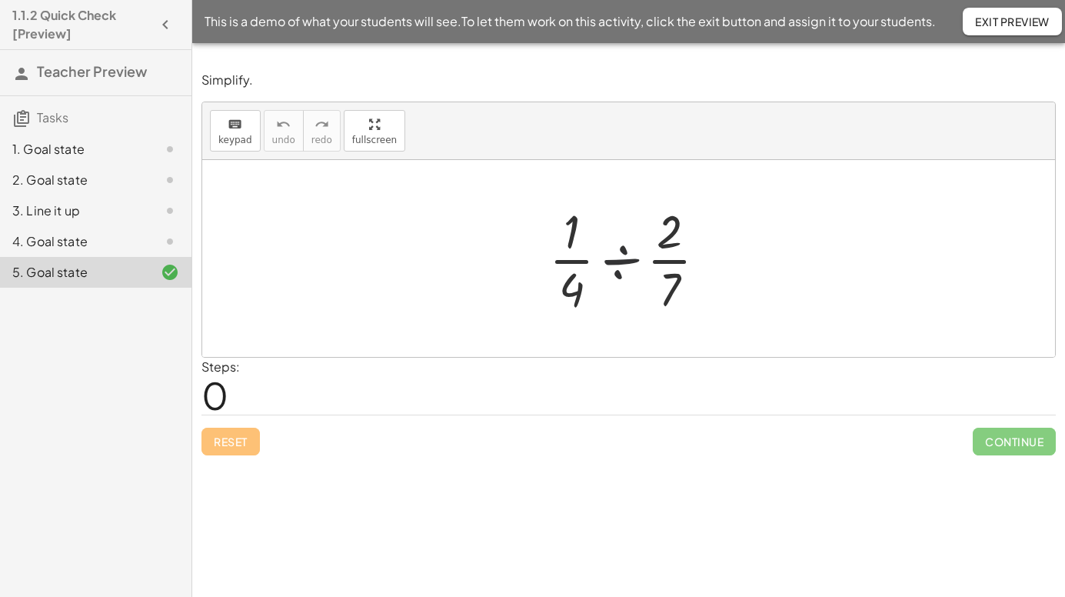
click at [626, 264] on div at bounding box center [633, 258] width 185 height 118
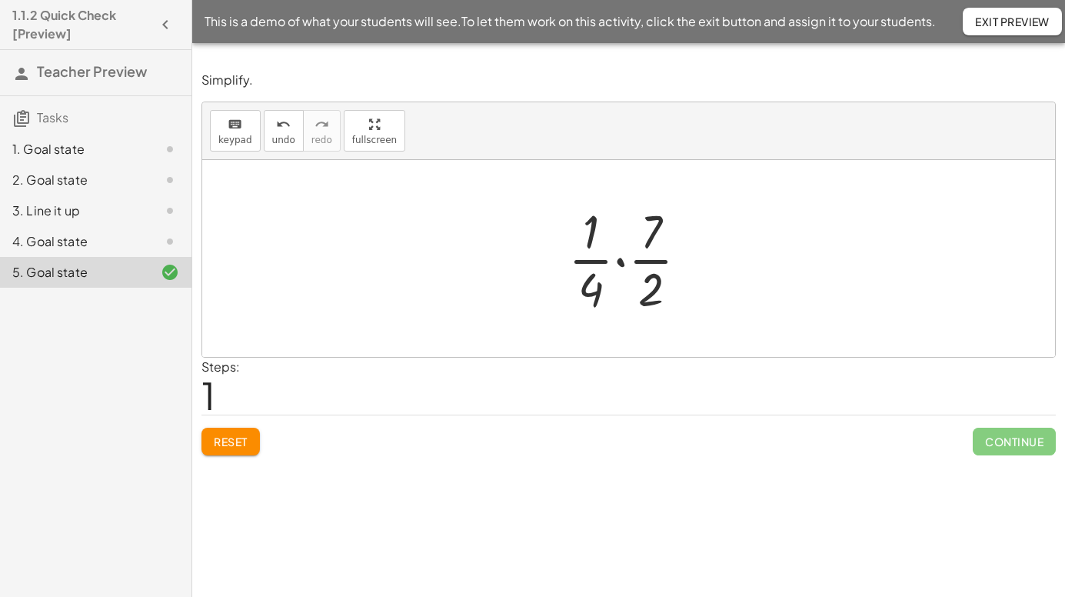
click at [621, 264] on div at bounding box center [635, 258] width 148 height 118
click at [619, 292] on div at bounding box center [634, 258] width 124 height 118
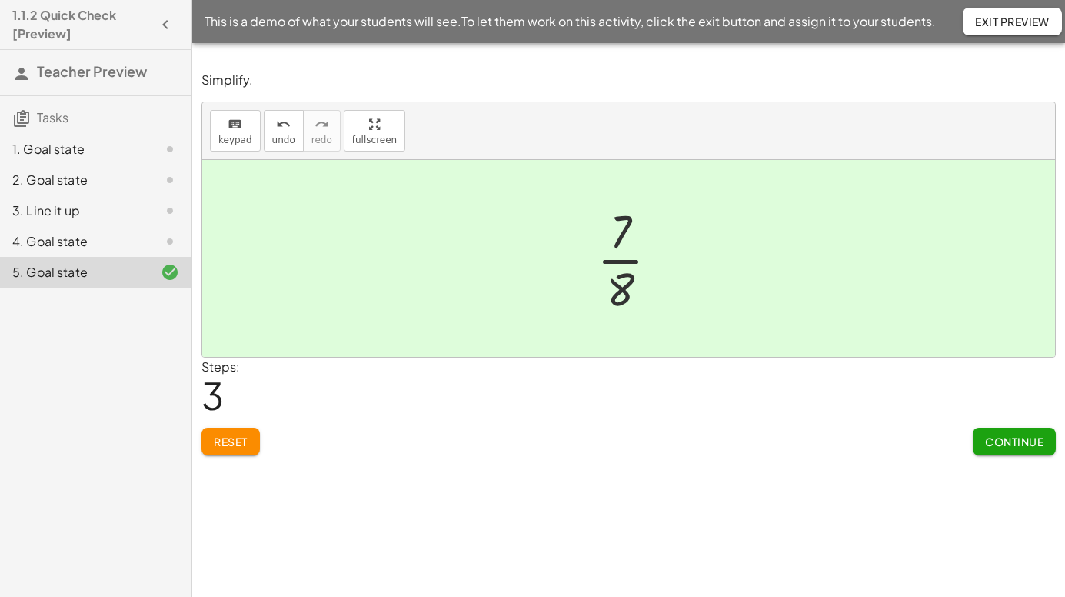
click at [249, 444] on button "Reset" at bounding box center [231, 442] width 58 height 28
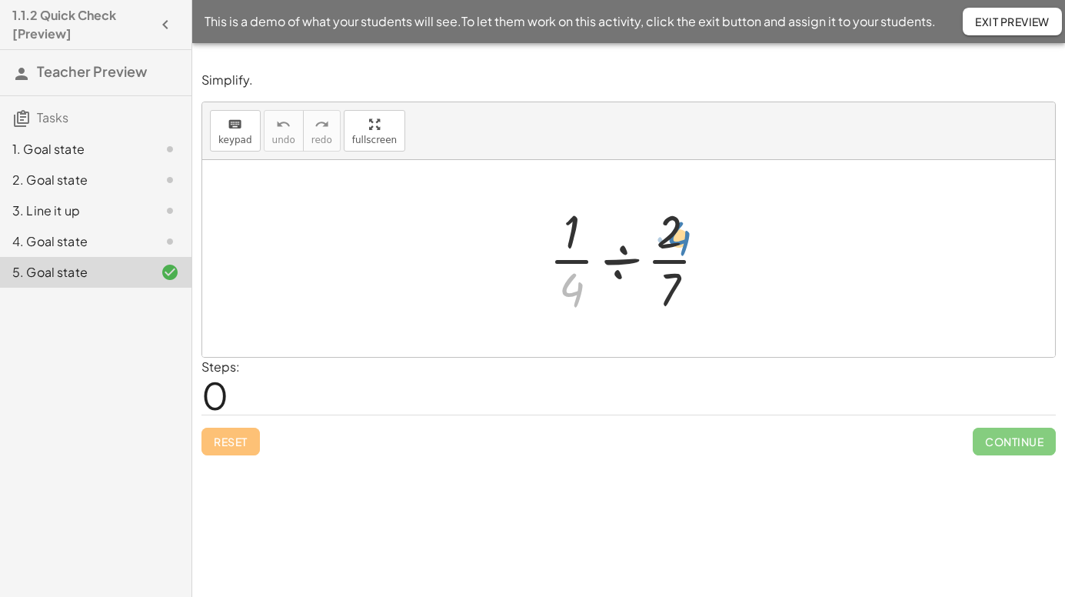
drag, startPoint x: 580, startPoint y: 292, endPoint x: 680, endPoint y: 236, distance: 114.7
click at [680, 236] on div at bounding box center [633, 258] width 185 height 118
drag, startPoint x: 578, startPoint y: 289, endPoint x: 688, endPoint y: 226, distance: 126.1
click at [688, 226] on div at bounding box center [633, 258] width 185 height 118
click at [574, 259] on div at bounding box center [633, 258] width 185 height 118
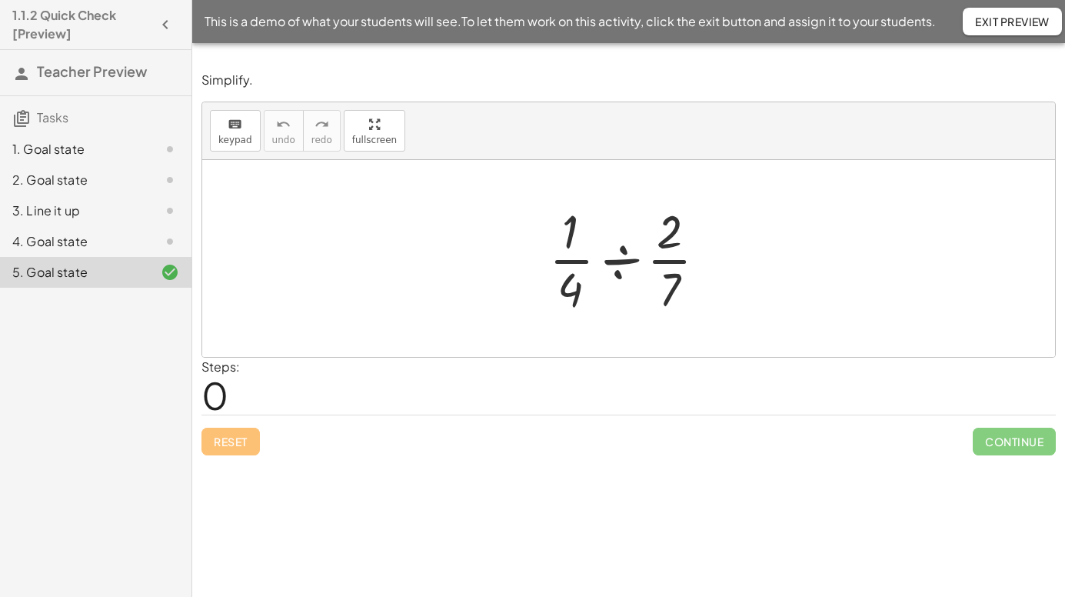
click at [572, 263] on div at bounding box center [633, 258] width 185 height 118
click at [671, 265] on div at bounding box center [633, 258] width 185 height 118
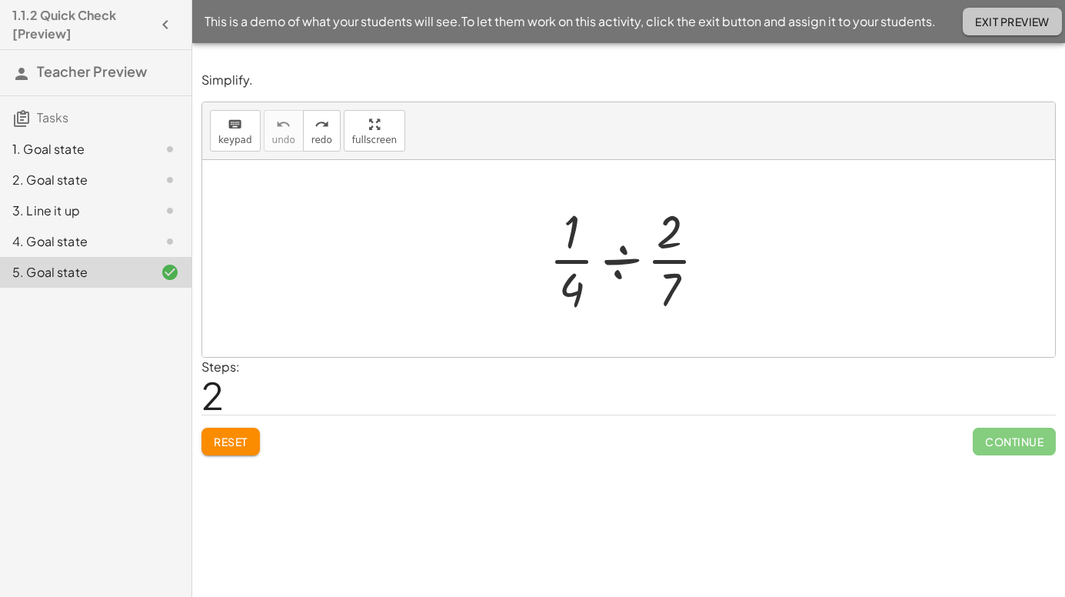
click at [1005, 13] on button "Exit Preview" at bounding box center [1012, 22] width 99 height 28
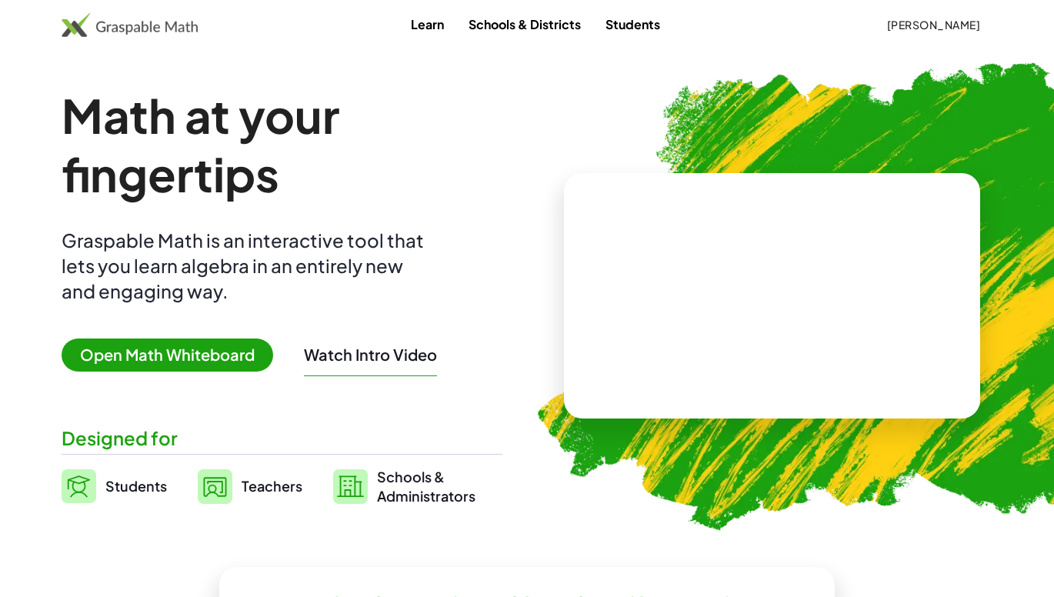
click at [967, 25] on span "[PERSON_NAME]" at bounding box center [933, 25] width 94 height 14
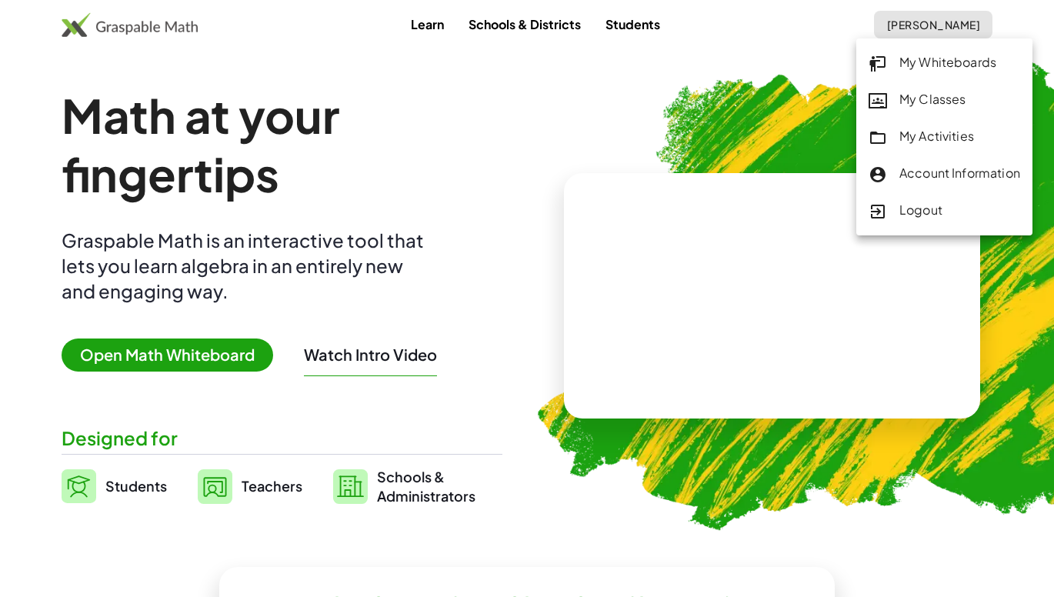
click at [925, 215] on div "Logout" at bounding box center [944, 211] width 152 height 20
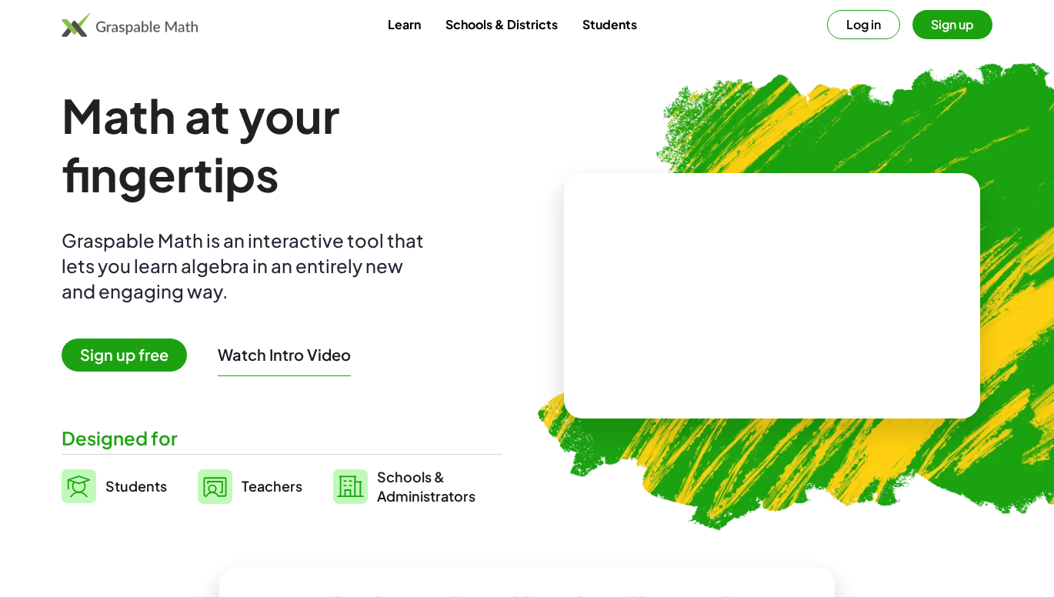
click at [862, 27] on button "Log in" at bounding box center [863, 24] width 73 height 29
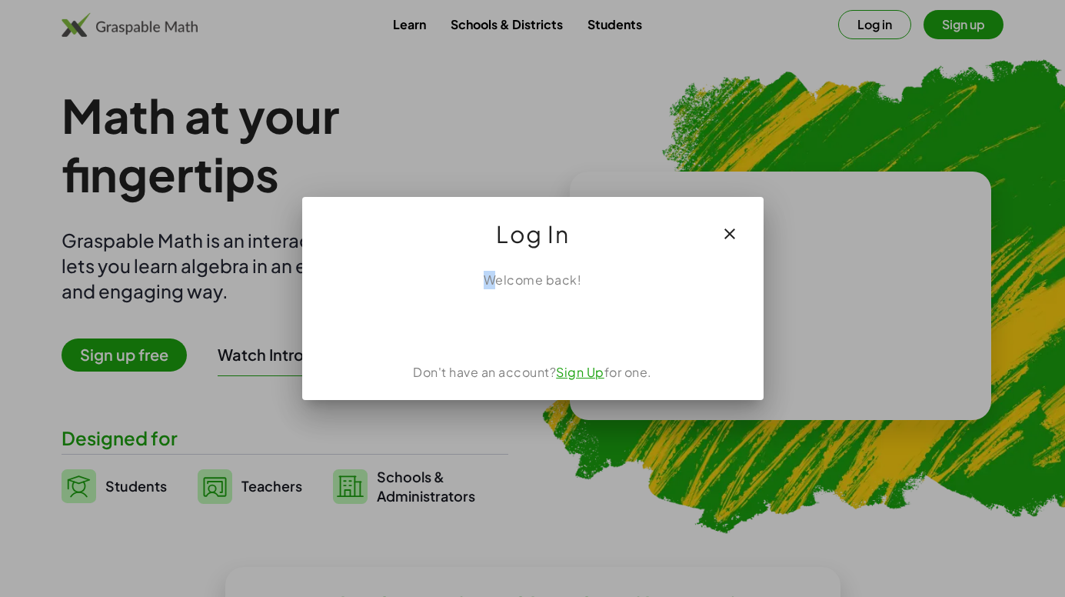
click at [491, 268] on div "Welcome back! Don't have an account? Sign Up for one." at bounding box center [533, 329] width 462 height 142
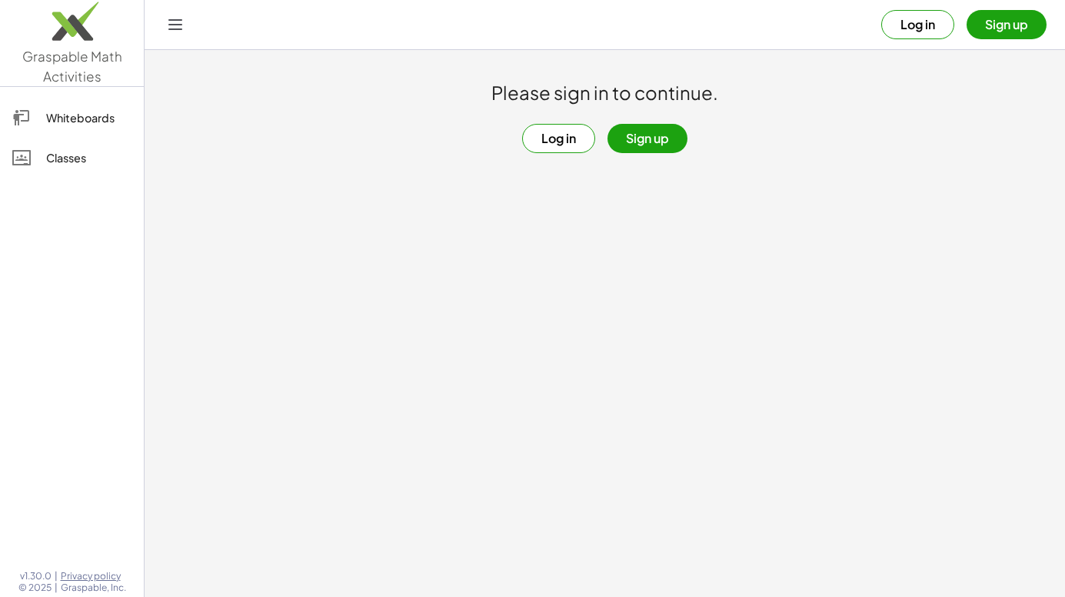
click at [569, 136] on button "Log in" at bounding box center [558, 138] width 73 height 29
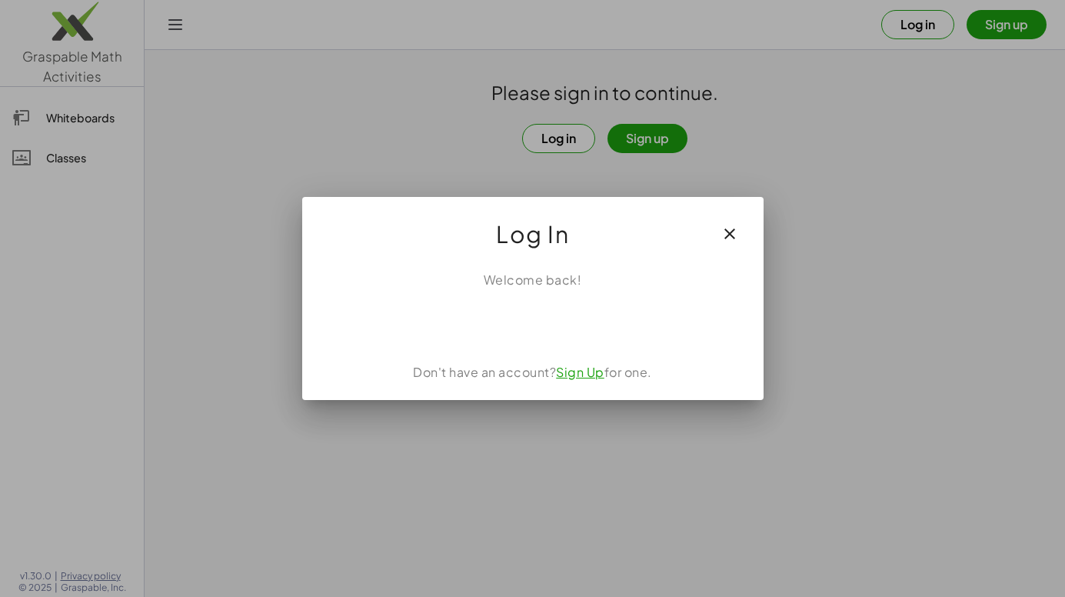
click at [735, 231] on icon "button" at bounding box center [730, 234] width 18 height 18
